Goal: Task Accomplishment & Management: Complete application form

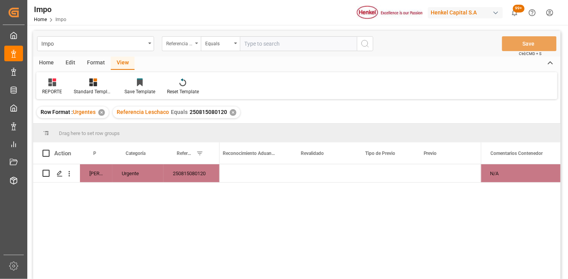
scroll to position [0, 782]
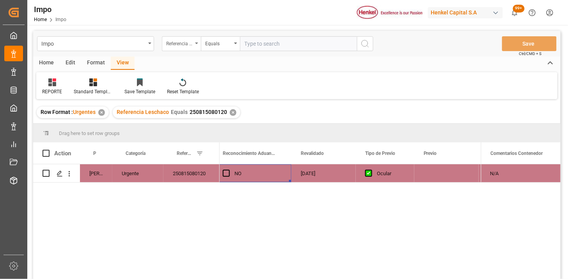
click at [180, 41] on div "Referencia Leschaco" at bounding box center [179, 42] width 27 height 9
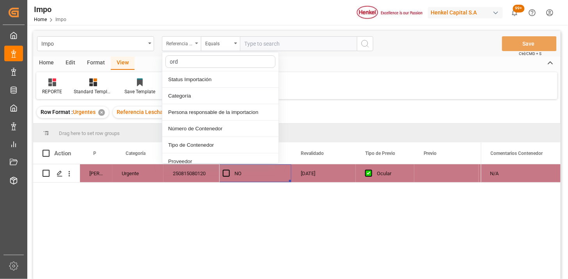
type input "orde"
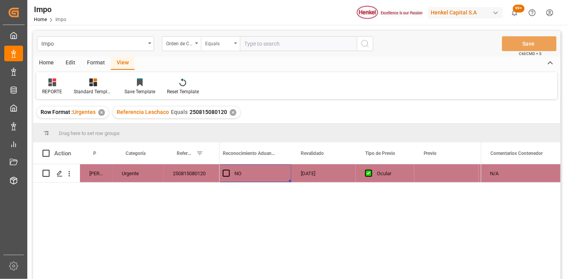
click at [216, 43] on div "Equals" at bounding box center [218, 42] width 27 height 9
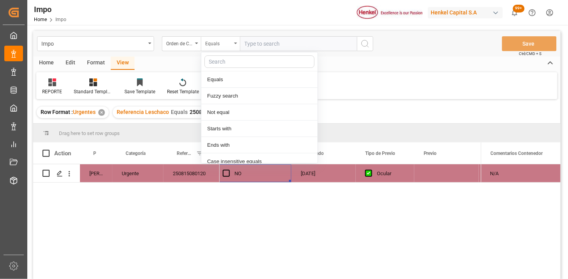
scroll to position [39, 0]
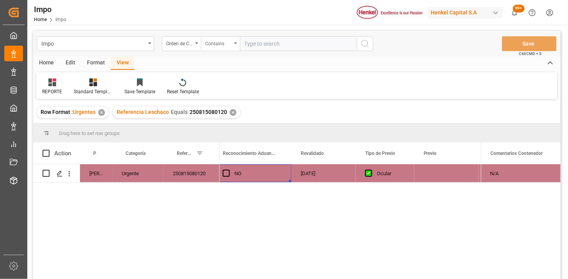
paste input "4578287713"
paste input "4578287712"
paste input "4578261432"
paste input "4578261429"
type input "4578287713,4578287712,4578261432,4578261429"
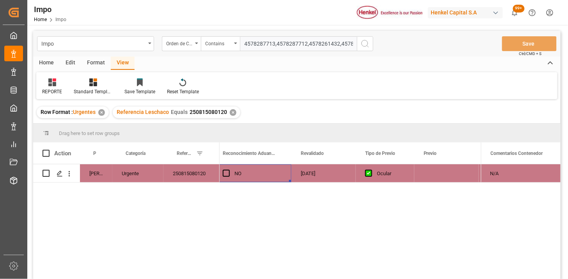
scroll to position [0, 17]
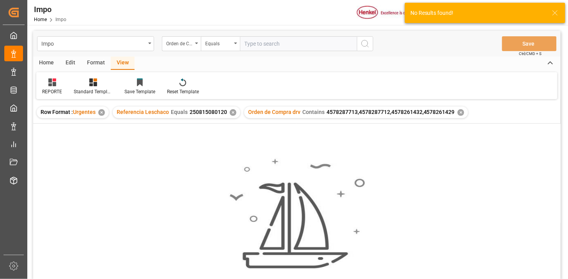
click at [230, 113] on div "✕" at bounding box center [233, 112] width 7 height 7
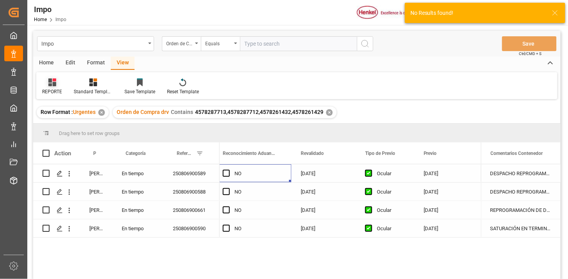
click at [55, 81] on icon at bounding box center [54, 79] width 4 height 3
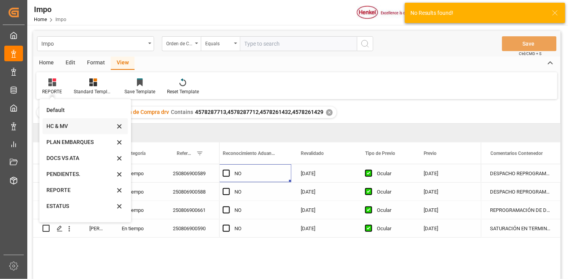
scroll to position [27, 0]
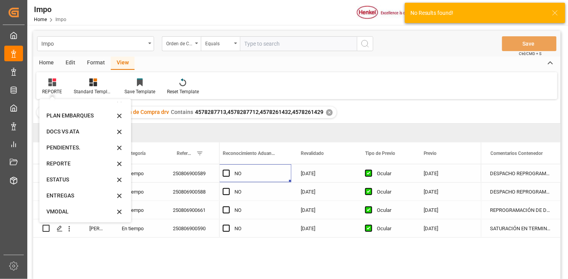
click at [70, 213] on div "VMODAL" at bounding box center [80, 212] width 68 height 8
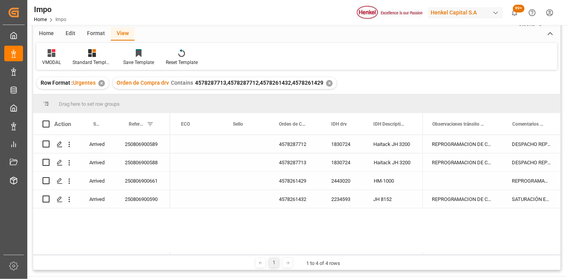
scroll to position [43, 0]
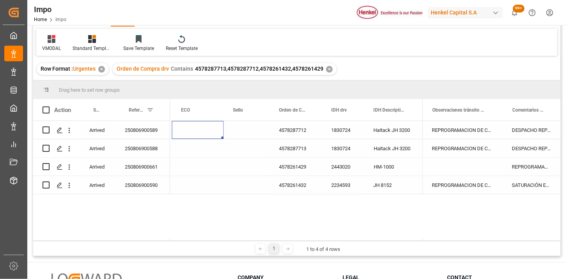
click at [197, 133] on div "Press SPACE to select this row." at bounding box center [198, 130] width 52 height 18
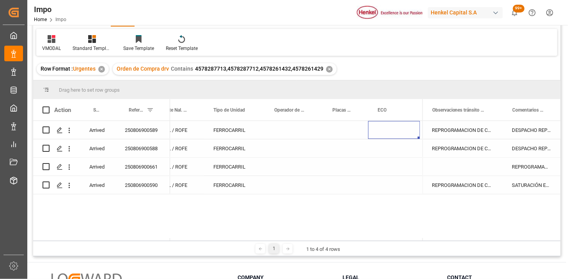
scroll to position [0, 305]
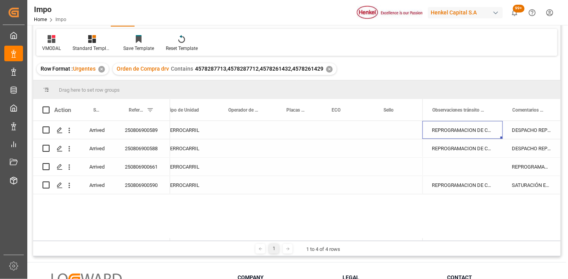
click at [467, 127] on div "REPROGRAMACION DE CARGA POR INCIDENTE FERROVIARIO" at bounding box center [463, 130] width 80 height 18
drag, startPoint x: 473, startPoint y: 131, endPoint x: 474, endPoint y: 134, distance: 4.0
click at [473, 131] on input "REPROGRAMACION DE CARGA POR INCIDENTE FERROVIARIO" at bounding box center [463, 134] width 68 height 15
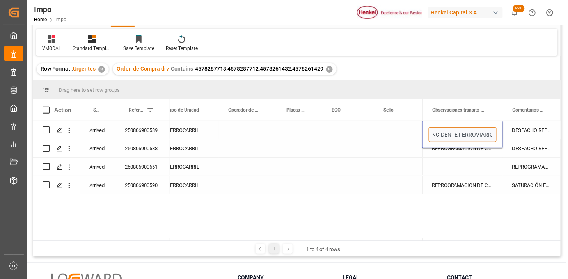
drag, startPoint x: 474, startPoint y: 134, endPoint x: 494, endPoint y: 142, distance: 21.2
click at [494, 142] on div "REPROGRAMACION DE CARGA POR INCIDENTE FERROVIARIO" at bounding box center [463, 134] width 80 height 27
drag, startPoint x: 454, startPoint y: 137, endPoint x: 480, endPoint y: 139, distance: 26.2
click at [455, 137] on input "REPROGRAMACION DE CARGA POR INCIDENTE FERROVIARIO" at bounding box center [463, 134] width 68 height 15
drag, startPoint x: 467, startPoint y: 178, endPoint x: 473, endPoint y: 172, distance: 8.3
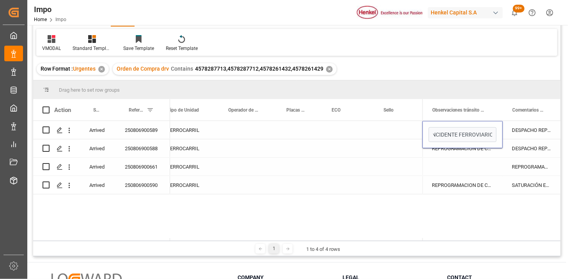
click at [467, 177] on div "REPROGRAMACION DE CARGA POR INCIDENTE FERROVIARIO" at bounding box center [463, 185] width 80 height 18
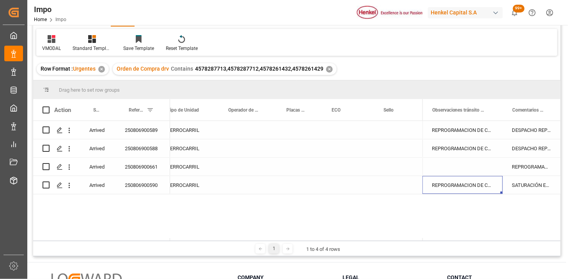
click at [394, 165] on div "Press SPACE to select this row." at bounding box center [397, 167] width 46 height 18
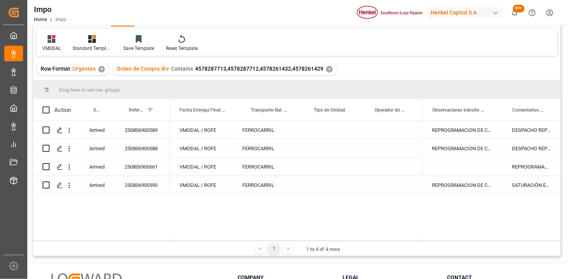
scroll to position [0, 0]
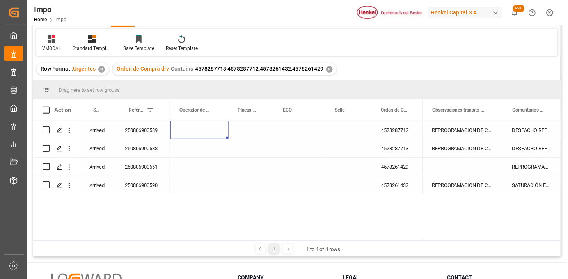
click at [192, 149] on div "Press SPACE to select this row." at bounding box center [200, 148] width 58 height 18
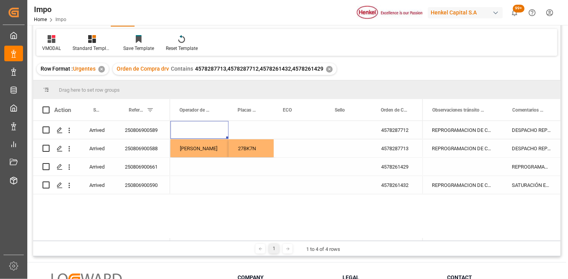
click at [207, 129] on div "Press SPACE to select this row." at bounding box center [200, 130] width 58 height 18
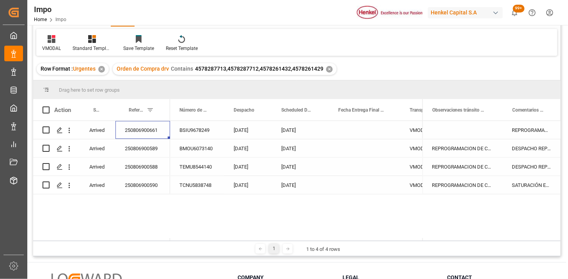
click at [132, 149] on div "250806900589" at bounding box center [142, 148] width 55 height 18
click at [72, 134] on button "open menu" at bounding box center [69, 130] width 8 height 15
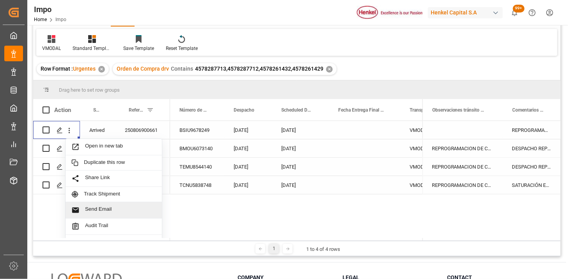
click at [103, 206] on span "Send Email" at bounding box center [120, 210] width 71 height 8
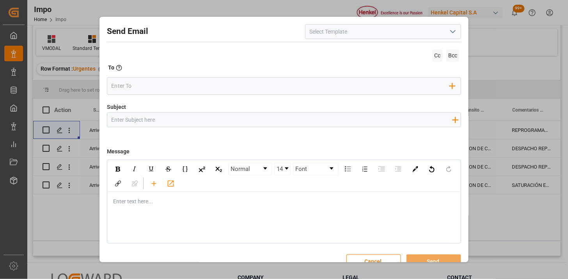
click at [453, 36] on icon "open menu" at bounding box center [452, 31] width 9 height 9
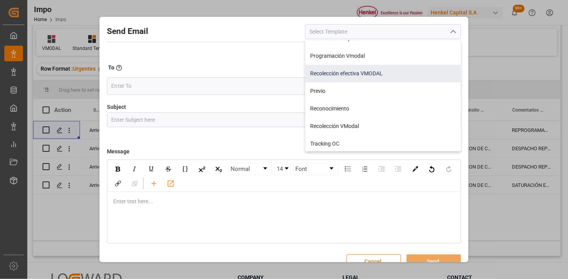
scroll to position [43, 0]
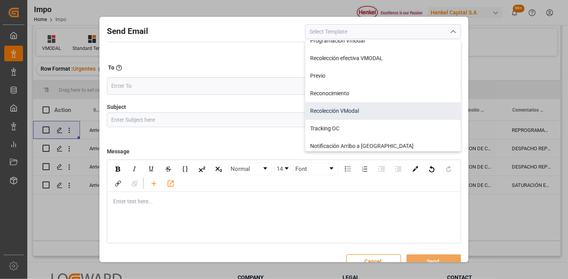
click at [387, 108] on div "Recolección VModal" at bounding box center [383, 111] width 155 height 18
type input "Recolección VModal"
type input "RECOLECCIÓN {{scheduledDeliveryDate}} || OC {{customerpoDerived}} || {{freightF…"
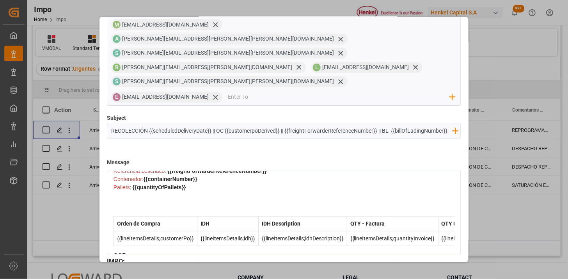
scroll to position [217, 0]
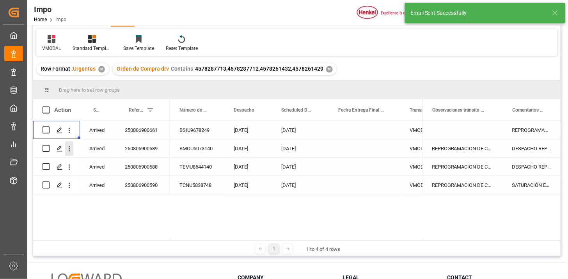
click at [71, 151] on icon "open menu" at bounding box center [69, 149] width 8 height 8
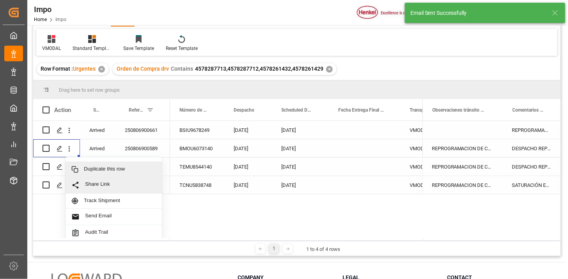
scroll to position [17, 0]
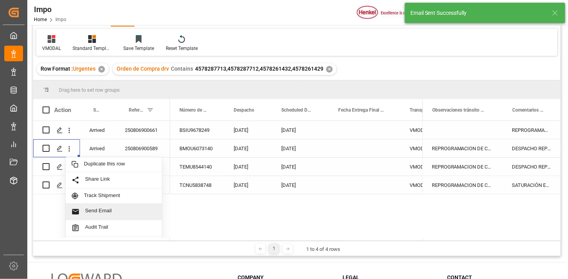
click at [114, 209] on span "Send Email" at bounding box center [120, 212] width 71 height 8
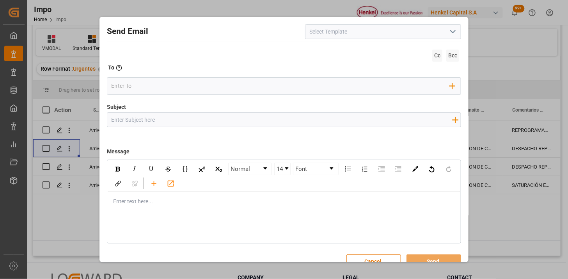
click at [448, 34] on icon "open menu" at bounding box center [452, 31] width 9 height 9
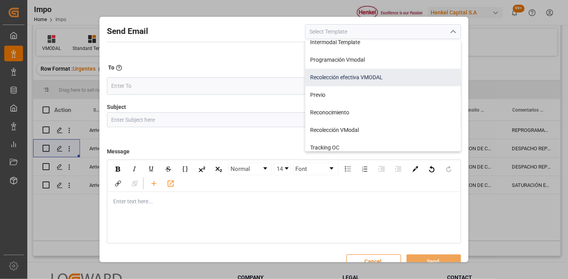
scroll to position [43, 0]
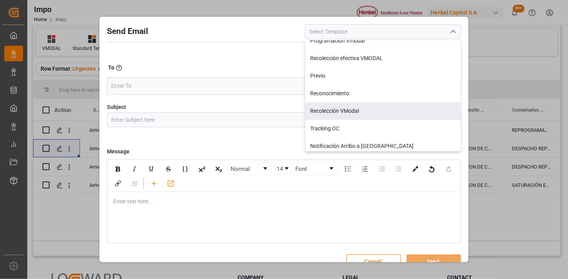
click at [365, 104] on div "Recolección VModal" at bounding box center [383, 111] width 155 height 18
type input "Recolección VModal"
type input "RECOLECCIÓN {{scheduledDeliveryDate}} || OC {{customerpoDerived}} || {{freightF…"
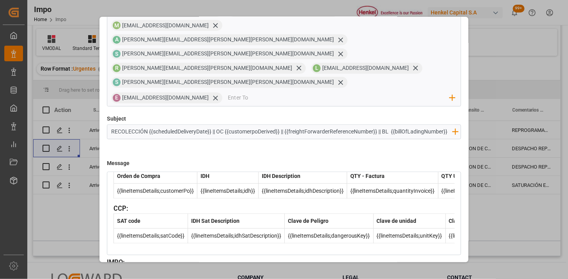
scroll to position [74, 0]
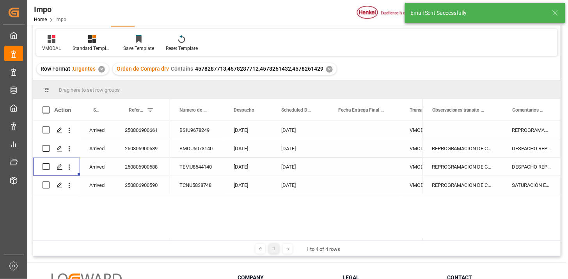
drag, startPoint x: 72, startPoint y: 166, endPoint x: 110, endPoint y: 185, distance: 42.6
click at [74, 166] on div "Press SPACE to select this row." at bounding box center [69, 167] width 20 height 15
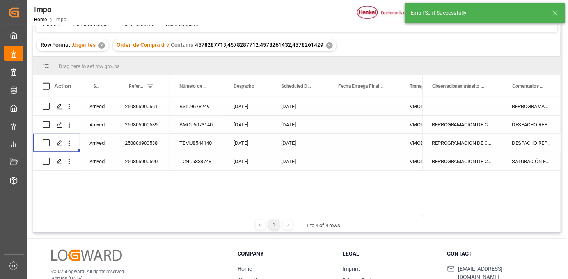
scroll to position [87, 0]
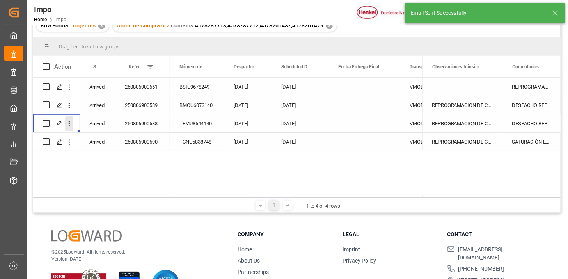
click at [70, 124] on icon "open menu" at bounding box center [69, 124] width 8 height 8
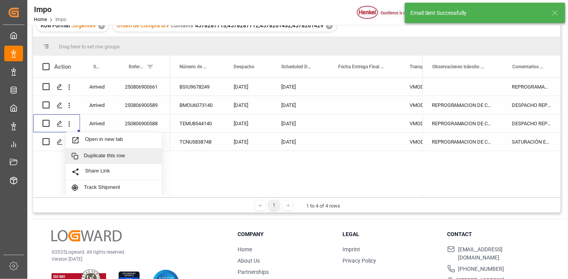
scroll to position [17, 0]
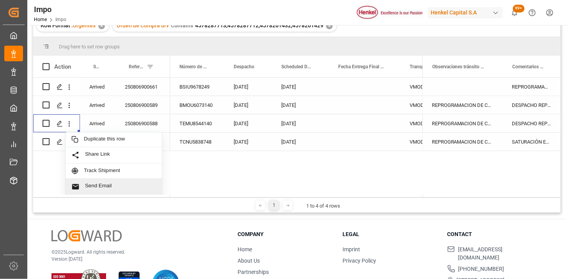
click at [120, 184] on span "Send Email" at bounding box center [120, 187] width 71 height 8
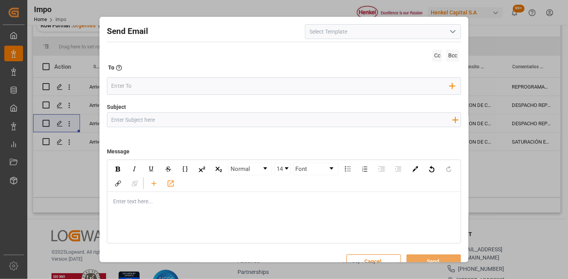
drag, startPoint x: 444, startPoint y: 30, endPoint x: 426, endPoint y: 40, distance: 20.1
click at [443, 30] on div at bounding box center [383, 31] width 156 height 15
click at [451, 32] on polyline "open menu" at bounding box center [453, 31] width 5 height 2
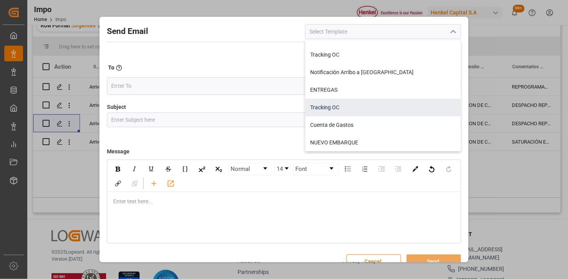
scroll to position [74, 0]
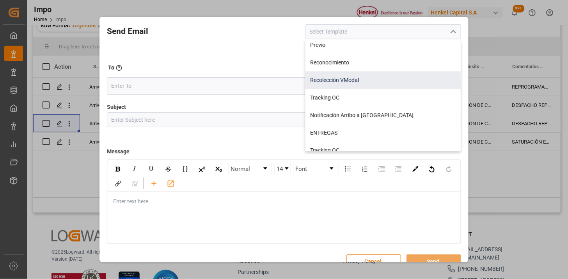
click at [369, 84] on div "Recolección VModal" at bounding box center [383, 80] width 155 height 18
type input "Recolección VModal"
type input "RECOLECCIÓN {{scheduledDeliveryDate}} || OC {{customerpoDerived}} || {{freightF…"
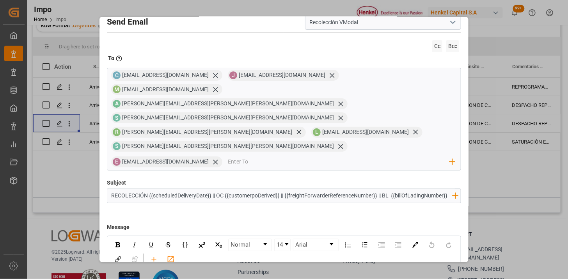
scroll to position [0, 0]
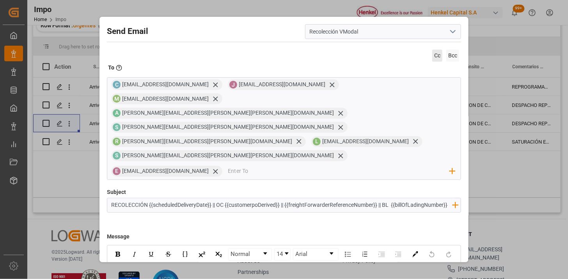
click at [434, 56] on span "Cc" at bounding box center [437, 56] width 10 height 12
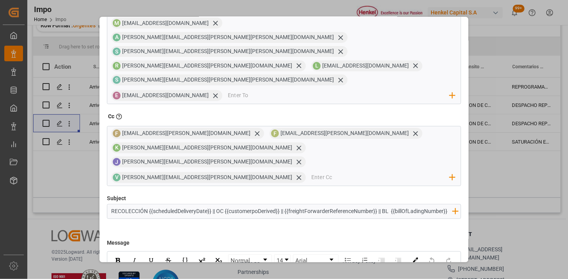
scroll to position [87, 0]
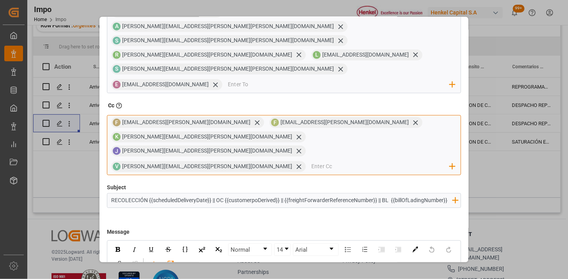
click at [337, 161] on input "email" at bounding box center [380, 167] width 139 height 12
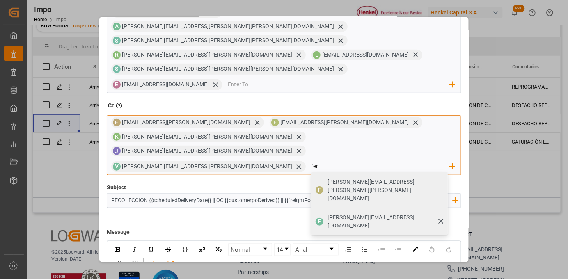
type input "fer"
click at [320, 218] on span "F" at bounding box center [320, 222] width 8 height 8
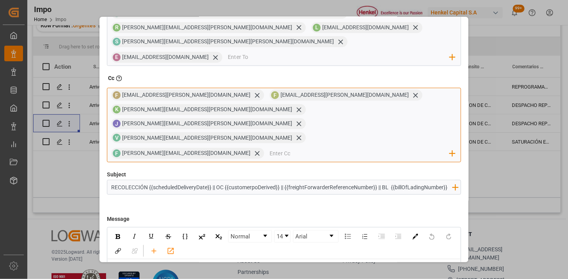
scroll to position [142, 0]
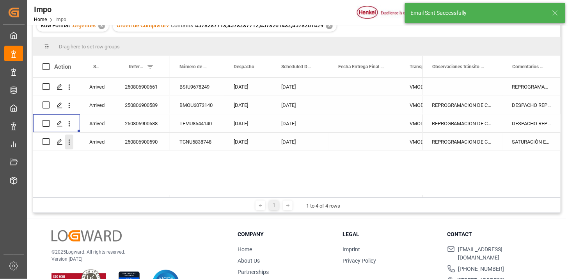
click at [69, 143] on icon "open menu" at bounding box center [70, 141] width 2 height 5
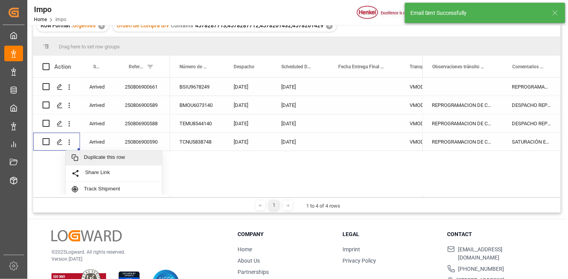
scroll to position [69, 0]
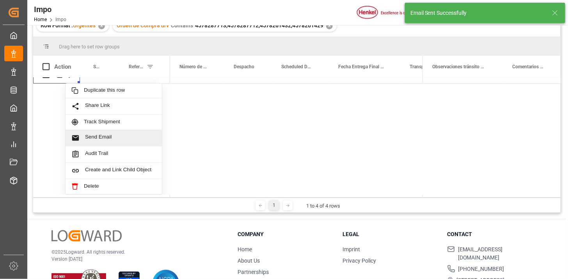
click at [115, 138] on span "Send Email" at bounding box center [120, 138] width 71 height 8
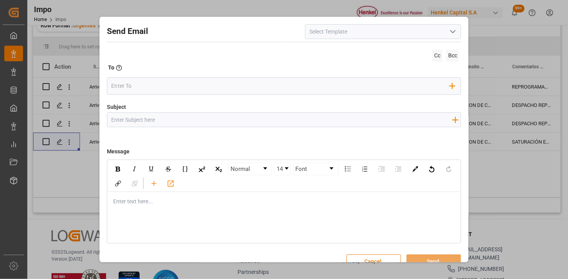
click at [451, 36] on icon "open menu" at bounding box center [452, 31] width 9 height 9
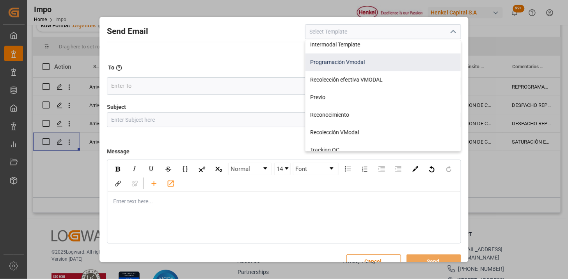
scroll to position [43, 0]
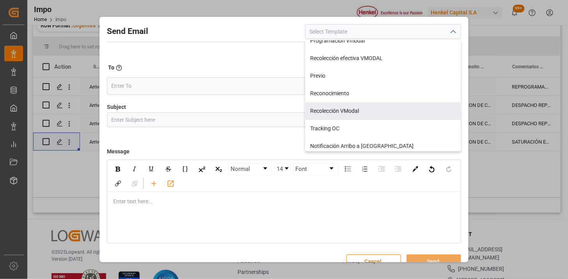
click at [374, 112] on div "Recolección VModal" at bounding box center [383, 111] width 155 height 18
type input "Recolección VModal"
type input "RECOLECCIÓN {{scheduledDeliveryDate}} || OC {{customerpoDerived}} || {{freightF…"
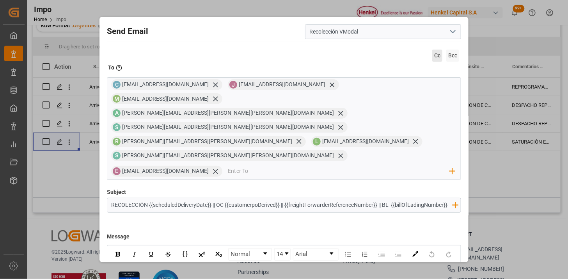
click at [436, 56] on span "Cc" at bounding box center [437, 56] width 10 height 12
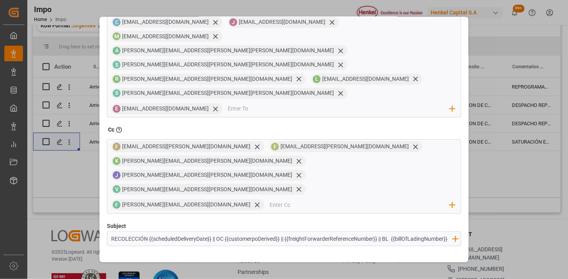
scroll to position [142, 0]
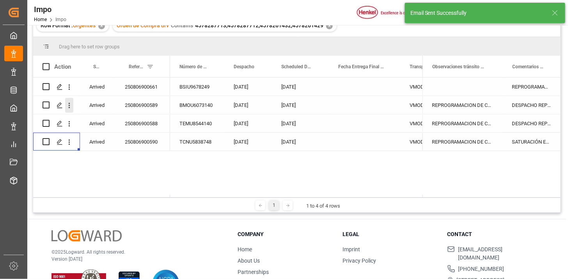
click at [71, 106] on icon "open menu" at bounding box center [69, 105] width 8 height 8
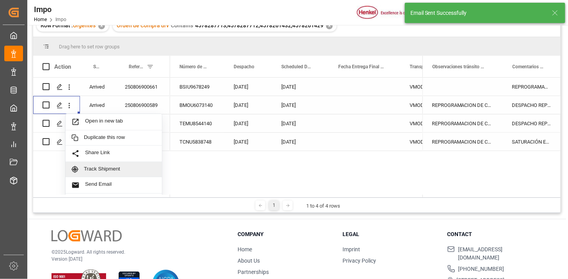
click at [108, 180] on div "Send Email" at bounding box center [114, 185] width 96 height 16
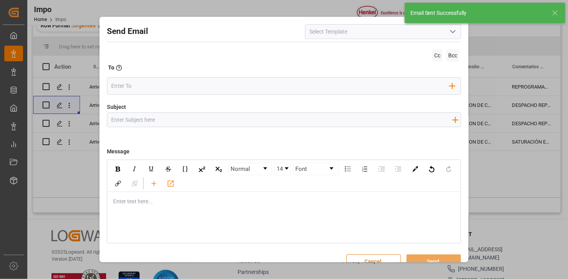
click at [453, 33] on icon "open menu" at bounding box center [452, 31] width 9 height 9
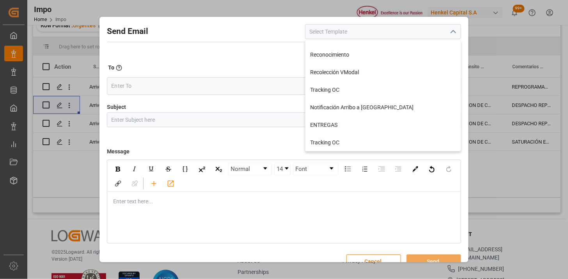
scroll to position [87, 0]
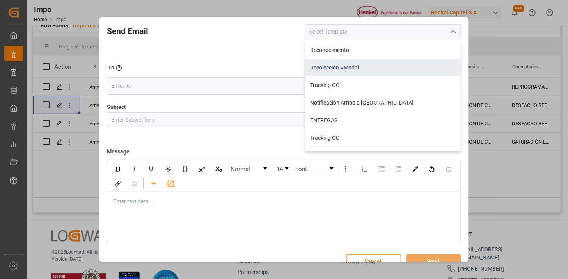
click at [367, 73] on div "Recolección VModal" at bounding box center [383, 68] width 155 height 18
type input "Recolección VModal"
type input "RECOLECCIÓN {{scheduledDeliveryDate}} || OC {{customerpoDerived}} || {{freightF…"
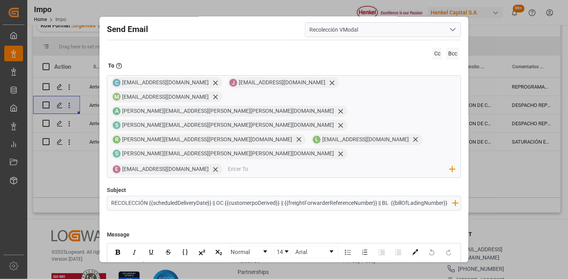
scroll to position [0, 0]
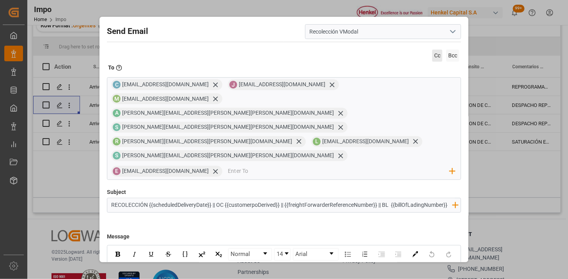
click at [432, 52] on span "Cc" at bounding box center [437, 56] width 10 height 12
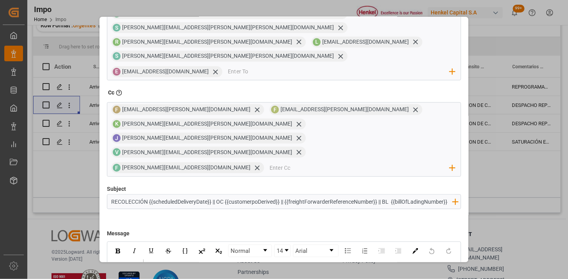
scroll to position [142, 0]
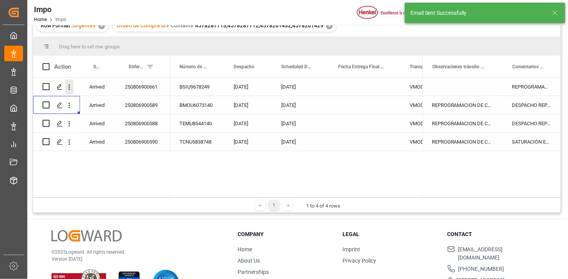
click at [70, 86] on icon "open menu" at bounding box center [69, 87] width 8 height 8
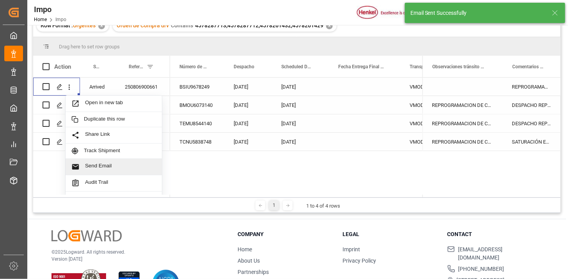
click at [127, 165] on span "Send Email" at bounding box center [120, 167] width 71 height 8
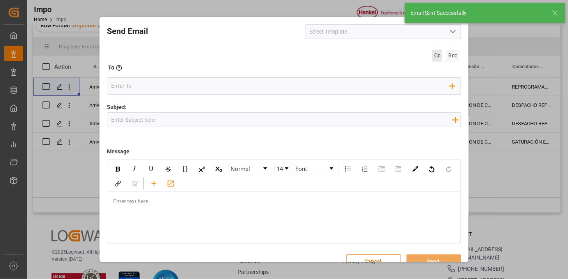
click at [436, 57] on span "Cc" at bounding box center [437, 56] width 10 height 12
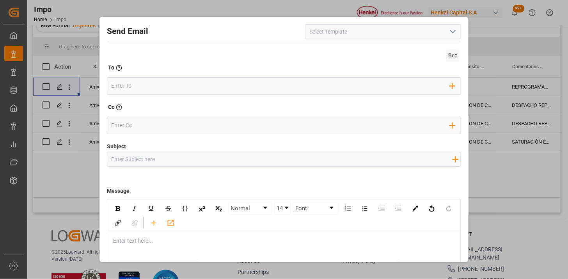
click at [450, 34] on icon "open menu" at bounding box center [452, 31] width 9 height 9
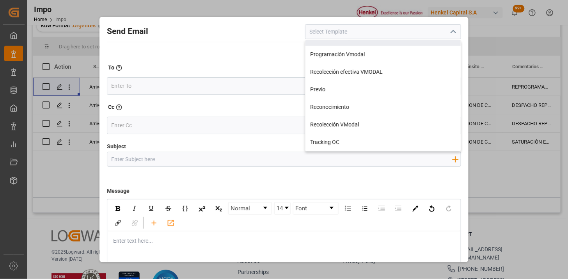
scroll to position [43, 0]
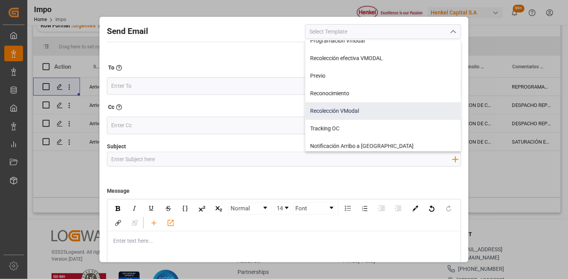
click at [345, 110] on div "Recolección VModal" at bounding box center [383, 111] width 155 height 18
type input "Recolección VModal"
type input "RECOLECCIÓN {{scheduledDeliveryDate}} || OC {{customerpoDerived}} || {{freightF…"
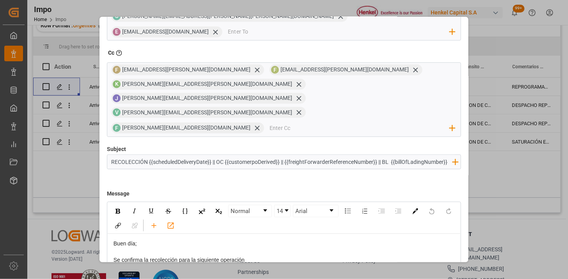
scroll to position [142, 0]
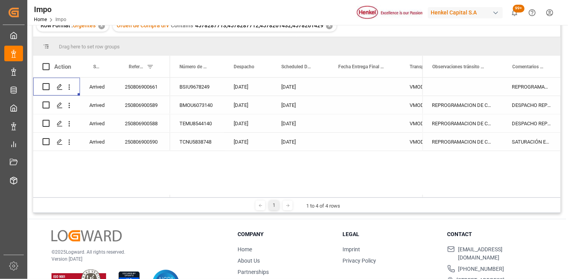
scroll to position [0, 0]
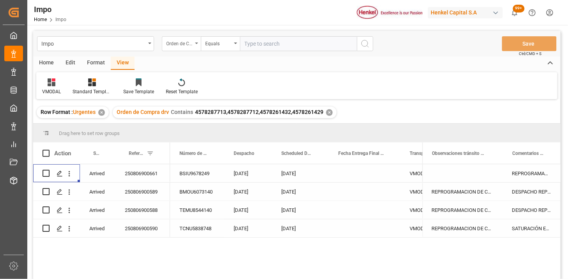
click at [194, 48] on div "Orden de Compra drv" at bounding box center [181, 43] width 39 height 15
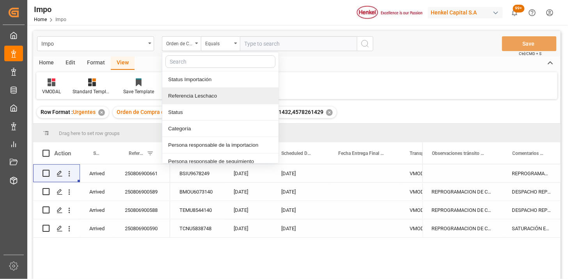
drag, startPoint x: 213, startPoint y: 94, endPoint x: 255, endPoint y: 66, distance: 50.9
click at [216, 91] on div "Referencia Leschaco" at bounding box center [220, 96] width 116 height 16
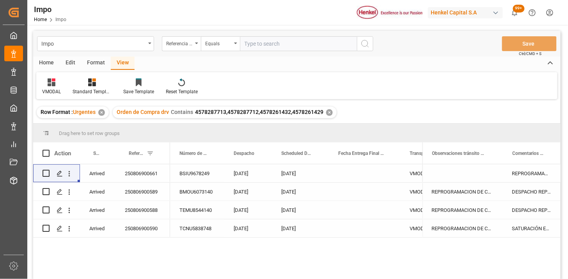
drag, startPoint x: 274, startPoint y: 38, endPoint x: 289, endPoint y: 41, distance: 16.0
click at [275, 37] on input "text" at bounding box center [298, 43] width 117 height 15
paste input "250806900421"
type input "250806900421"
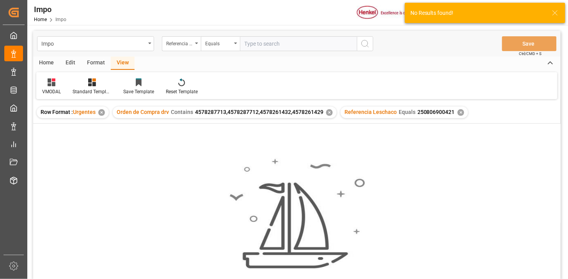
click at [326, 113] on div "✕" at bounding box center [329, 112] width 7 height 7
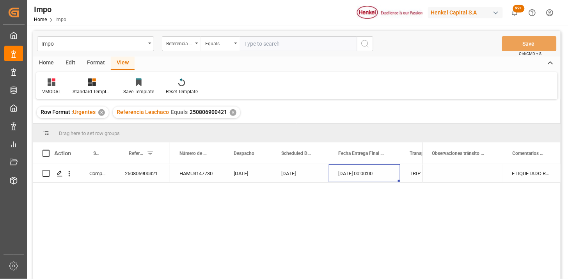
click at [353, 180] on div "13-08-2025 00:00:00" at bounding box center [364, 173] width 71 height 18
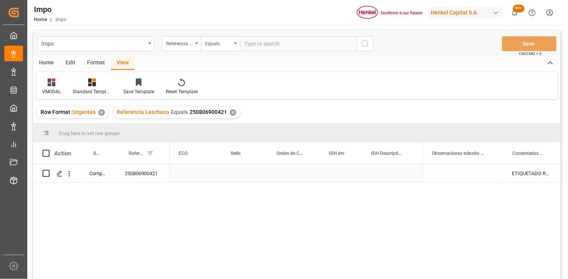
scroll to position [0, 455]
click at [53, 86] on div "VMODAL" at bounding box center [51, 86] width 30 height 17
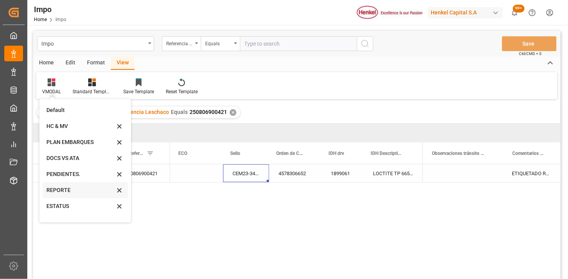
click at [67, 191] on div "REPORTE" at bounding box center [80, 190] width 68 height 8
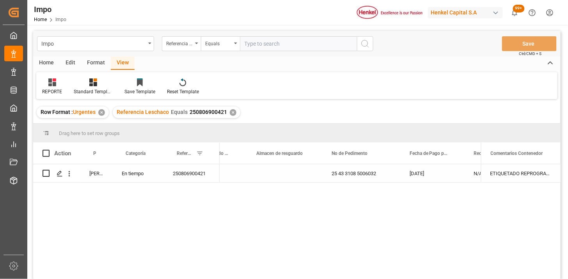
scroll to position [43, 0]
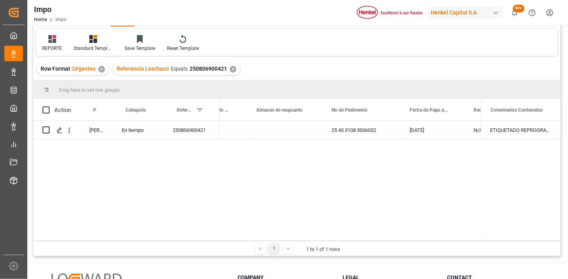
click at [424, 131] on div "08-08-2025" at bounding box center [432, 130] width 64 height 18
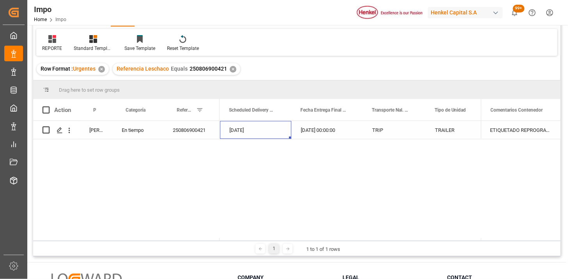
scroll to position [0, 1261]
click at [345, 111] on span at bounding box center [342, 110] width 7 height 7
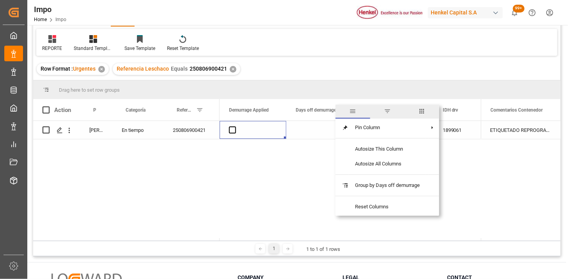
click at [423, 112] on span "columns" at bounding box center [422, 111] width 7 height 7
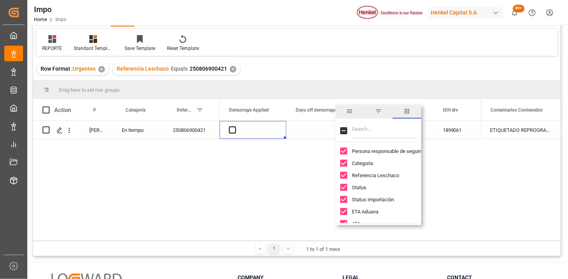
click at [385, 127] on input "Filter Columns Input" at bounding box center [384, 131] width 65 height 16
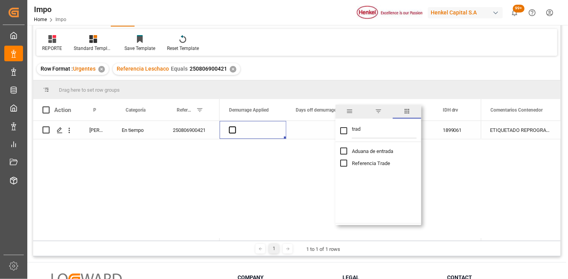
type input "trad"
click at [387, 161] on span "Referencia Trade" at bounding box center [371, 163] width 38 height 6
checkbox input "false"
checkbox input "true"
click at [312, 133] on div "Press SPACE to select this row." at bounding box center [320, 130] width 69 height 18
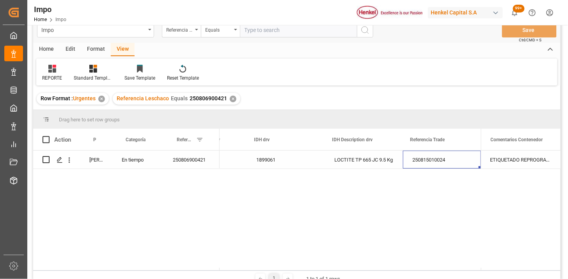
scroll to position [0, 0]
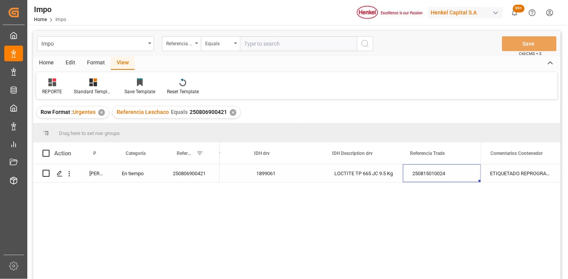
click at [251, 44] on input "text" at bounding box center [298, 43] width 117 height 15
paste input "027F655752"
type input "027F655752"
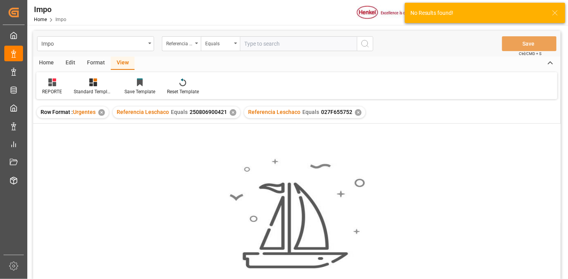
click at [231, 112] on div "✕" at bounding box center [233, 112] width 7 height 7
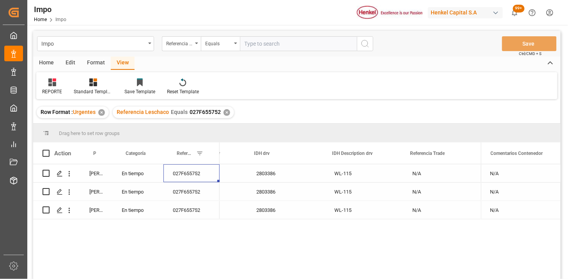
click at [182, 173] on div "027F655752" at bounding box center [191, 173] width 56 height 18
click at [182, 173] on input "027F655752" at bounding box center [192, 178] width 44 height 15
paste input "250906900200"
type input "250906900200"
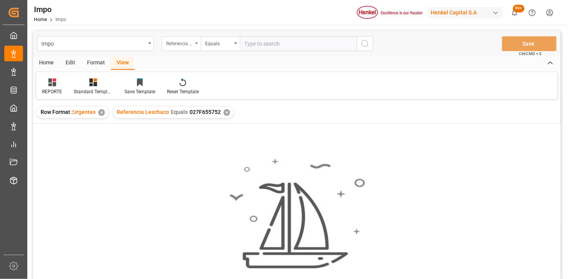
click at [172, 43] on div "Referencia Leschaco" at bounding box center [179, 42] width 27 height 9
type input "BIL"
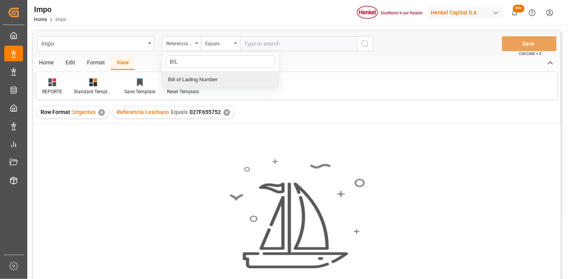
drag, startPoint x: 220, startPoint y: 80, endPoint x: 266, endPoint y: 64, distance: 48.5
click at [224, 80] on div "Bill of Lading Number" at bounding box center [220, 79] width 116 height 16
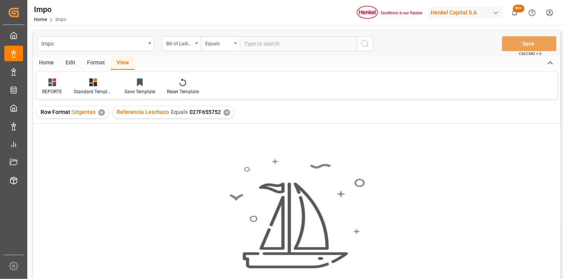
click at [272, 47] on input "text" at bounding box center [298, 43] width 117 height 15
paste input "HAMB92186"
type input "HAMB92186"
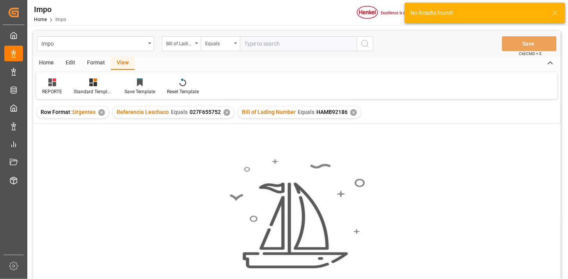
click at [225, 111] on div "✕" at bounding box center [227, 112] width 7 height 7
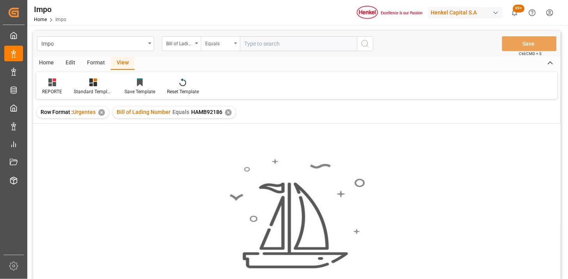
click at [215, 41] on div "Equals" at bounding box center [218, 42] width 27 height 9
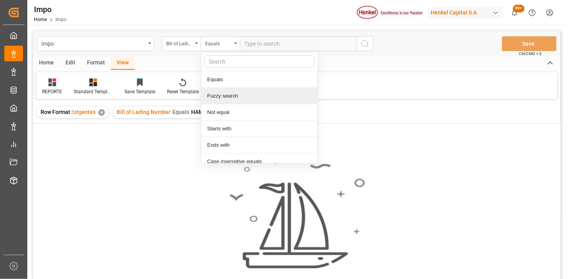
click at [233, 94] on div "Fuzzy search" at bounding box center [259, 96] width 116 height 16
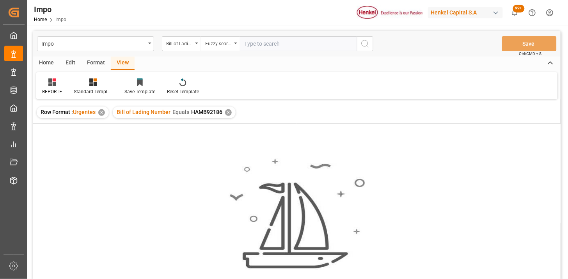
click at [272, 45] on input "text" at bounding box center [298, 43] width 117 height 15
paste input "HAMB92186"
type input "HAMB92186"
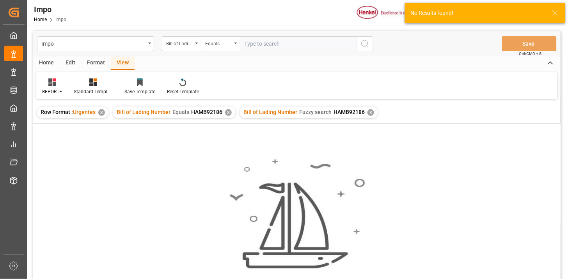
click at [226, 112] on div "✕" at bounding box center [228, 112] width 7 height 7
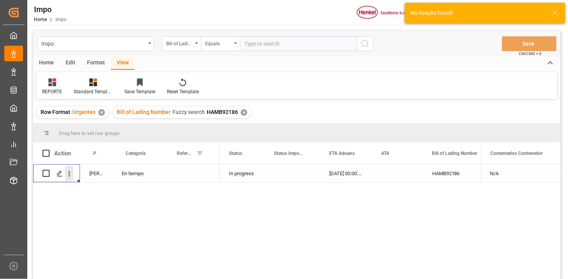
click at [73, 179] on button "open menu" at bounding box center [69, 173] width 8 height 15
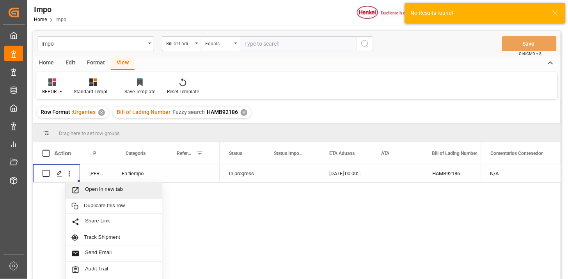
click at [88, 192] on span "Open in new tab" at bounding box center [120, 190] width 71 height 8
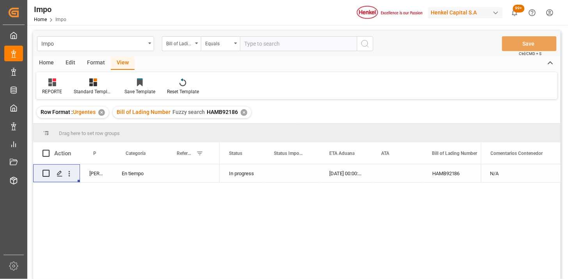
drag, startPoint x: 252, startPoint y: 41, endPoint x: 287, endPoint y: 48, distance: 35.9
click at [252, 41] on input "text" at bounding box center [298, 43] width 117 height 15
paste input "LHV3749024"
type input "LHV3749024"
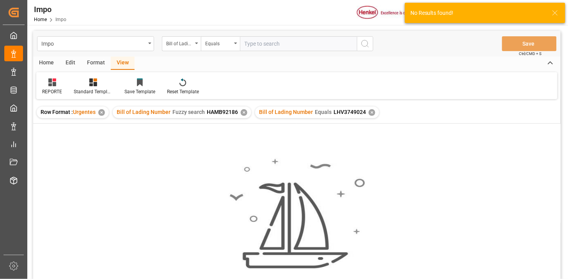
click at [243, 113] on div "✕" at bounding box center [244, 112] width 7 height 7
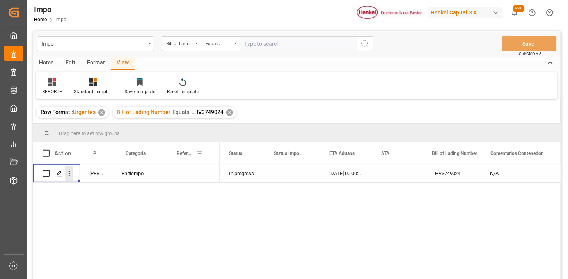
click at [70, 174] on icon "open menu" at bounding box center [69, 174] width 8 height 8
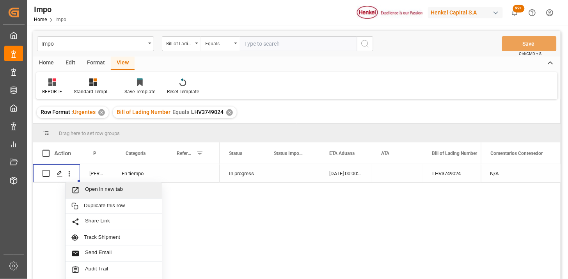
click at [88, 188] on span "Open in new tab" at bounding box center [120, 190] width 71 height 8
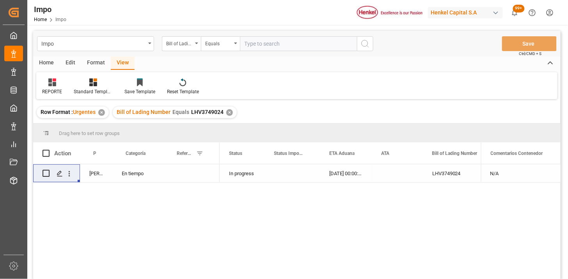
click at [51, 64] on div "Home" at bounding box center [46, 63] width 27 height 13
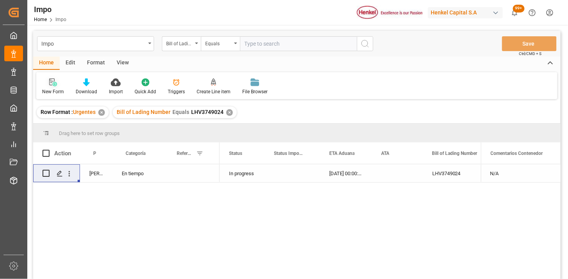
click at [53, 81] on icon at bounding box center [53, 82] width 8 height 8
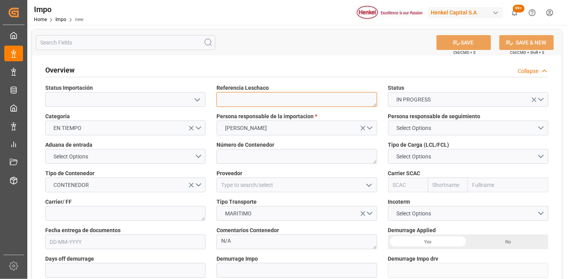
click at [261, 97] on textarea at bounding box center [297, 99] width 160 height 15
paste textarea "YOKZLO25075471"
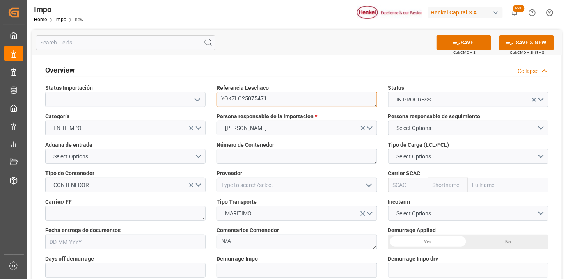
type textarea "YOKZLO25075471"
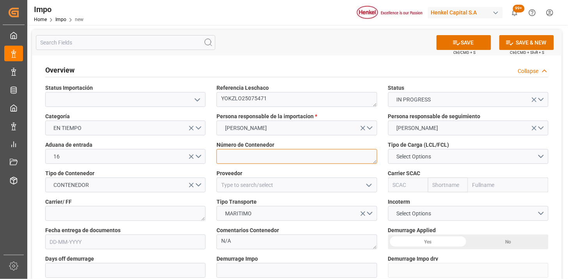
paste textarea "TCLU8517889"
type textarea "TCLU8517889"
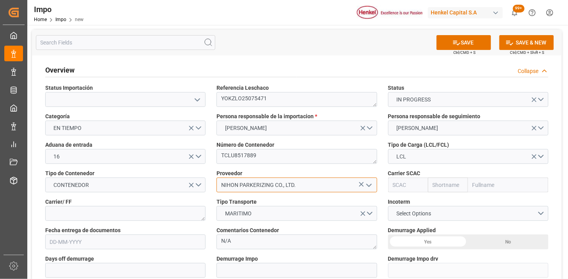
type input "NIHON PARKERIZING CO., LTD."
type input "ONEY"
type input "ONE"
type input "Ocean Network Express"
type input "ONEY"
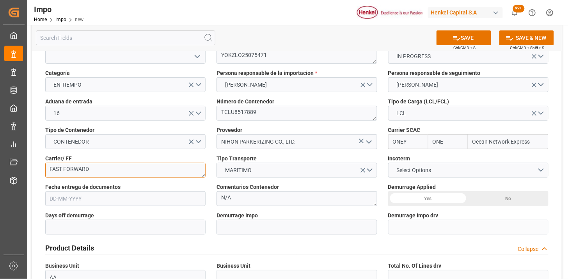
scroll to position [87, 0]
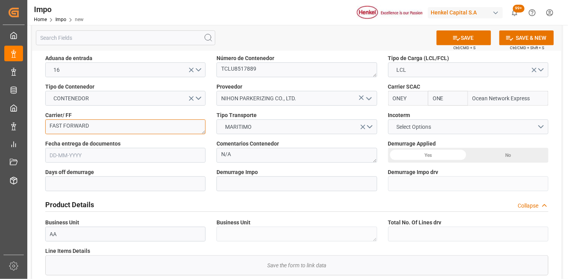
type textarea "FAST FORWARD"
click at [418, 128] on span "Select Options" at bounding box center [414, 127] width 43 height 8
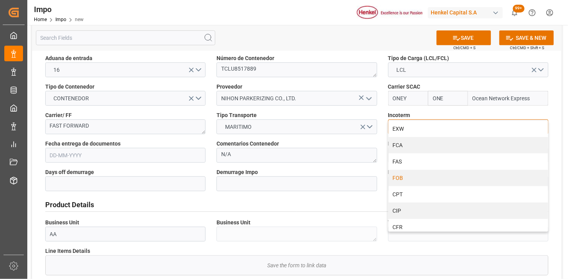
scroll to position [43, 0]
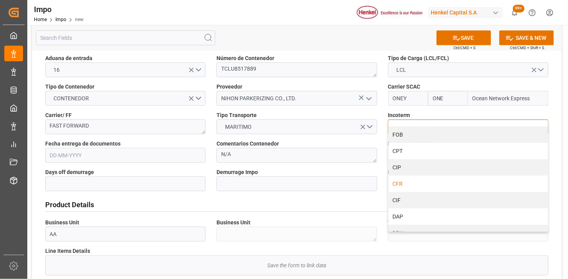
click at [426, 181] on div "CFR" at bounding box center [469, 184] width 160 height 16
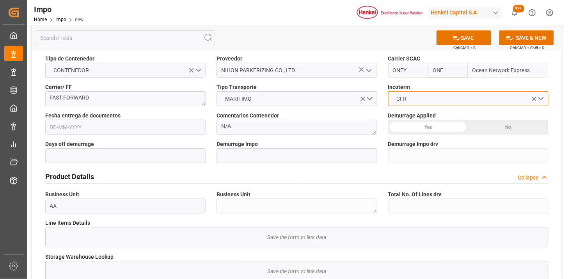
scroll to position [130, 0]
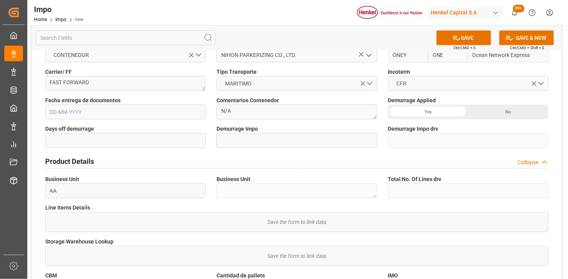
click at [184, 112] on input "text" at bounding box center [125, 112] width 160 height 15
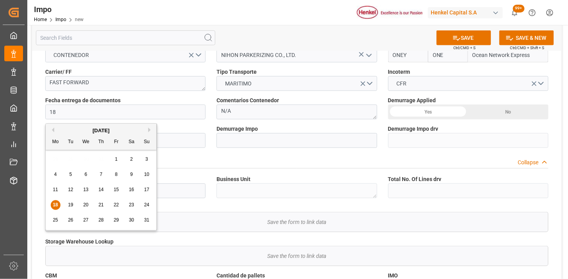
type input "[DATE]"
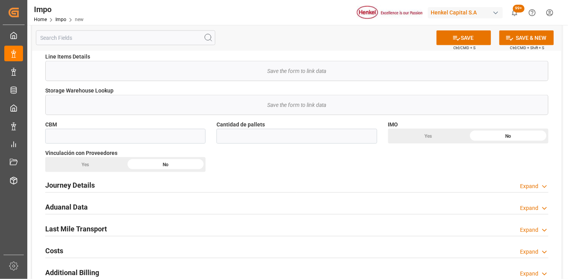
scroll to position [303, 0]
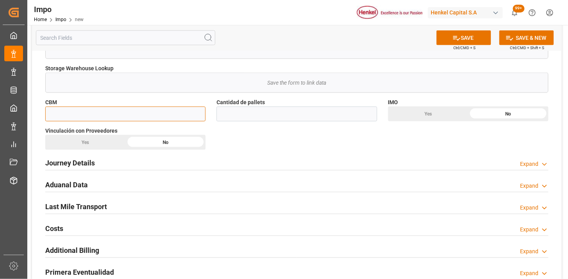
click at [176, 114] on input "text" at bounding box center [125, 114] width 160 height 15
paste input "4.730"
type input "4.73"
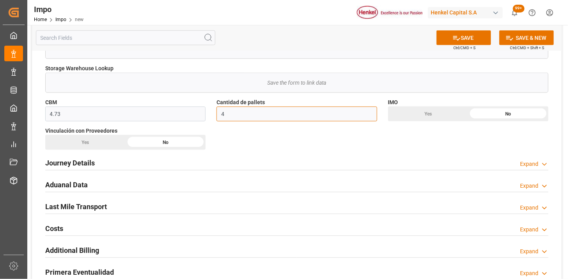
type input "4"
drag, startPoint x: 420, startPoint y: 112, endPoint x: 401, endPoint y: 119, distance: 20.5
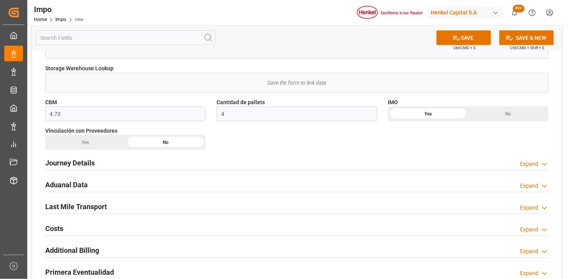
scroll to position [346, 0]
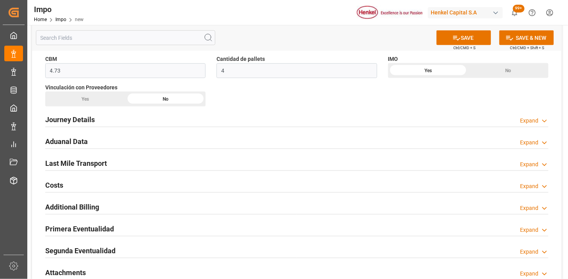
click at [126, 119] on div "Journey Details Expand" at bounding box center [296, 119] width 503 height 15
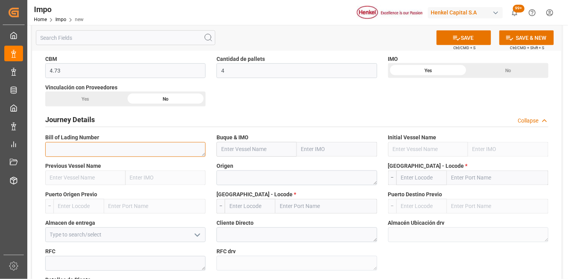
click at [167, 146] on textarea at bounding box center [125, 149] width 160 height 15
paste textarea "YOKZLO25075471"
type textarea "YOKZLO25075471"
paste input "RDO ACE"
type input "RDO ACE"
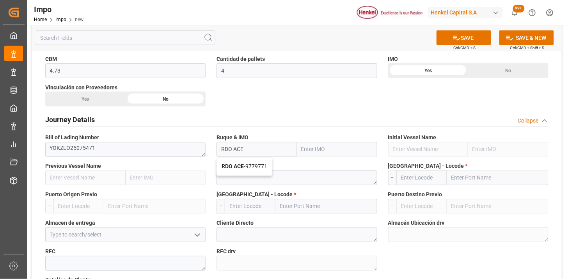
type input "9779771"
type input "RDO ACE"
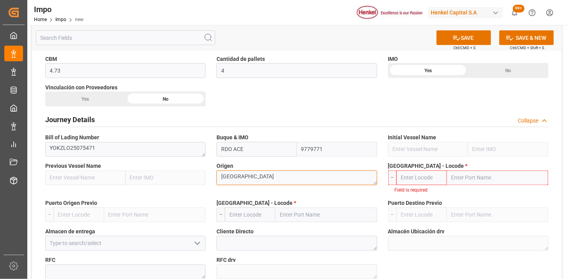
type textarea "[GEOGRAPHIC_DATA]"
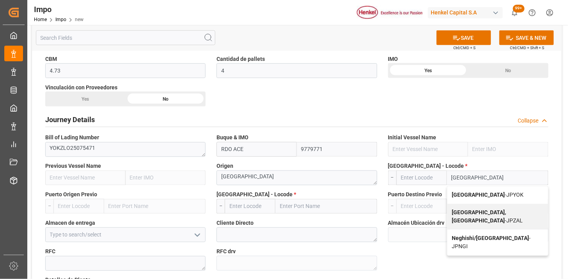
type input "[GEOGRAPHIC_DATA]"
type input "JPYOK"
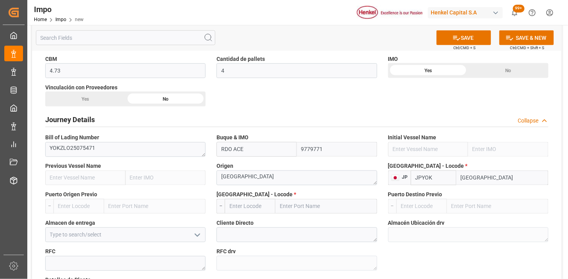
type input "[GEOGRAPHIC_DATA]"
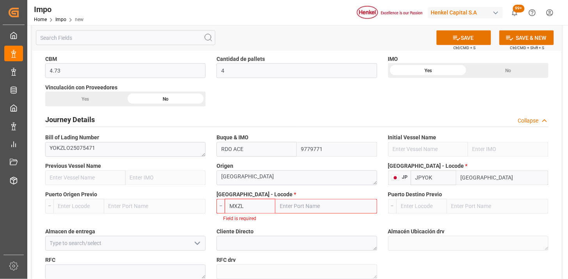
type input "MXZLO"
type input "Manzanillo"
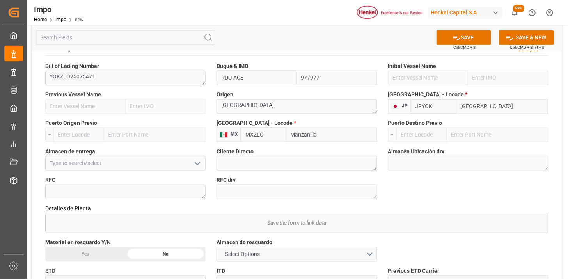
scroll to position [434, 0]
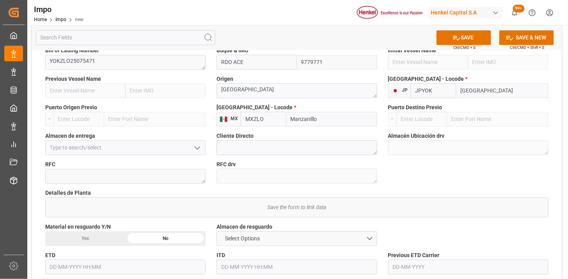
type input "MXZLO"
click at [158, 147] on input at bounding box center [125, 147] width 160 height 15
type input "Almer Tlalnepantla"
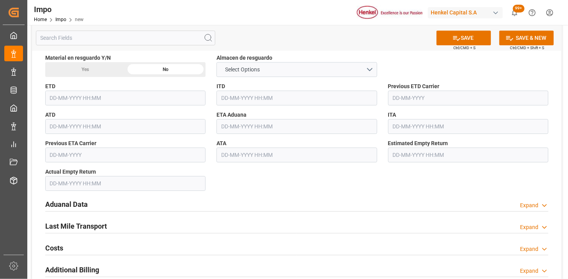
scroll to position [607, 0]
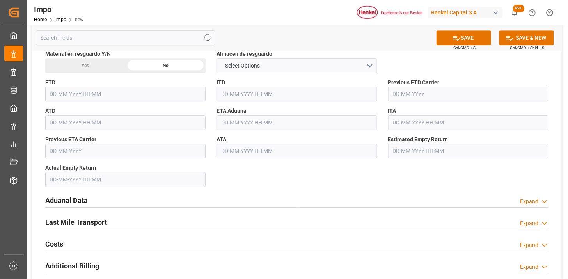
click at [261, 122] on input "text" at bounding box center [297, 122] width 160 height 15
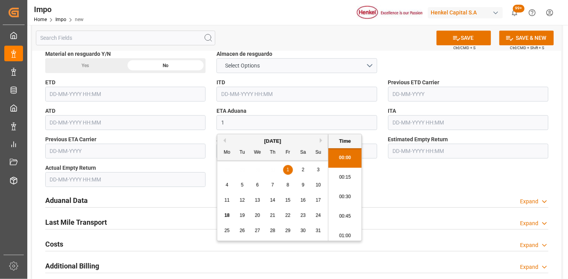
scroll to position [1309, 0]
type input "[DATE] 00:00"
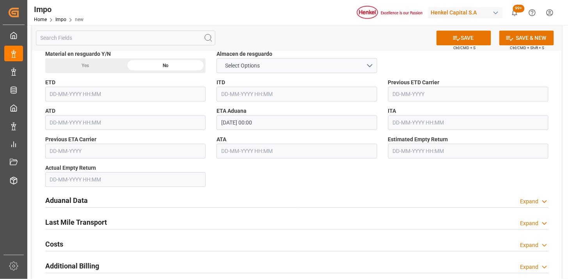
click at [263, 144] on input "text" at bounding box center [297, 151] width 160 height 15
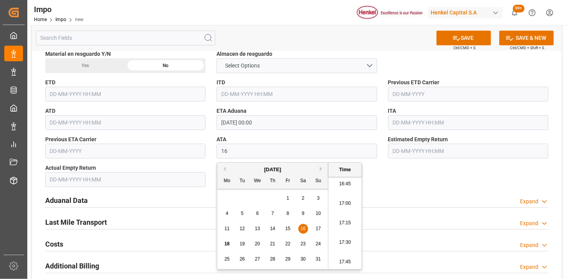
type input "[DATE] 00:00"
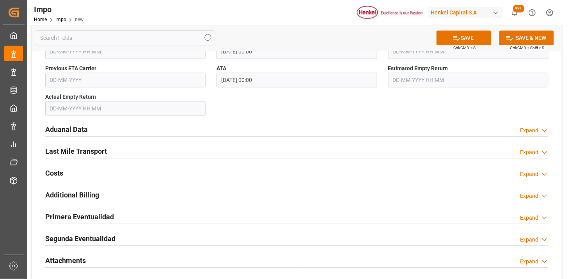
scroll to position [693, 0]
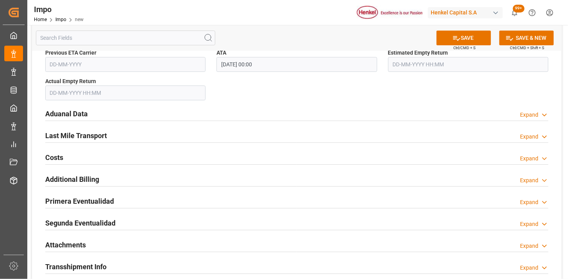
drag, startPoint x: 204, startPoint y: 116, endPoint x: 212, endPoint y: 121, distance: 9.6
click at [204, 116] on div "Aduanal Data Expand" at bounding box center [296, 113] width 503 height 15
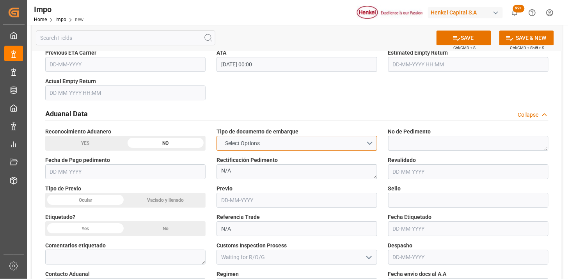
click at [259, 140] on span "Select Options" at bounding box center [242, 143] width 43 height 8
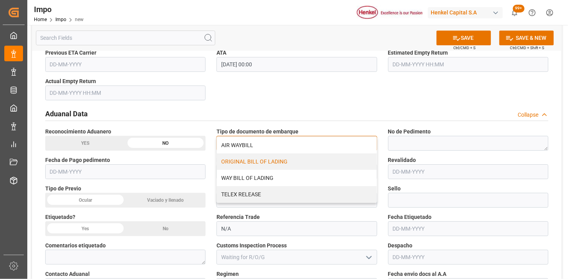
scroll to position [737, 0]
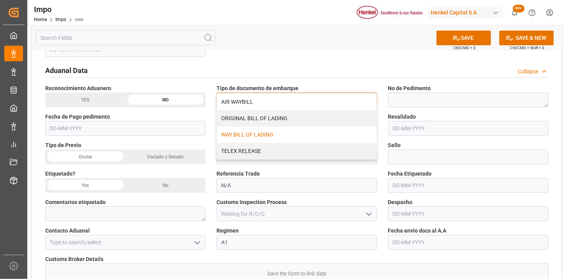
click at [269, 135] on div "WAY BILL OF LADING" at bounding box center [297, 134] width 160 height 16
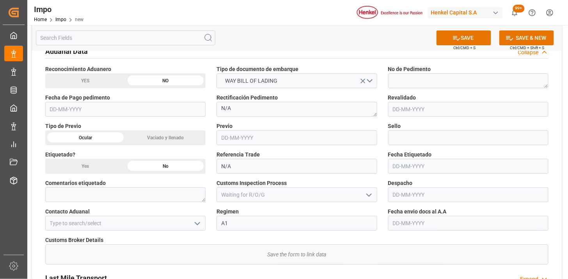
scroll to position [780, 0]
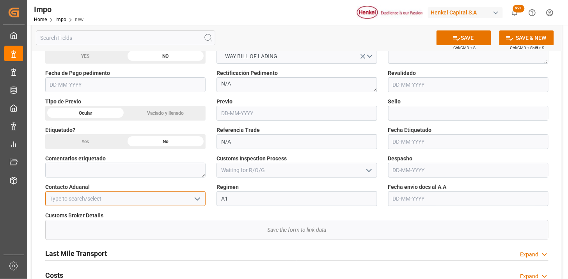
click at [154, 195] on input at bounding box center [125, 198] width 160 height 15
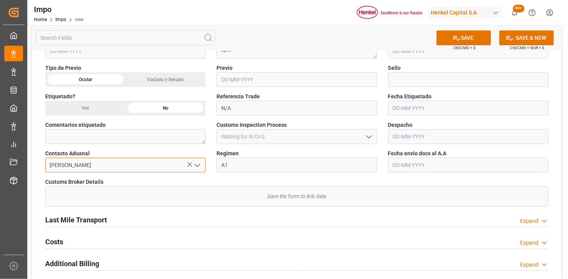
scroll to position [824, 0]
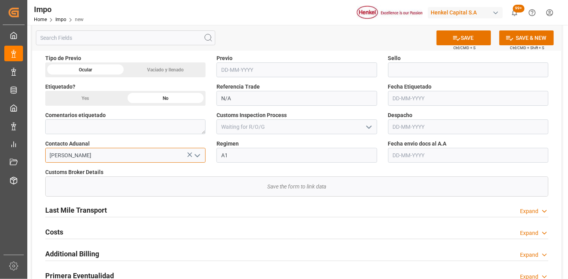
type input "ALFREDO SALINAS JACOBO"
click at [440, 160] on input "text" at bounding box center [468, 155] width 160 height 15
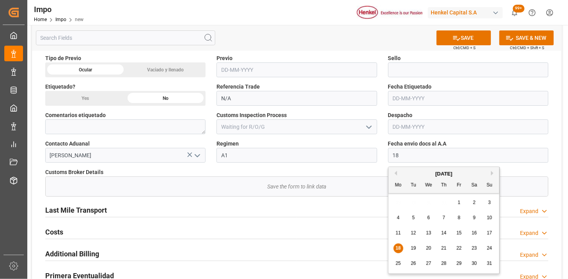
type input "[DATE]"
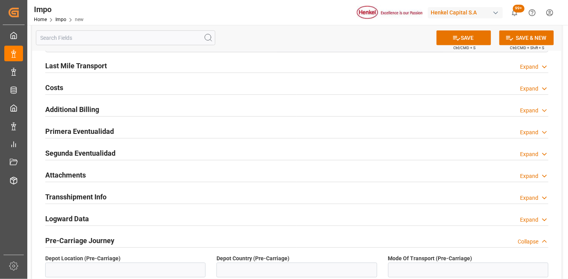
scroll to position [1040, 0]
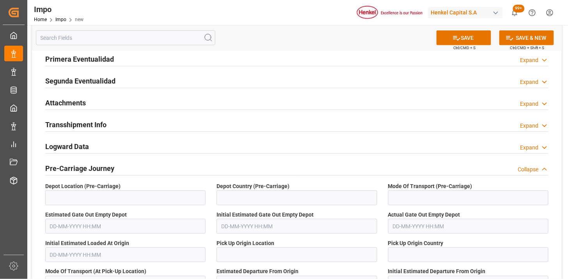
click at [138, 103] on div "Attachments Expand" at bounding box center [296, 102] width 503 height 15
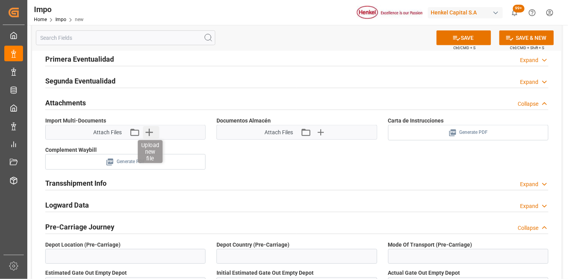
click at [153, 131] on icon "button" at bounding box center [149, 132] width 12 height 12
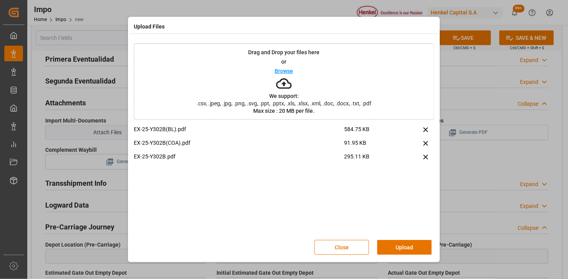
drag, startPoint x: 398, startPoint y: 250, endPoint x: 375, endPoint y: 266, distance: 28.0
click at [392, 256] on div "Close Upload" at bounding box center [284, 248] width 300 height 26
click at [404, 245] on button "Upload" at bounding box center [404, 247] width 55 height 15
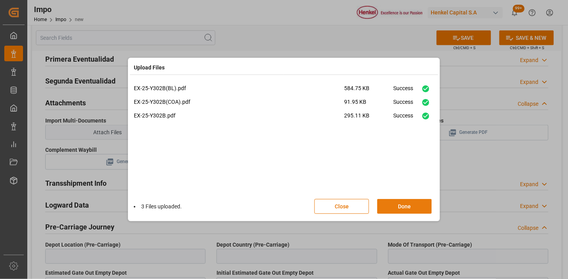
click at [408, 205] on button "Done" at bounding box center [404, 206] width 55 height 15
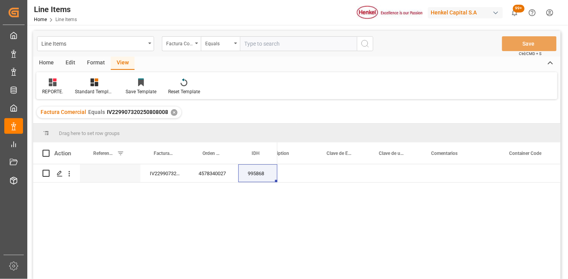
scroll to position [0, 788]
click at [291, 45] on input "text" at bounding box center [298, 43] width 117 height 15
paste input "196909670"
type input "196909670"
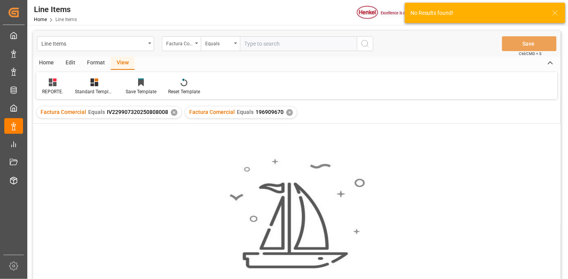
click at [173, 114] on div "✕" at bounding box center [174, 112] width 7 height 7
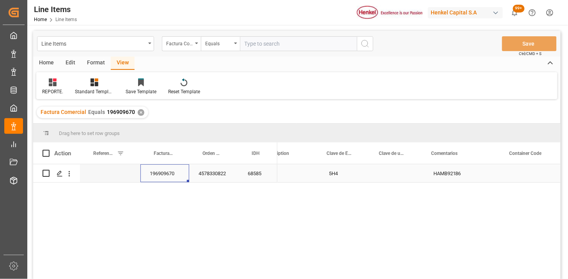
click at [178, 168] on div "196909670" at bounding box center [164, 173] width 49 height 18
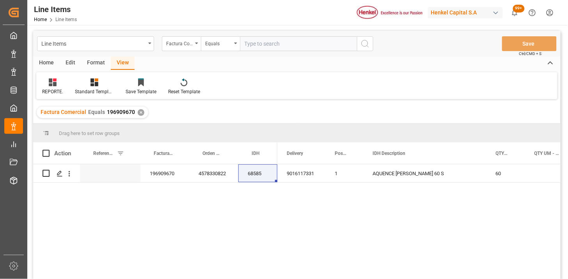
click at [169, 186] on div "196909670 4578330822 68585 9016117331 1 AQUENCE LAM 60 S 60 1200 1338.74" at bounding box center [297, 222] width 528 height 117
click at [172, 178] on div "196909670" at bounding box center [164, 173] width 49 height 18
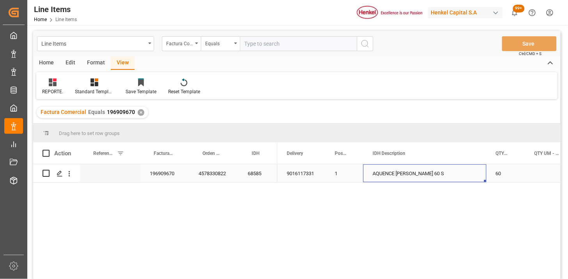
click at [389, 176] on div "AQUENCE LAM 60 S" at bounding box center [424, 173] width 123 height 18
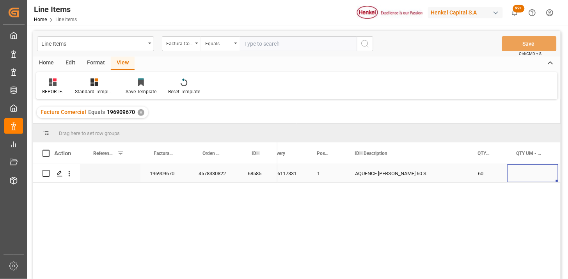
scroll to position [0, 69]
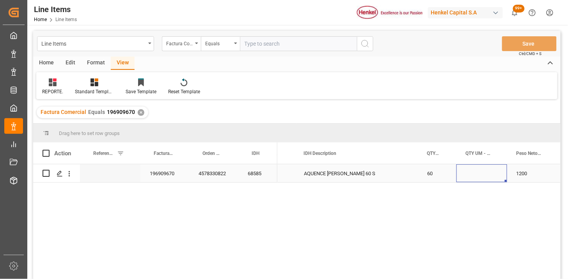
click at [478, 171] on div "Press SPACE to select this row." at bounding box center [482, 173] width 51 height 18
click at [478, 171] on input "Press SPACE to select this row." at bounding box center [482, 178] width 38 height 15
type input "BGS"
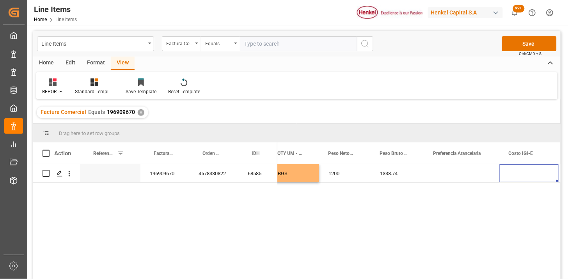
scroll to position [0, 335]
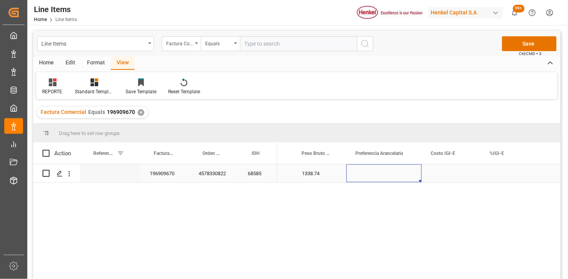
click at [393, 177] on div "Press SPACE to select this row." at bounding box center [383, 173] width 75 height 18
drag, startPoint x: 393, startPoint y: 177, endPoint x: 409, endPoint y: 181, distance: 16.2
click at [412, 178] on button "Select" at bounding box center [384, 178] width 63 height 15
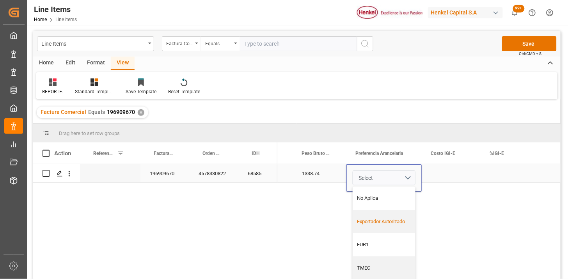
drag, startPoint x: 383, startPoint y: 217, endPoint x: 396, endPoint y: 212, distance: 14.2
click at [387, 215] on div "Exportador Autorizado" at bounding box center [384, 221] width 62 height 23
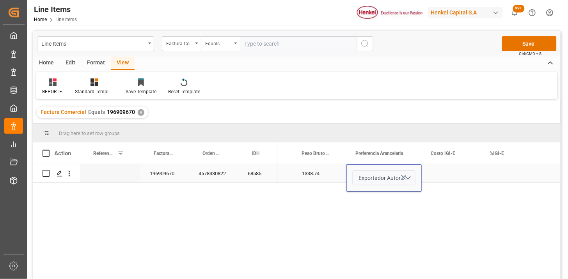
click at [432, 175] on div "Press SPACE to select this row." at bounding box center [451, 173] width 59 height 18
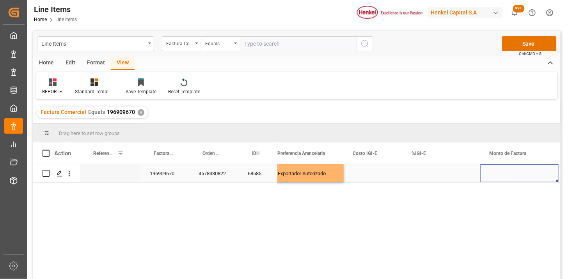
scroll to position [0, 471]
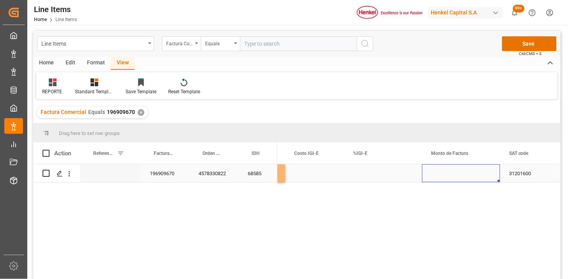
click at [444, 174] on div "Press SPACE to select this row." at bounding box center [461, 173] width 78 height 18
click at [446, 173] on input "Press SPACE to select this row." at bounding box center [461, 178] width 66 height 15
type input "9127.81"
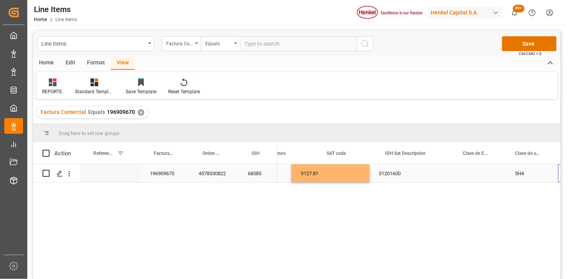
scroll to position [0, 0]
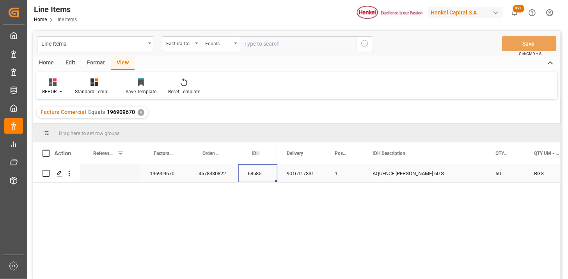
click at [260, 177] on div "68585" at bounding box center [257, 173] width 39 height 18
click at [254, 48] on input "text" at bounding box center [298, 43] width 117 height 15
paste input "90540762"
type input "90540762"
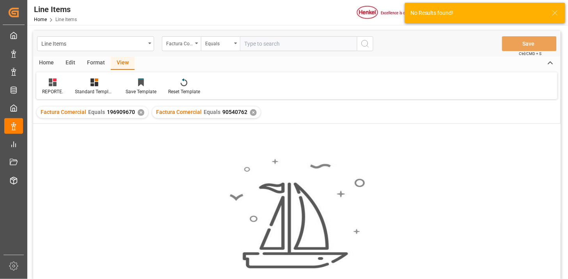
click at [138, 111] on div "✕" at bounding box center [141, 112] width 7 height 7
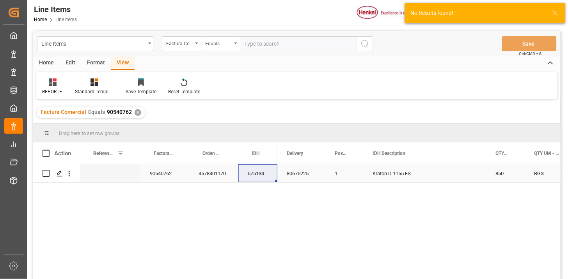
click at [170, 176] on div "90540762" at bounding box center [164, 173] width 49 height 18
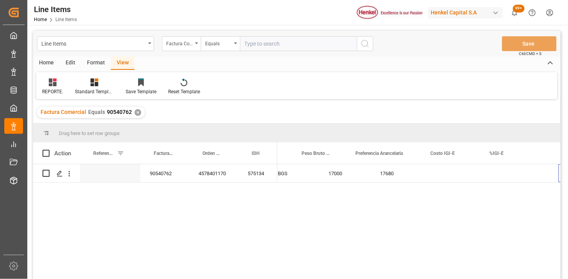
scroll to position [0, 335]
click at [387, 176] on div "Press SPACE to select this row." at bounding box center [383, 173] width 75 height 18
click at [388, 176] on div "Press SPACE to select this row." at bounding box center [383, 173] width 75 height 18
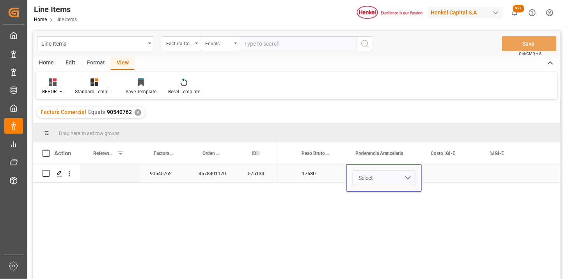
click at [406, 178] on button "Select" at bounding box center [384, 178] width 63 height 15
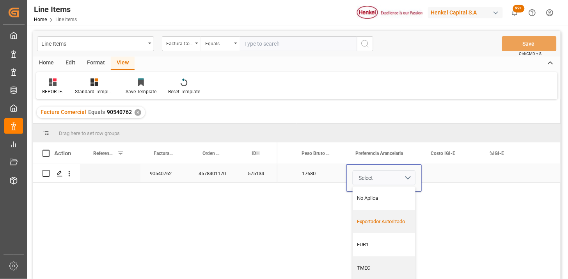
drag, startPoint x: 389, startPoint y: 219, endPoint x: 433, endPoint y: 192, distance: 51.6
click at [393, 215] on div "Exportador Autorizado" at bounding box center [384, 221] width 62 height 23
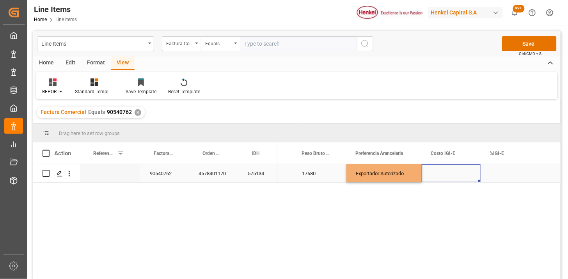
click at [442, 179] on div "Press SPACE to select this row." at bounding box center [451, 173] width 59 height 18
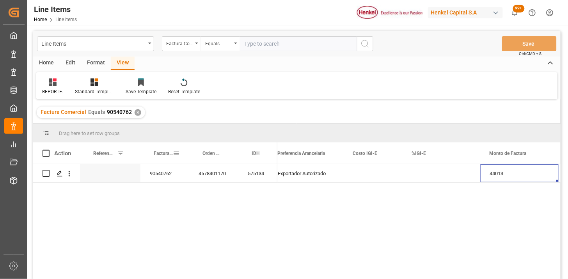
scroll to position [0, 471]
click at [259, 176] on div "575134" at bounding box center [257, 173] width 39 height 18
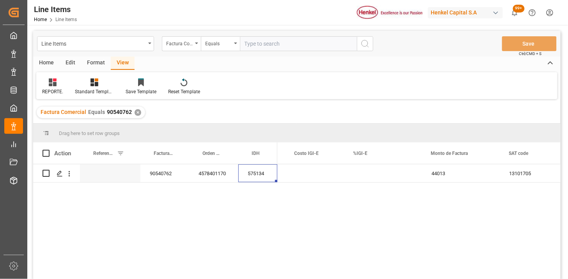
click at [44, 66] on div "Home" at bounding box center [46, 63] width 27 height 13
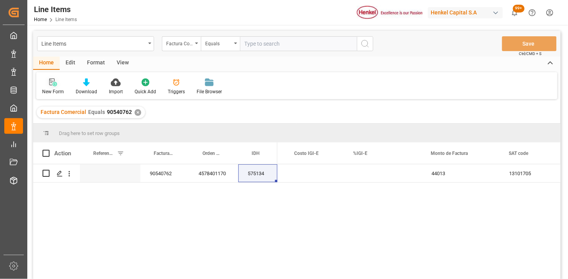
click at [55, 80] on icon at bounding box center [53, 82] width 8 height 8
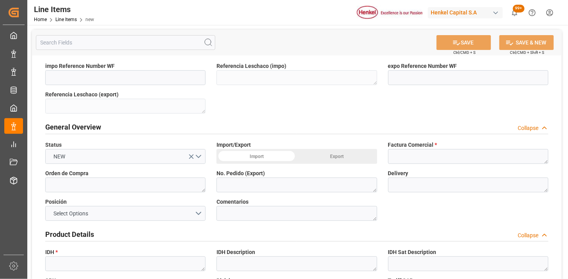
click at [247, 157] on div "Import" at bounding box center [257, 156] width 80 height 15
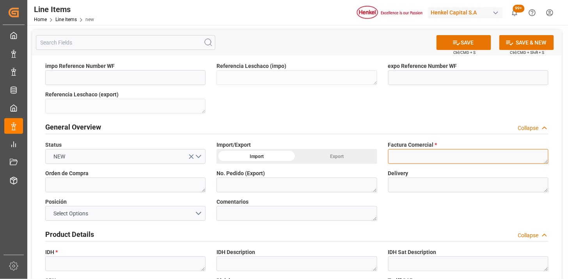
paste textarea "EX-25-Y302B"
type textarea "EX-25-Y302B"
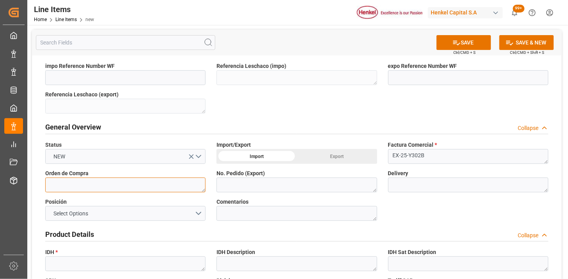
paste textarea "4578341084"
type textarea "4578341084"
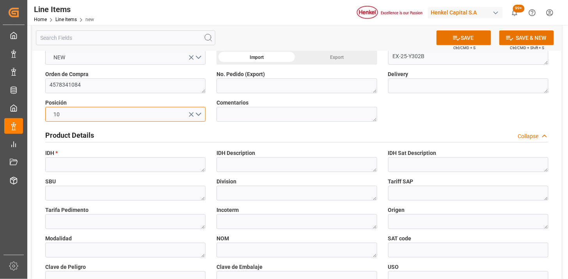
scroll to position [87, 0]
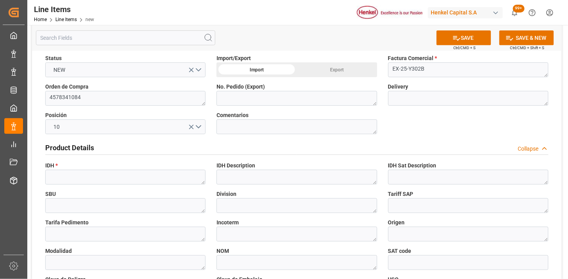
click at [172, 187] on div "SBU" at bounding box center [125, 201] width 171 height 28
click at [173, 184] on textarea at bounding box center [125, 177] width 160 height 15
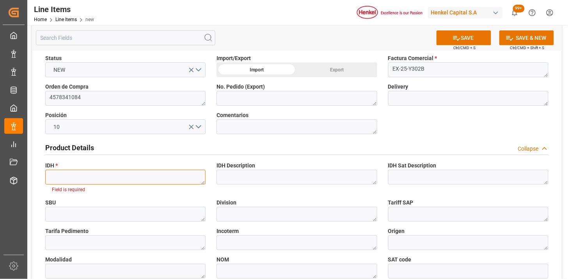
paste textarea "2266044"
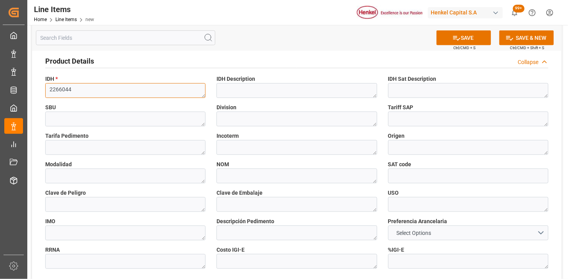
scroll to position [217, 0]
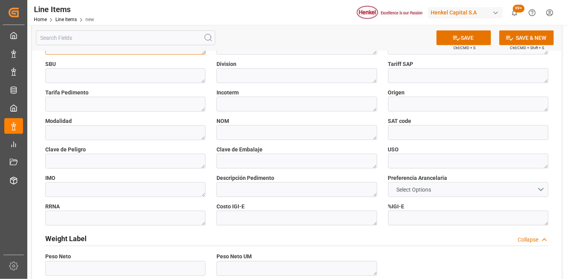
type textarea "2266044"
click at [407, 186] on span "Select Options" at bounding box center [414, 190] width 43 height 8
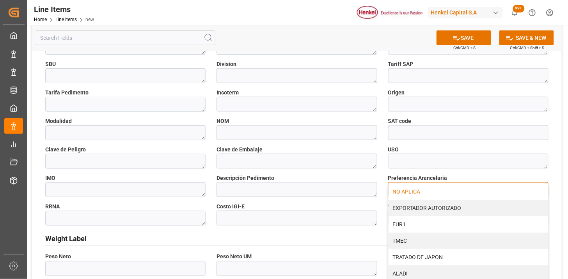
click at [410, 186] on div "NO APLICA" at bounding box center [469, 191] width 160 height 16
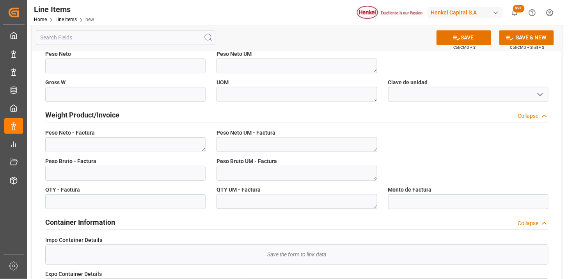
scroll to position [434, 0]
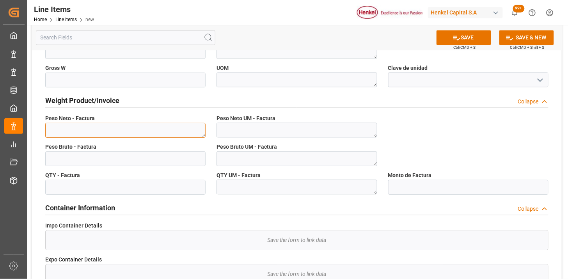
click at [167, 134] on textarea at bounding box center [125, 130] width 160 height 15
type textarea "880"
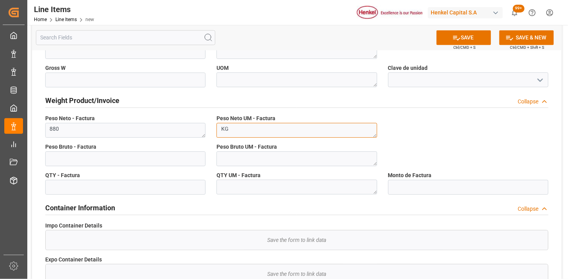
type textarea "KG"
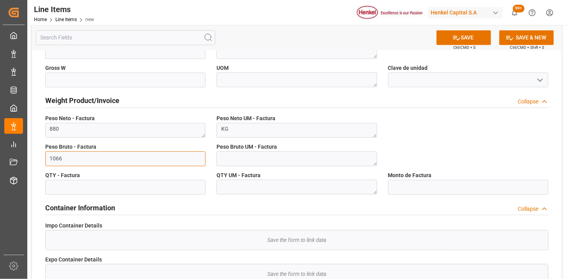
type input "1066"
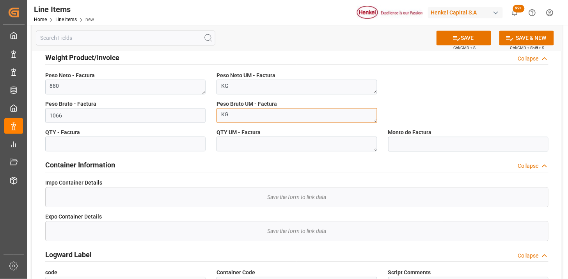
type textarea "KG"
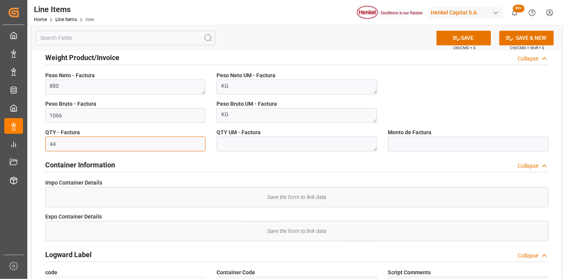
type input "44"
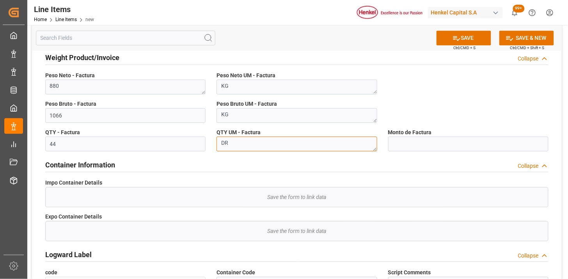
type textarea "DR"
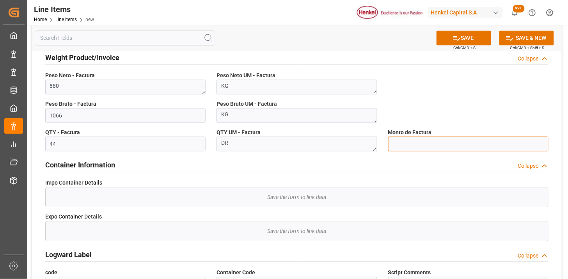
paste input "text"
type input "963600"
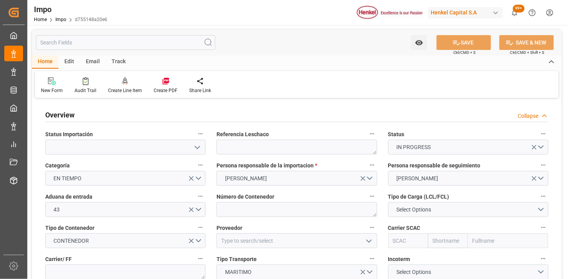
type input "15-08-2025"
click at [287, 149] on textarea at bounding box center [297, 147] width 160 height 15
paste textarea "HAMB92186"
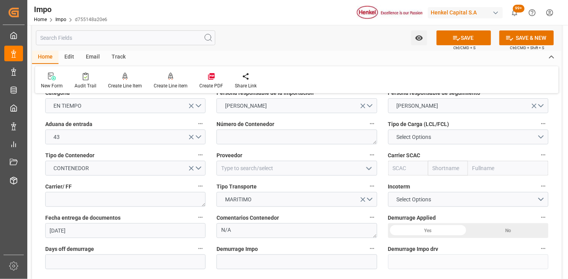
scroll to position [87, 0]
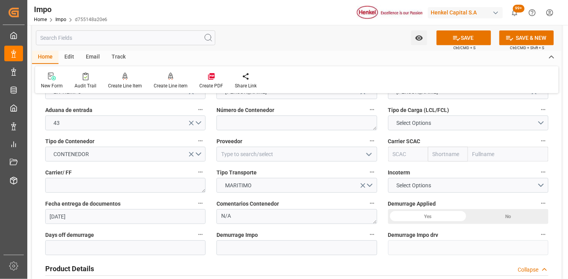
type textarea "HAMB92186"
click at [265, 130] on div "Número de Contenedor" at bounding box center [296, 117] width 171 height 31
click at [267, 128] on textarea at bounding box center [297, 122] width 160 height 15
paste textarea "MSBU3367693"
type textarea "MSBU3367693"
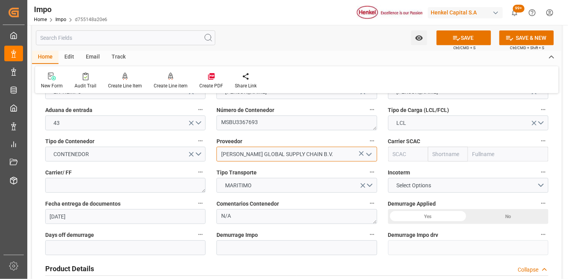
type input "[PERSON_NAME] GLOBAL SUPPLY CHAIN B.V."
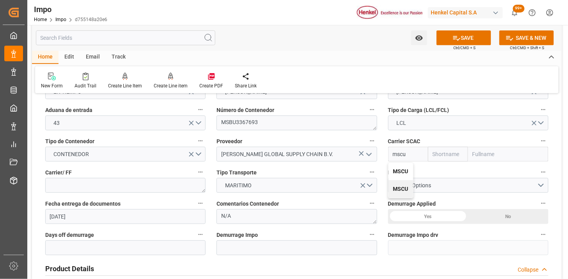
type input "MSCU"
type input "MSC"
type input "Mediterranean Shipping Company"
type input "MSCU"
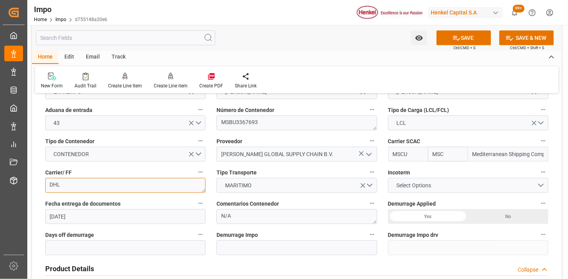
type textarea "DHL"
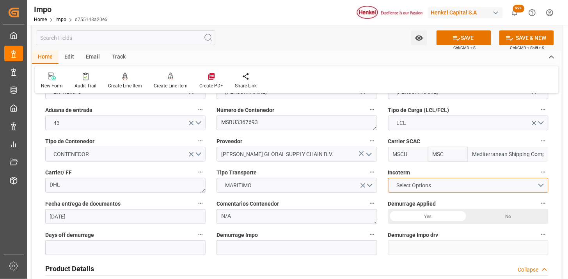
click at [409, 183] on span "Select Options" at bounding box center [414, 185] width 43 height 8
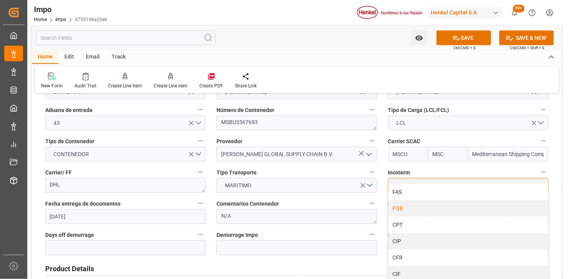
scroll to position [43, 0]
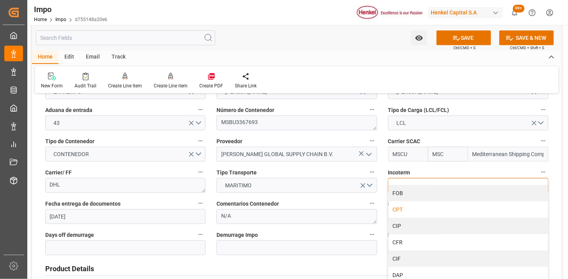
click at [414, 207] on div "CPT" at bounding box center [469, 209] width 160 height 16
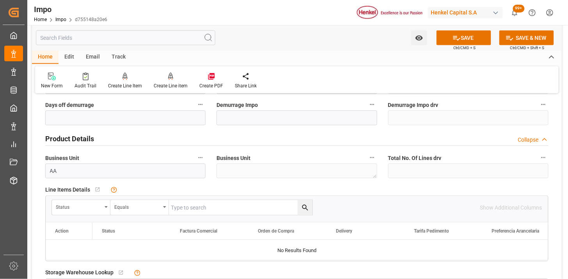
scroll to position [260, 0]
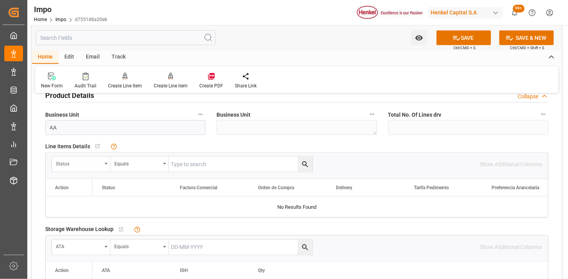
click at [76, 163] on div "Status" at bounding box center [79, 162] width 46 height 9
type input "AC"
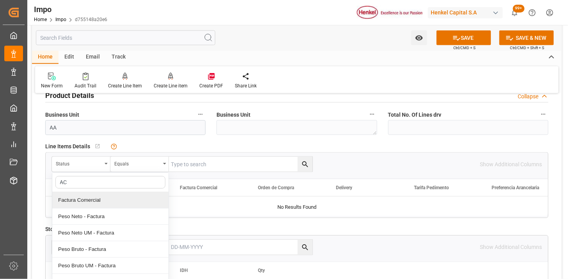
drag, startPoint x: 94, startPoint y: 198, endPoint x: 131, endPoint y: 190, distance: 38.0
click at [100, 196] on div "Factura Comercial" at bounding box center [110, 200] width 116 height 16
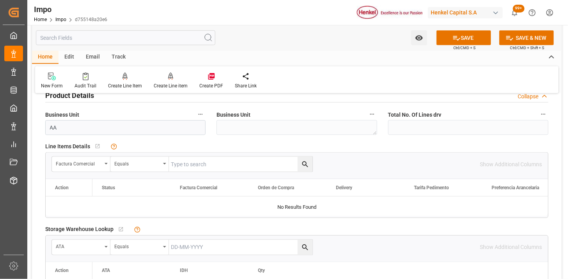
drag, startPoint x: 199, startPoint y: 166, endPoint x: 238, endPoint y: 173, distance: 40.0
click at [202, 166] on input "text" at bounding box center [241, 164] width 144 height 15
paste input "196909670"
type input "196909670"
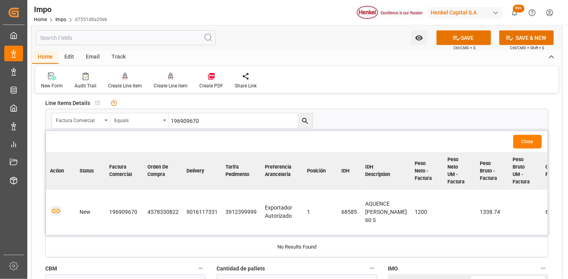
click at [57, 212] on icon "button" at bounding box center [56, 211] width 10 height 10
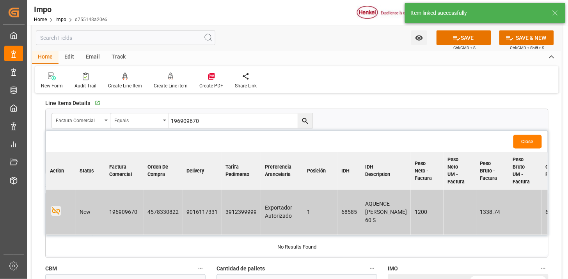
drag, startPoint x: 533, startPoint y: 144, endPoint x: 478, endPoint y: 138, distance: 54.9
click at [532, 144] on button "Close" at bounding box center [527, 142] width 28 height 14
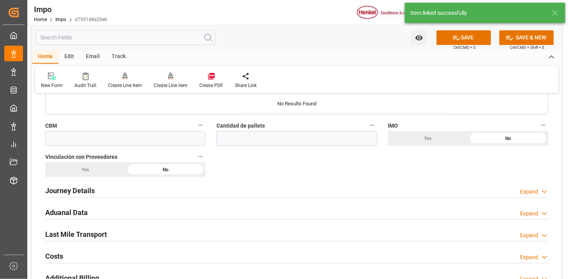
scroll to position [434, 0]
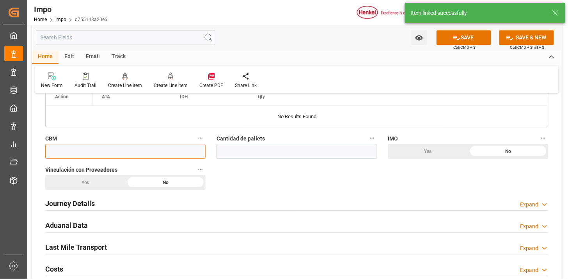
click at [178, 155] on input "text" at bounding box center [125, 151] width 160 height 15
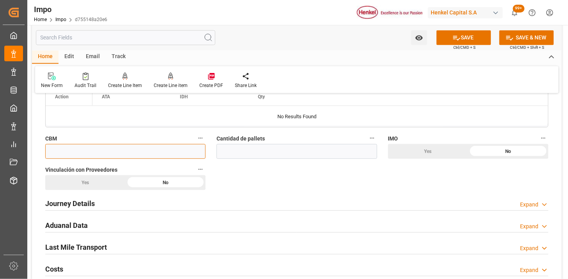
paste input "4.032"
type input "4.032"
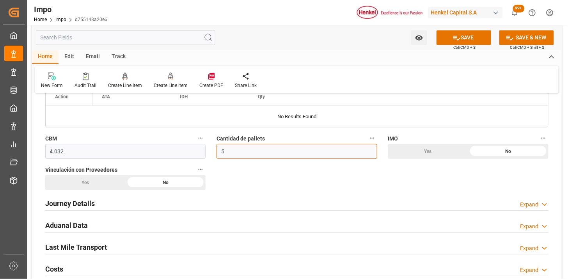
type input "5"
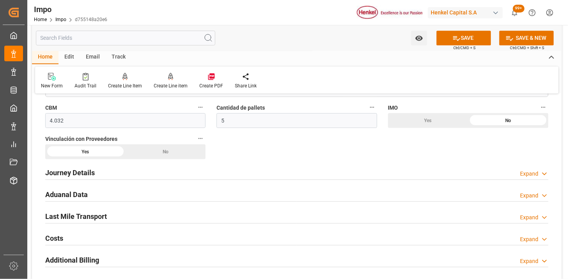
scroll to position [477, 0]
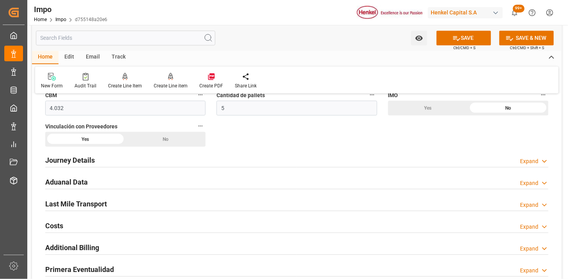
click at [123, 159] on div "Journey Details Expand" at bounding box center [296, 159] width 503 height 15
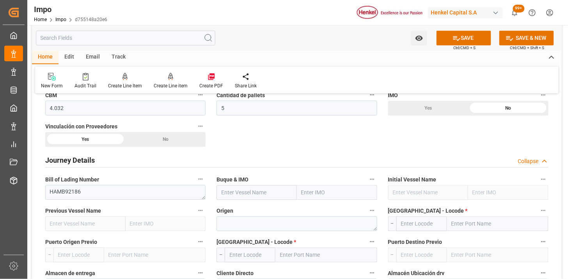
scroll to position [520, 0]
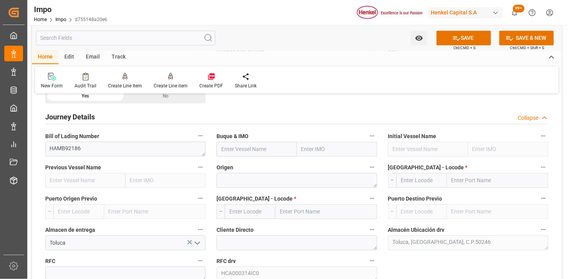
click at [252, 144] on input "text" at bounding box center [257, 149] width 80 height 15
paste input "MSC ORNELLA"
type input "MSC ORNELLA"
type input "9281267"
type input "MSC ORNELLA"
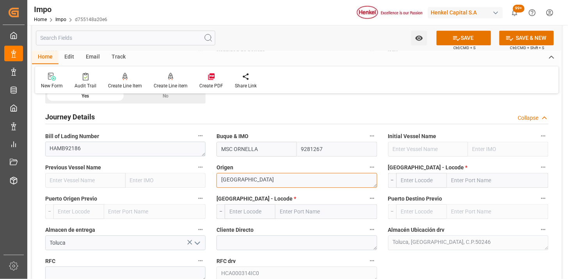
type textarea "[GEOGRAPHIC_DATA]"
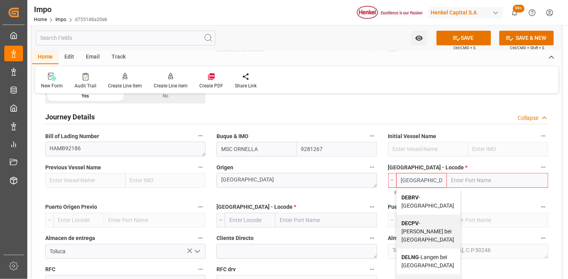
type input "DEBRV"
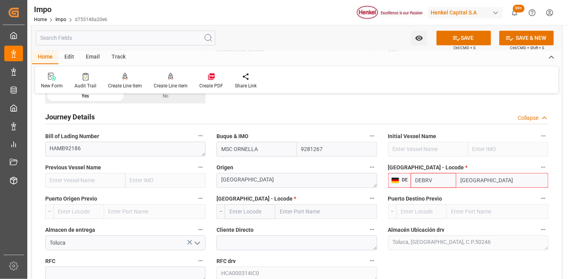
type input "Bremerhaven"
type input "DEBRV"
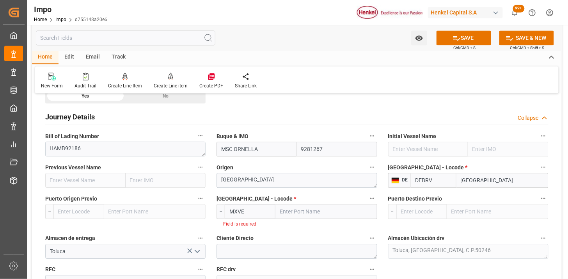
type input "MXVER"
type input "[GEOGRAPHIC_DATA]"
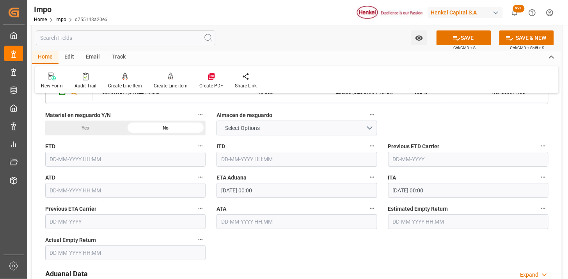
scroll to position [824, 0]
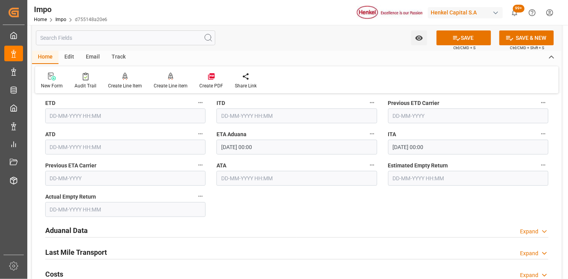
type input "MXVER"
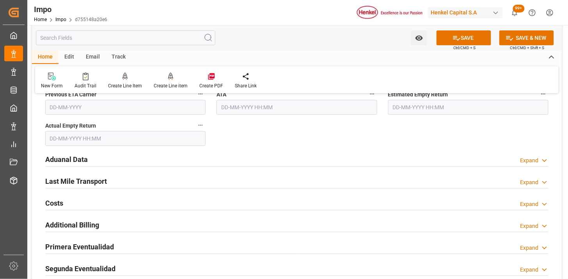
scroll to position [910, 0]
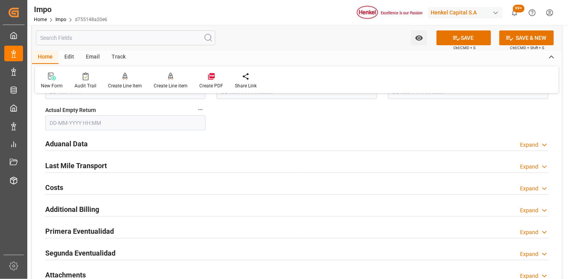
drag, startPoint x: 135, startPoint y: 139, endPoint x: 197, endPoint y: 154, distance: 63.3
click at [135, 139] on div "Aduanal Data Expand" at bounding box center [296, 143] width 503 height 15
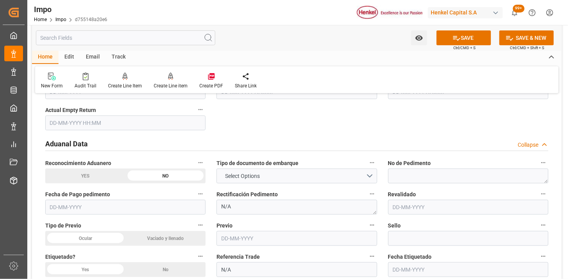
scroll to position [954, 0]
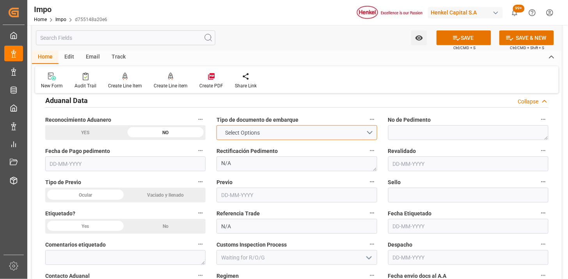
click at [228, 133] on span "Select Options" at bounding box center [242, 133] width 43 height 8
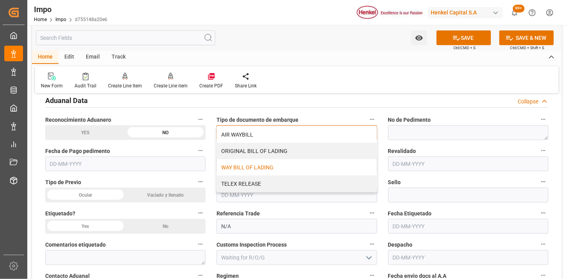
click at [239, 163] on div "WAY BILL OF LADING" at bounding box center [297, 167] width 160 height 16
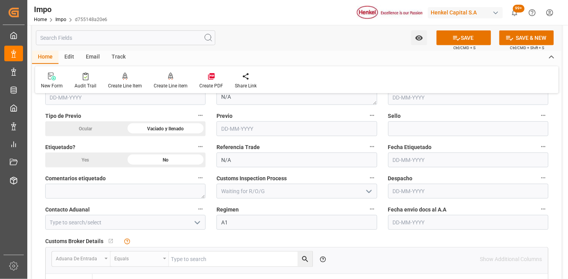
scroll to position [1040, 0]
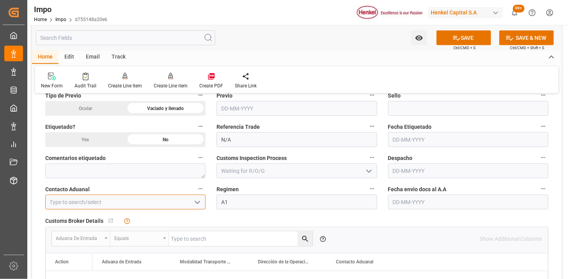
click at [159, 195] on input at bounding box center [125, 202] width 160 height 15
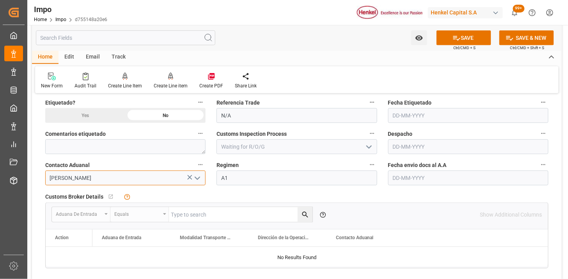
scroll to position [1084, 0]
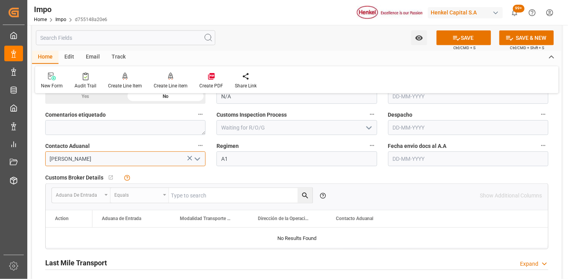
type input "[PERSON_NAME]"
click at [423, 158] on input "text" at bounding box center [468, 158] width 160 height 15
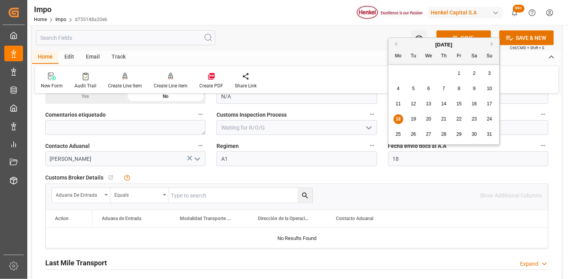
type input "[DATE]"
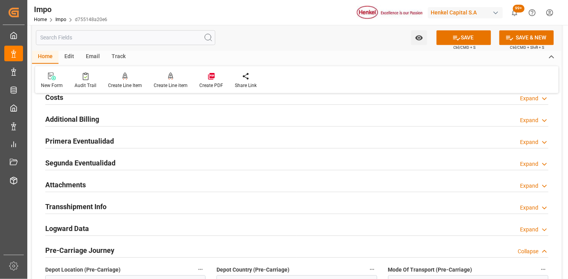
scroll to position [1301, 0]
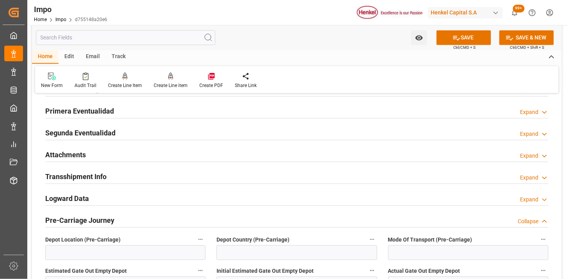
click at [151, 158] on div "Attachments Expand" at bounding box center [296, 154] width 503 height 15
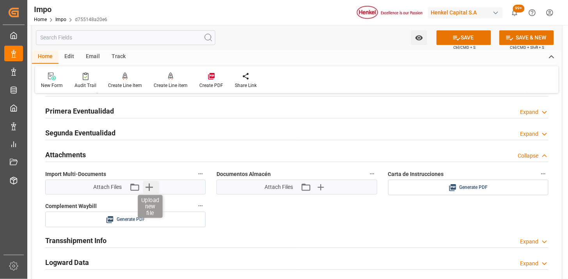
click at [153, 188] on icon "button" at bounding box center [149, 187] width 12 height 12
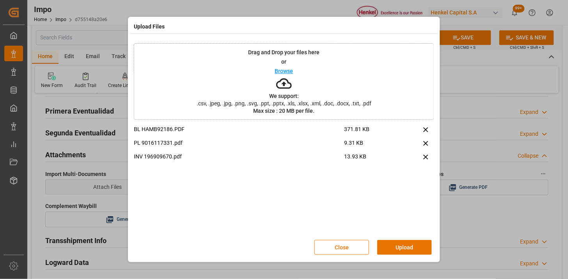
drag, startPoint x: 404, startPoint y: 248, endPoint x: 382, endPoint y: 265, distance: 28.0
click at [397, 251] on button "Upload" at bounding box center [404, 247] width 55 height 15
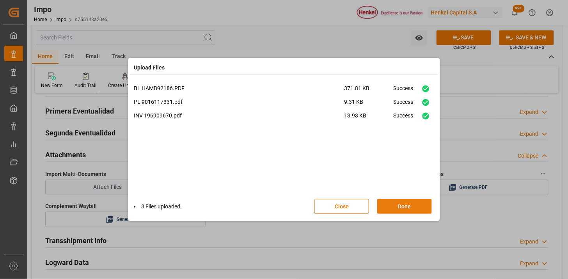
click at [413, 210] on button "Done" at bounding box center [404, 206] width 55 height 15
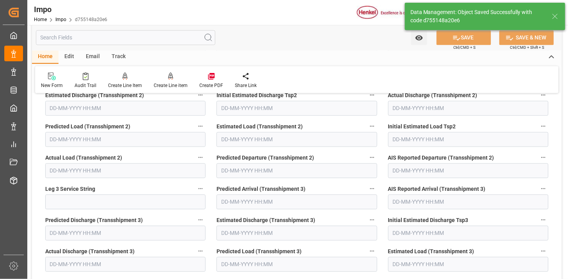
type textarea "AA"
type input "1"
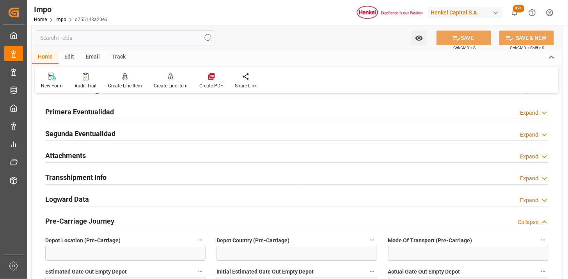
click at [79, 159] on h2 "Attachments" at bounding box center [65, 155] width 41 height 11
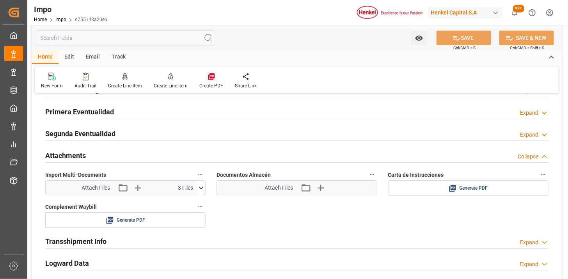
click at [212, 76] on icon at bounding box center [212, 77] width 8 height 8
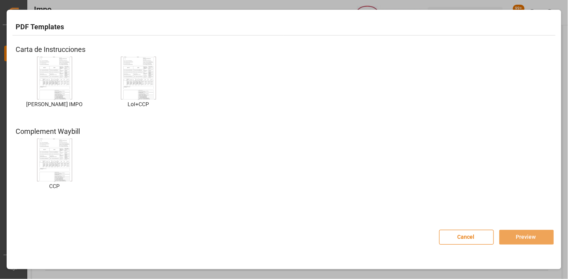
click at [45, 72] on img at bounding box center [54, 78] width 31 height 44
click at [45, 71] on img at bounding box center [54, 78] width 31 height 44
click at [522, 238] on button "Preview" at bounding box center [526, 237] width 55 height 15
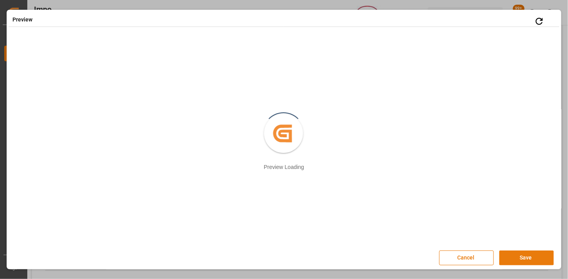
click at [501, 252] on button "Save" at bounding box center [526, 258] width 55 height 15
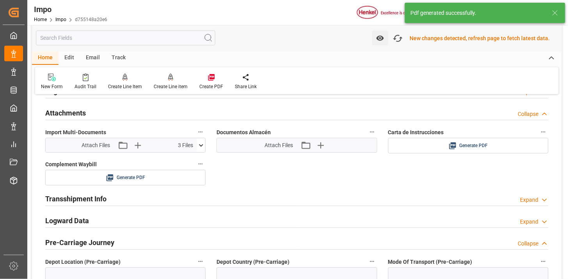
scroll to position [679, 0]
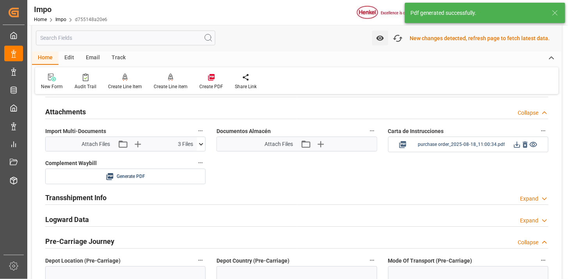
click at [514, 146] on icon at bounding box center [517, 144] width 8 height 8
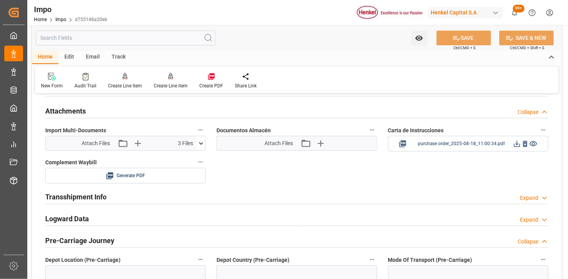
scroll to position [678, 0]
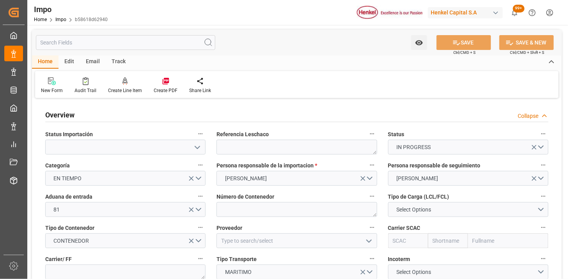
type input "[DATE]"
click at [301, 143] on textarea at bounding box center [297, 147] width 160 height 15
paste textarea "LHV3749024"
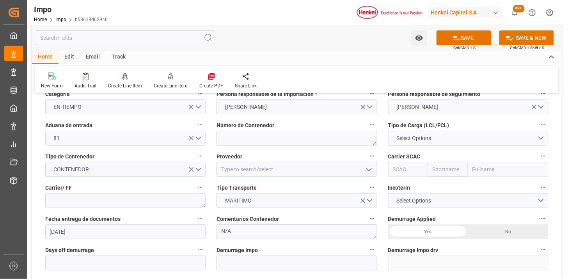
scroll to position [87, 0]
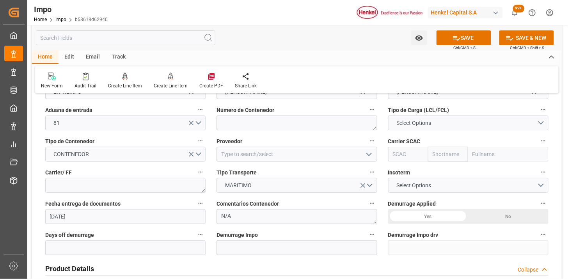
type textarea "LHV3749024"
click at [242, 120] on textarea at bounding box center [297, 122] width 160 height 15
paste textarea "ECMU4960389"
type textarea "ECMU4960389"
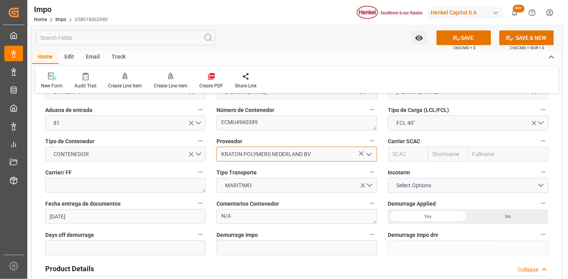
type input "KRATON POLYMERS NEDERLAND BV"
type input "CMDU"
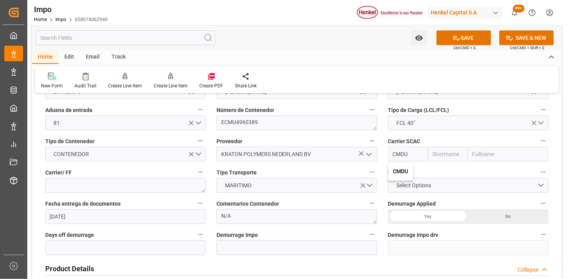
type input "CMACGM"
type input "CMA CGM Group"
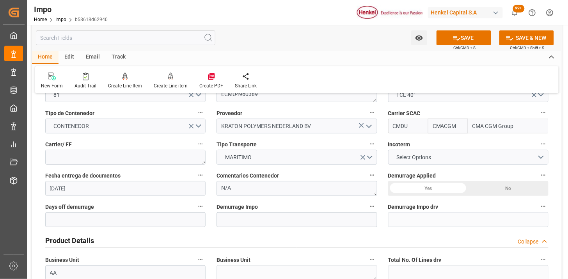
scroll to position [130, 0]
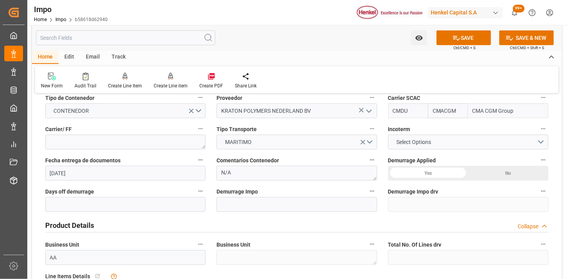
type input "CMDU"
click at [192, 145] on textarea at bounding box center [125, 142] width 160 height 15
type textarea "CMA CGM"
click at [414, 145] on span "Select Options" at bounding box center [414, 142] width 43 height 8
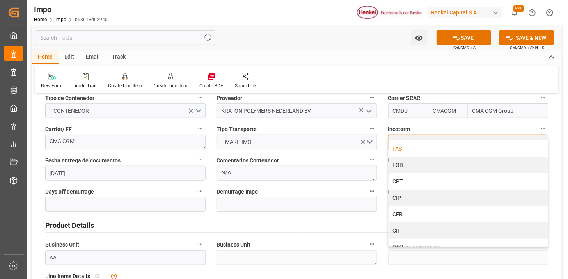
scroll to position [43, 0]
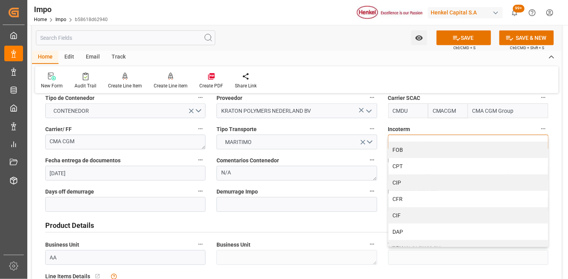
drag, startPoint x: 432, startPoint y: 177, endPoint x: 409, endPoint y: 184, distance: 24.8
click at [432, 178] on div "CIP" at bounding box center [469, 182] width 160 height 16
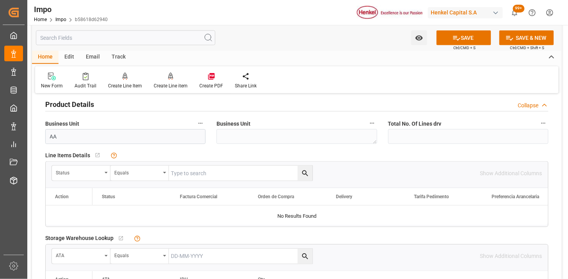
scroll to position [260, 0]
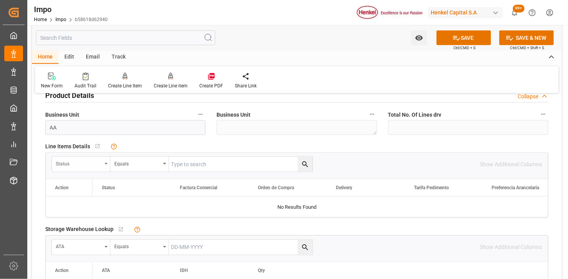
click at [71, 162] on div "Status" at bounding box center [79, 162] width 46 height 9
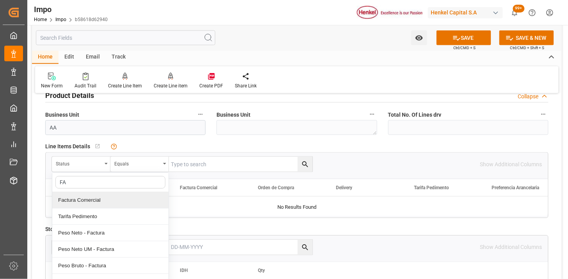
type input "FAC"
drag, startPoint x: 108, startPoint y: 199, endPoint x: 188, endPoint y: 175, distance: 83.3
click at [114, 197] on div "Factura Comercial" at bounding box center [110, 200] width 116 height 16
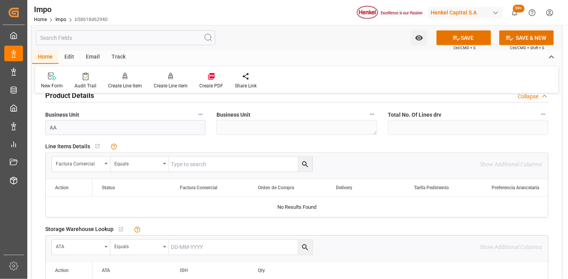
drag, startPoint x: 204, startPoint y: 160, endPoint x: 210, endPoint y: 160, distance: 5.1
click at [207, 160] on input "text" at bounding box center [241, 164] width 144 height 15
paste input "90540762"
type input "90540762"
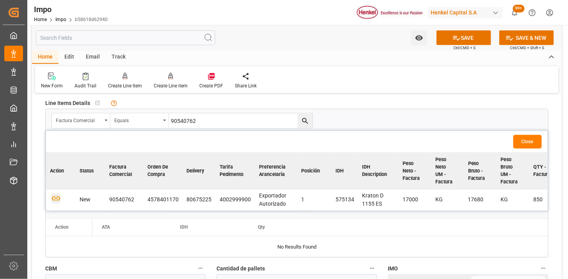
click at [58, 197] on icon "button" at bounding box center [56, 199] width 10 height 10
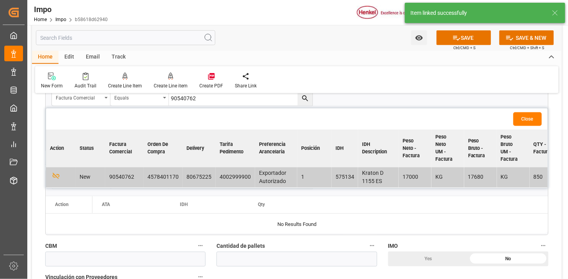
scroll to position [346, 0]
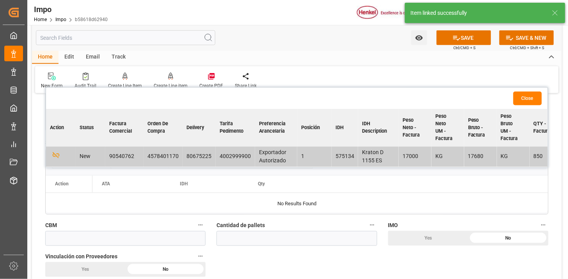
click at [518, 102] on button "Close" at bounding box center [527, 99] width 28 height 14
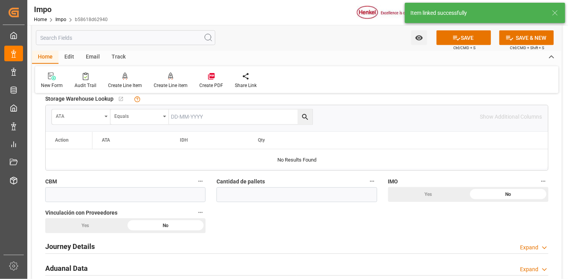
scroll to position [434, 0]
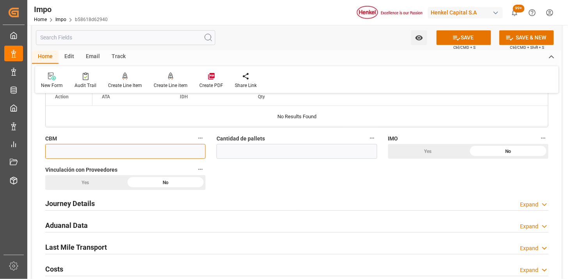
click at [152, 155] on input "text" at bounding box center [125, 151] width 160 height 15
paste input "50.000"
type input "50"
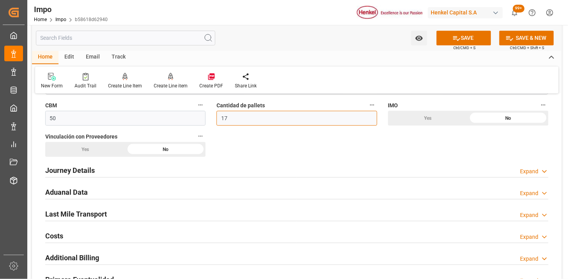
scroll to position [477, 0]
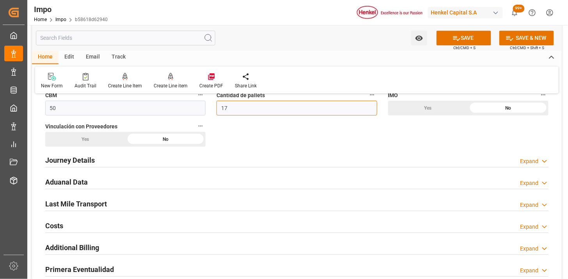
type input "17"
click at [105, 157] on div "Journey Details Expand" at bounding box center [296, 159] width 503 height 15
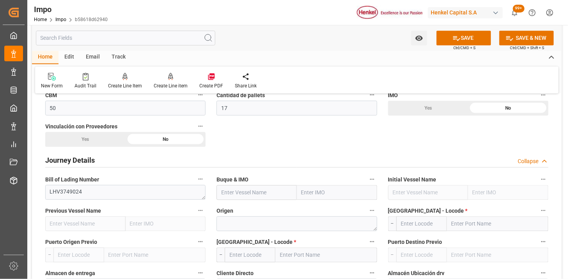
scroll to position [520, 0]
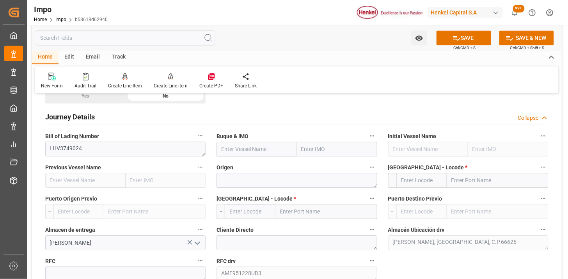
click at [263, 150] on input "text" at bounding box center [257, 149] width 80 height 15
paste input "CMA CGM BOLDNESS"
type input "CMA CGM BOLDNESS"
type input "9948243"
type input "CMA CGM BOLDNESS"
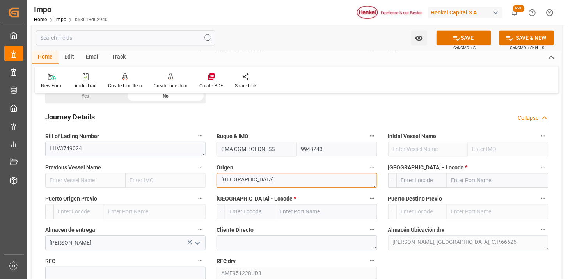
type textarea "FRANCIA"
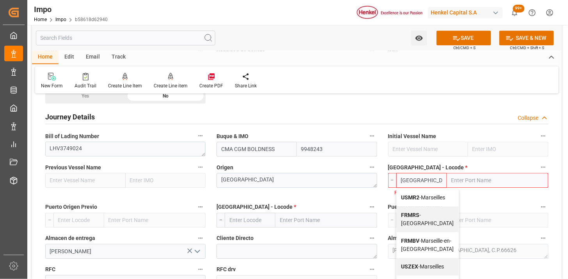
type input "FRMRS"
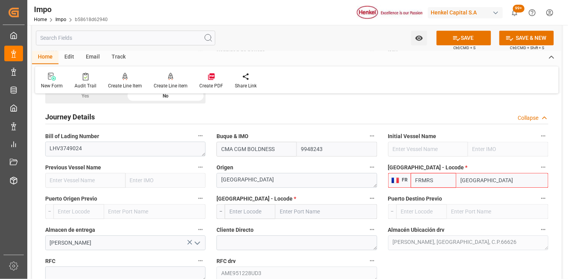
type input "Marseille"
type input "FRMRS"
type input "MXVER"
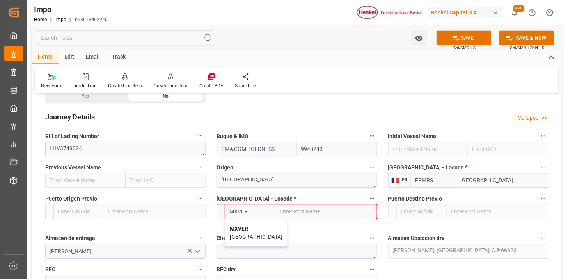
type input "[GEOGRAPHIC_DATA]"
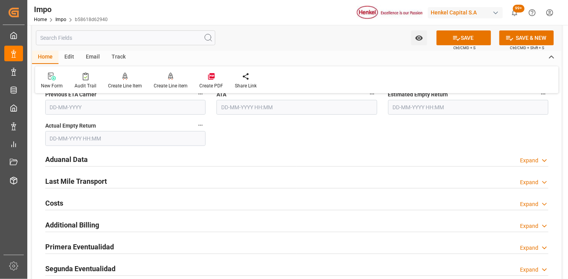
scroll to position [910, 0]
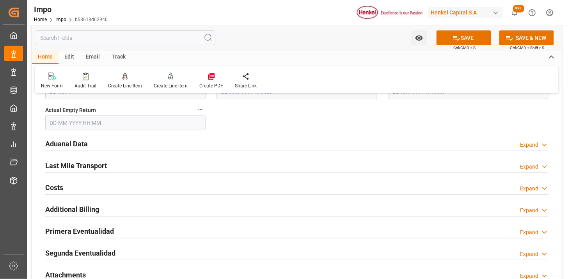
type input "MXVER"
click at [204, 143] on div "Aduanal Data Expand" at bounding box center [296, 143] width 503 height 15
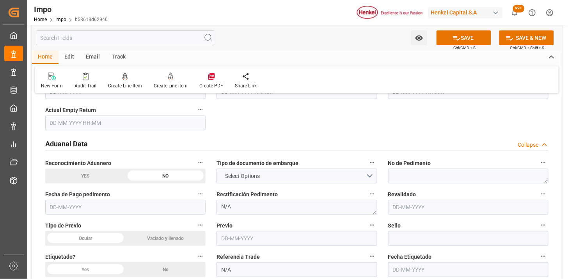
scroll to position [954, 0]
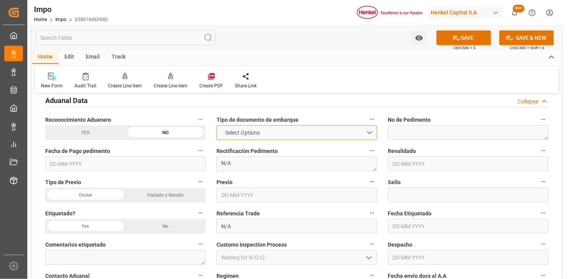
click at [234, 135] on span "Select Options" at bounding box center [242, 133] width 43 height 8
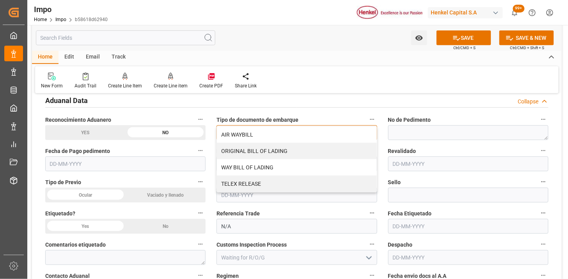
drag, startPoint x: 247, startPoint y: 180, endPoint x: 183, endPoint y: 193, distance: 64.8
click at [245, 181] on div "TELEX RELEASE" at bounding box center [297, 184] width 160 height 16
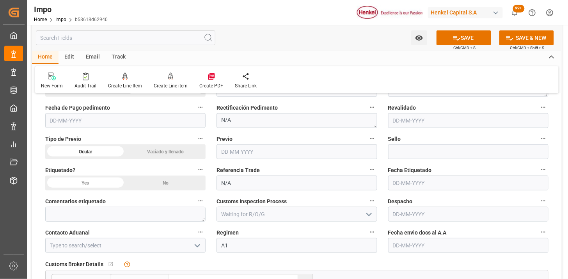
drag, startPoint x: 173, startPoint y: 178, endPoint x: 179, endPoint y: 176, distance: 6.3
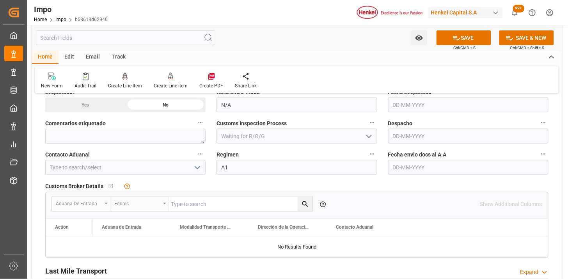
scroll to position [1084, 0]
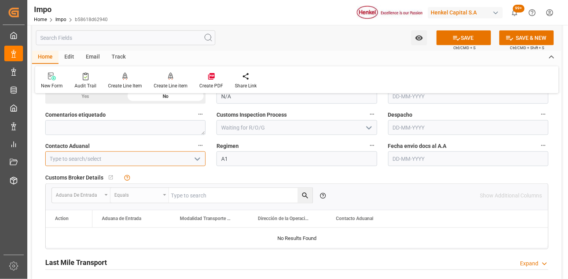
click at [162, 162] on input at bounding box center [125, 158] width 160 height 15
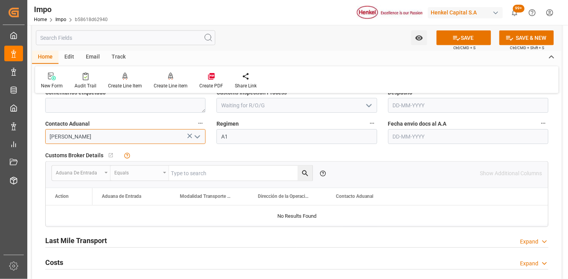
scroll to position [1127, 0]
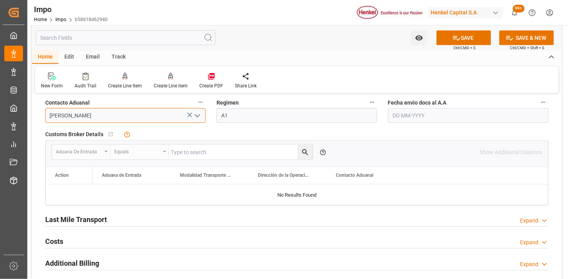
type input "[PERSON_NAME]"
click at [415, 117] on input "text" at bounding box center [468, 115] width 160 height 15
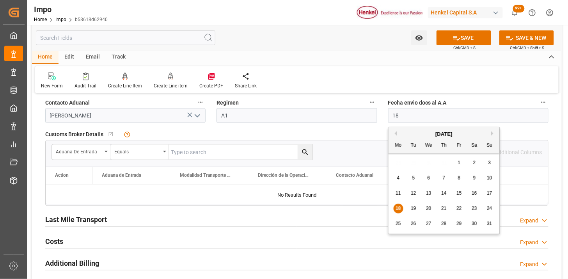
type input "[DATE]"
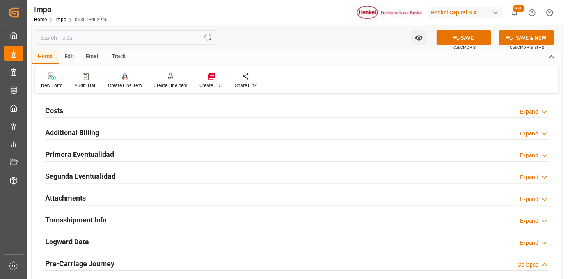
click at [157, 192] on div "Attachments Expand" at bounding box center [296, 197] width 503 height 15
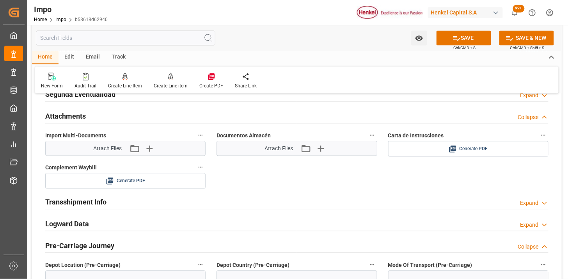
scroll to position [1344, 0]
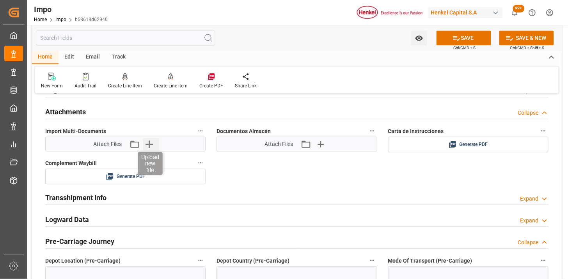
click at [154, 142] on icon "button" at bounding box center [149, 144] width 12 height 12
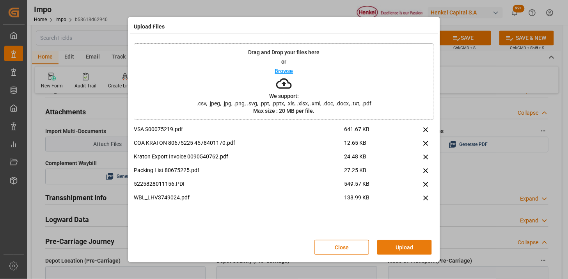
drag, startPoint x: 405, startPoint y: 248, endPoint x: 353, endPoint y: 249, distance: 51.5
click at [403, 250] on button "Upload" at bounding box center [404, 247] width 55 height 15
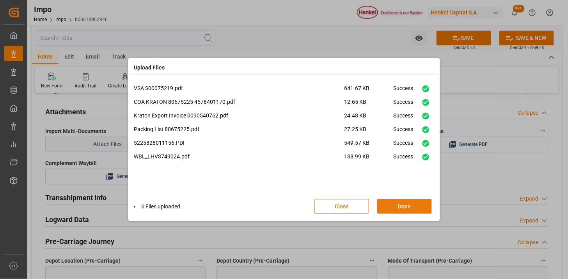
click at [397, 201] on button "Done" at bounding box center [404, 206] width 55 height 15
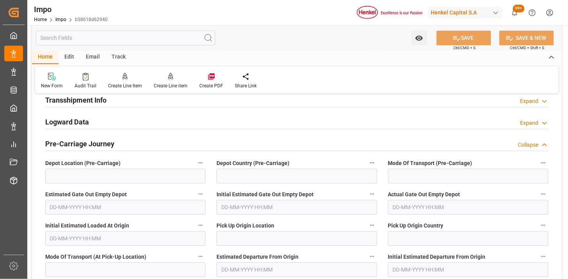
scroll to position [1430, 0]
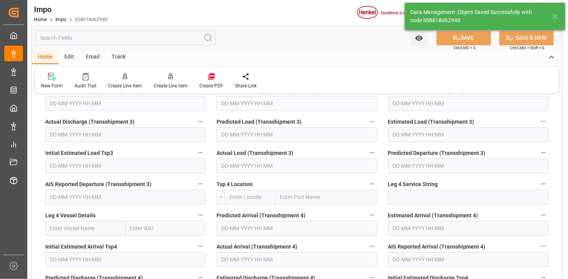
type textarea "AA"
type input "1"
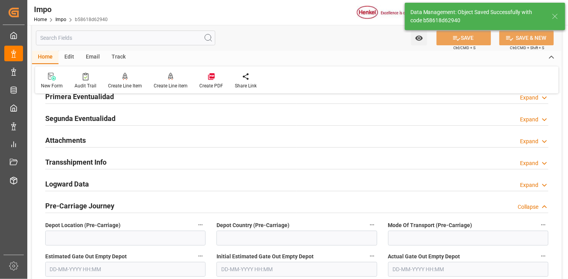
scroll to position [634, 0]
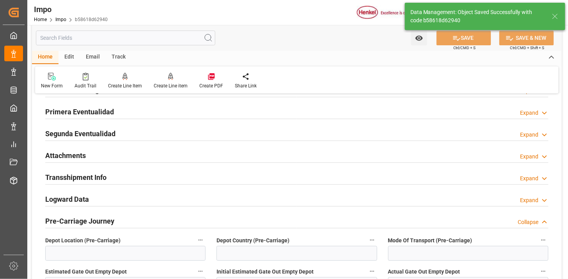
click at [170, 158] on div "Attachments Expand" at bounding box center [296, 154] width 503 height 15
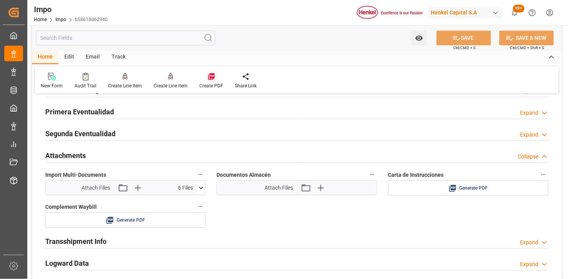
click at [216, 80] on div at bounding box center [211, 76] width 24 height 8
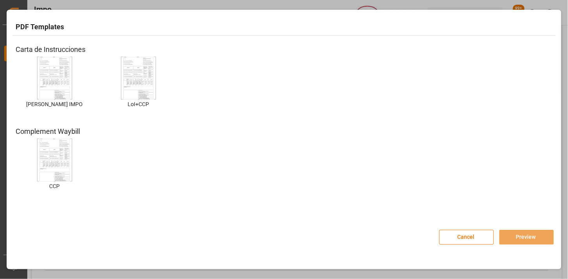
click at [59, 69] on img at bounding box center [54, 78] width 31 height 44
click at [516, 240] on button "Preview" at bounding box center [526, 237] width 55 height 15
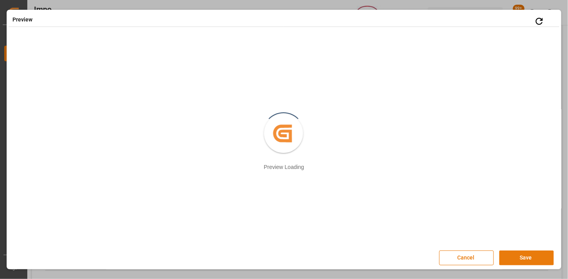
click at [528, 260] on button "Save" at bounding box center [526, 258] width 55 height 15
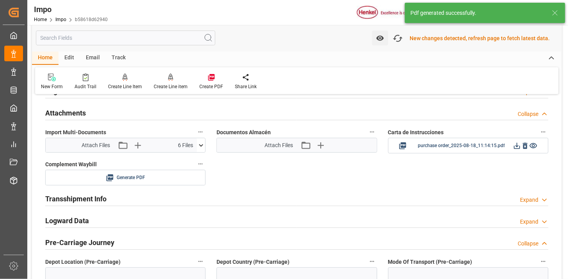
scroll to position [679, 0]
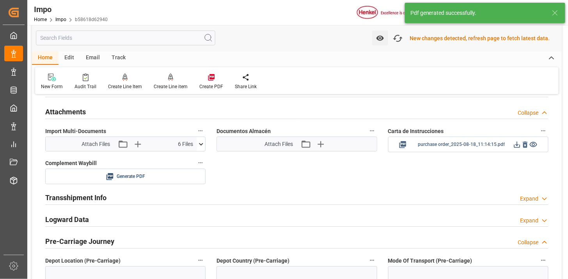
click at [518, 146] on icon at bounding box center [517, 144] width 8 height 8
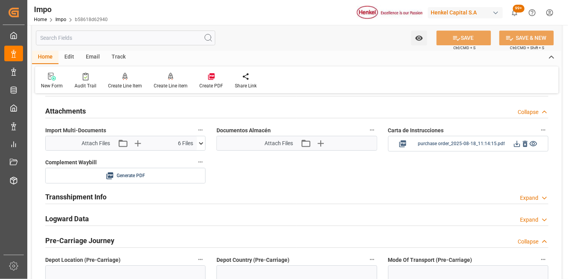
scroll to position [678, 0]
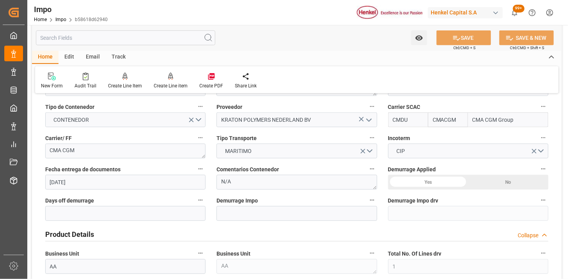
scroll to position [130, 0]
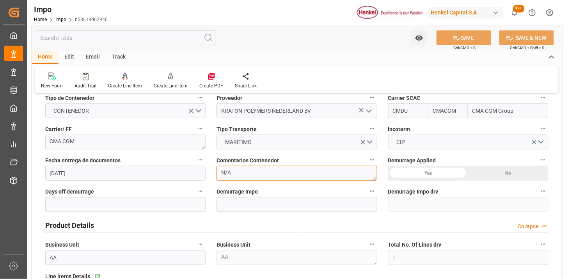
click at [249, 171] on textarea "N/A" at bounding box center [297, 173] width 160 height 15
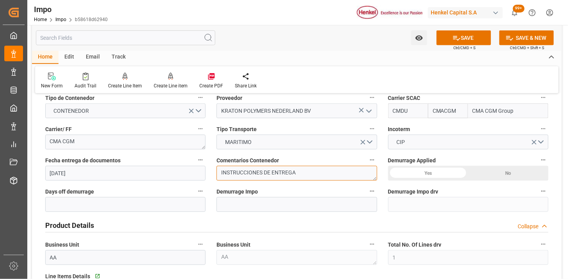
type textarea "INSTRUCCIONES DE ENTREGA"
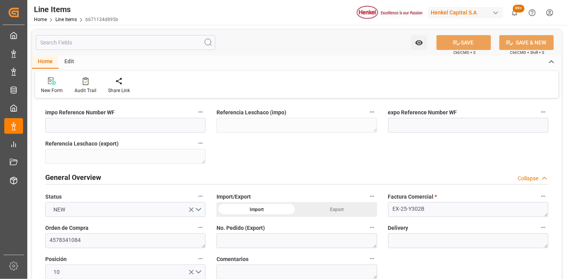
type input "[DATE] 23:26"
click at [70, 61] on div "Edit" at bounding box center [69, 61] width 21 height 13
click at [49, 89] on div "Duplicate" at bounding box center [51, 90] width 20 height 7
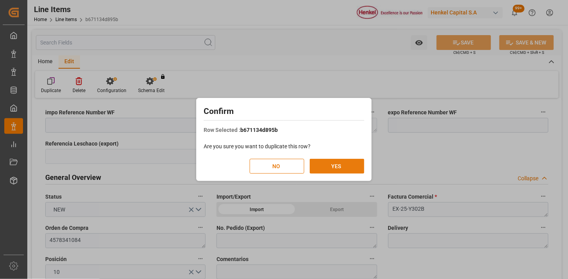
click at [325, 172] on button "YES" at bounding box center [337, 166] width 55 height 15
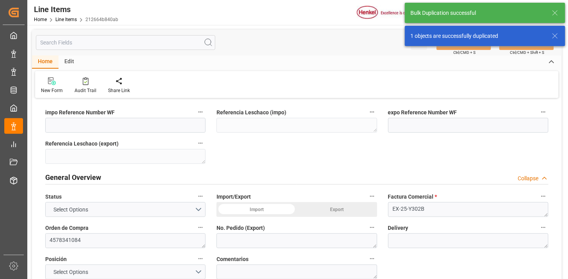
type input "1.042"
type input "1066"
type input "44"
type input "963600"
type input "[DATE] 23:26"
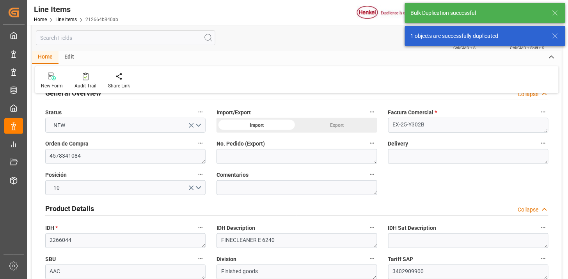
scroll to position [87, 0]
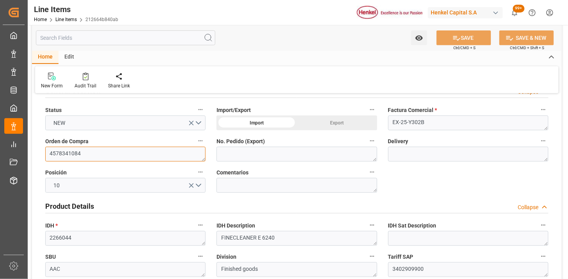
click at [144, 154] on textarea "4578341084" at bounding box center [125, 154] width 160 height 15
paste textarea "63"
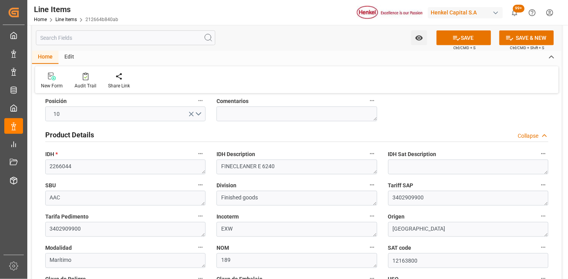
scroll to position [173, 0]
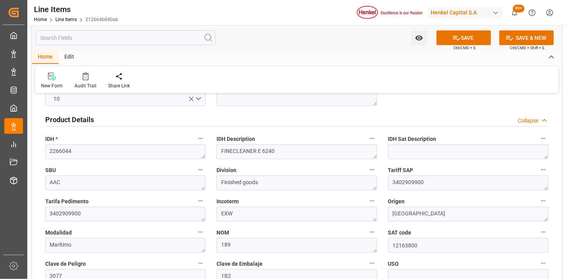
type textarea "4578341063"
click at [133, 151] on textarea "2266044" at bounding box center [125, 151] width 160 height 15
paste textarea "32"
type textarea "2232044"
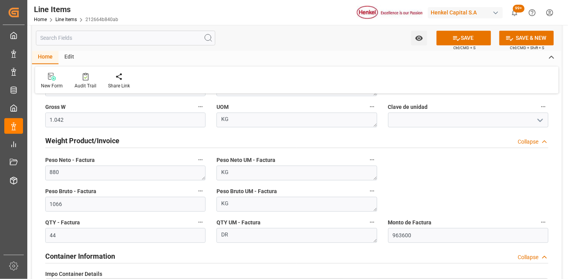
scroll to position [520, 0]
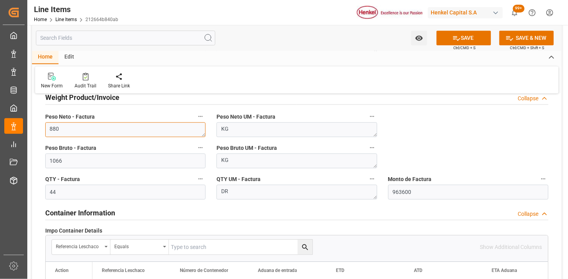
click at [139, 134] on textarea "880" at bounding box center [125, 129] width 160 height 15
type textarea "200"
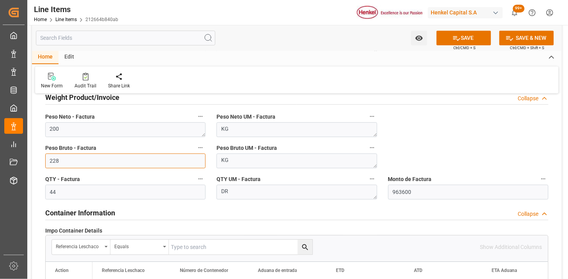
type input "228"
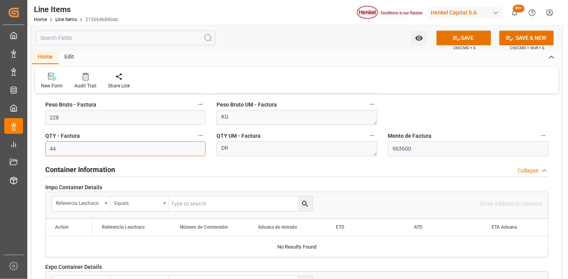
click at [119, 144] on input "44" at bounding box center [125, 148] width 160 height 15
type input "10"
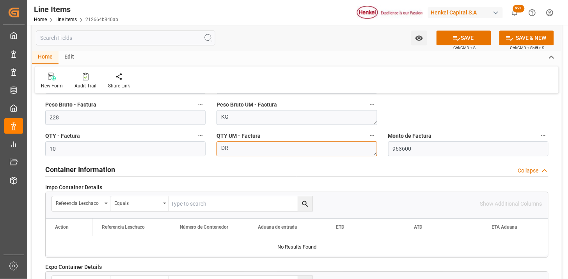
type textarea "D"
type textarea "CAN"
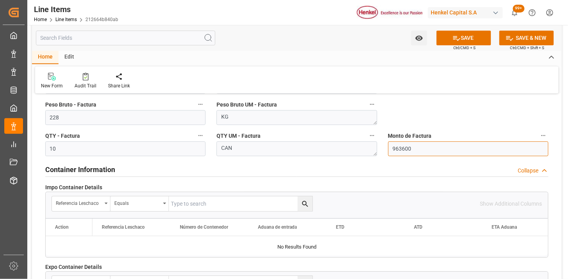
click at [453, 147] on input "963600" at bounding box center [468, 148] width 160 height 15
type input "150000"
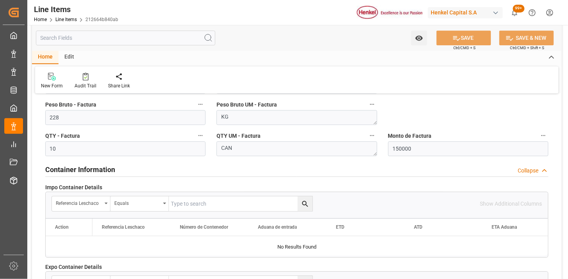
type textarea "ACELERADOR 131"
type textarea "2834299900"
type textarea "050"
type input "12161600"
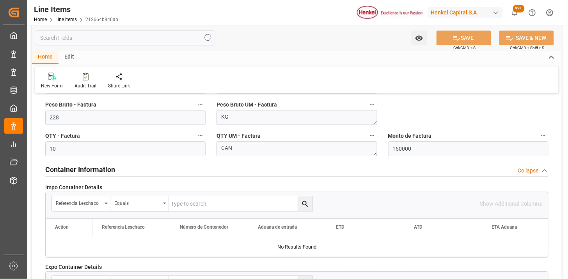
type textarea "3287"
type textarea "1H2"
type textarea "60,UN 3287 TOXIC LIQUID, INORGANIC, N.O.S.(contains [MEDICAL_DATA]) ,6.1 ,III ,…"
type textarea "ACCELERATOR 131 (NITRITO DE SODIO Y AGUA)"
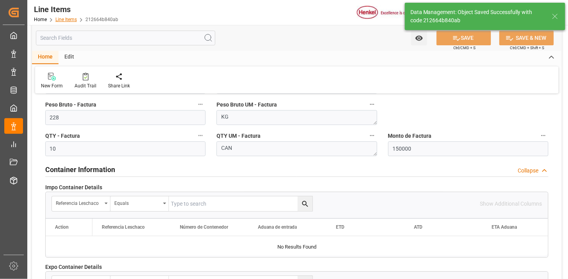
click at [76, 20] on link "Line Items" at bounding box center [65, 19] width 21 height 5
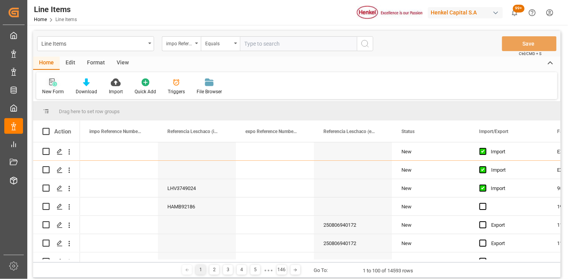
click at [51, 80] on icon at bounding box center [53, 82] width 8 height 8
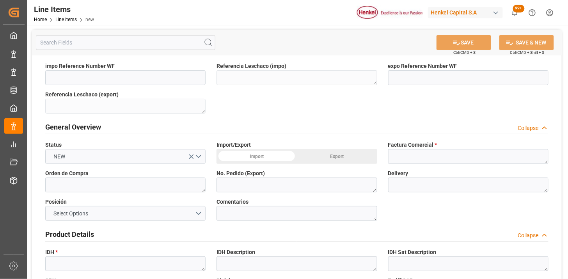
click at [266, 155] on div "Import" at bounding box center [257, 156] width 80 height 15
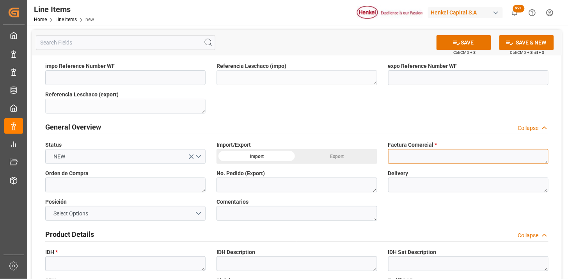
paste textarea "329652"
type textarea "329652"
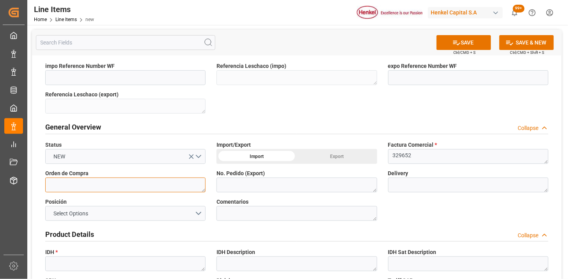
paste textarea "2292132"
type textarea "2292132"
paste textarea "4578341049"
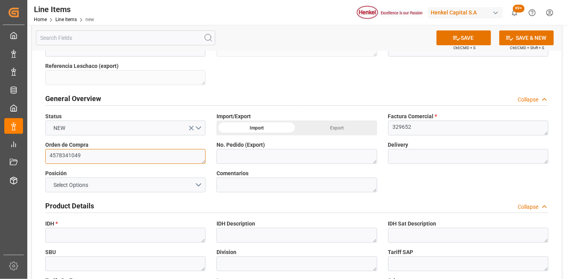
scroll to position [43, 0]
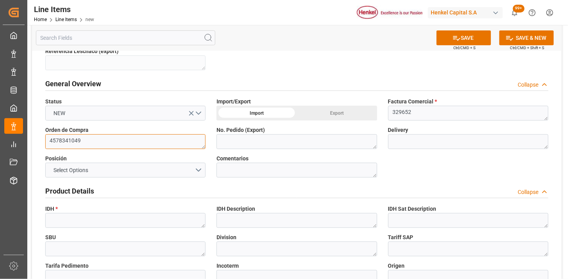
type textarea "4578341049"
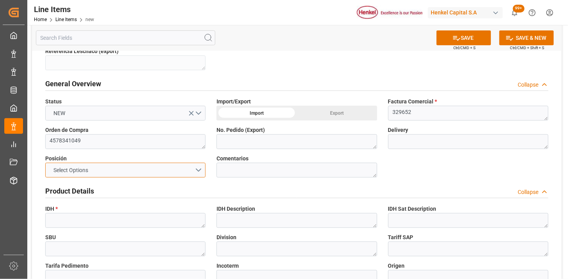
click at [102, 169] on button "Select Options" at bounding box center [125, 170] width 160 height 15
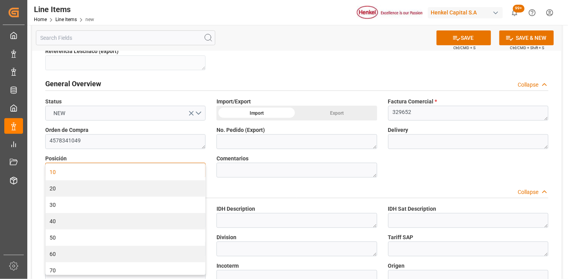
click at [104, 173] on div "10" at bounding box center [126, 172] width 160 height 16
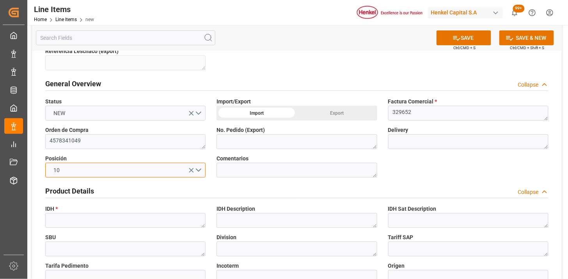
scroll to position [87, 0]
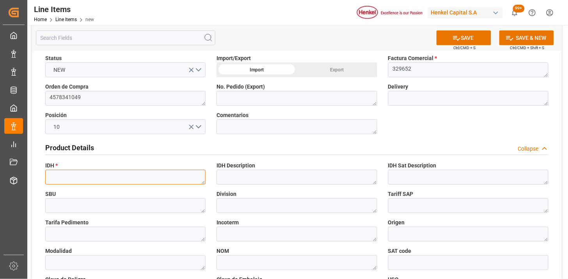
click at [105, 170] on textarea at bounding box center [125, 177] width 160 height 15
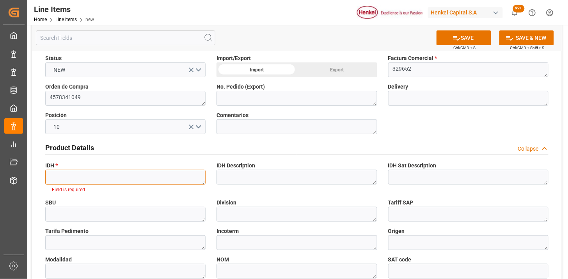
paste textarea "2292132"
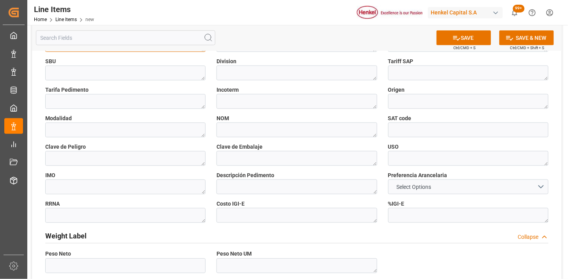
scroll to position [260, 0]
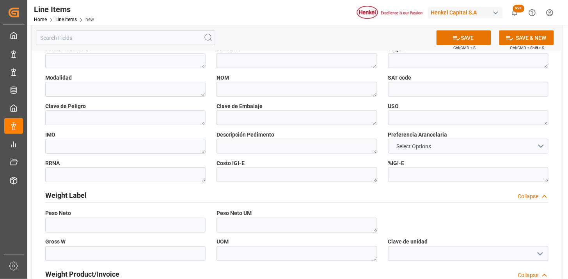
type textarea "2292132"
click at [415, 147] on span "Select Options" at bounding box center [414, 146] width 43 height 8
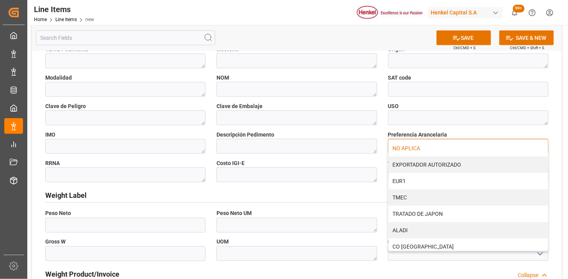
click at [418, 151] on div "NO APLICA" at bounding box center [469, 148] width 160 height 16
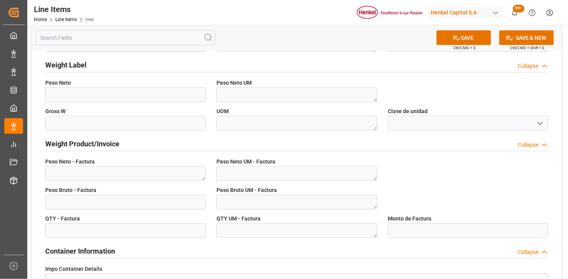
scroll to position [434, 0]
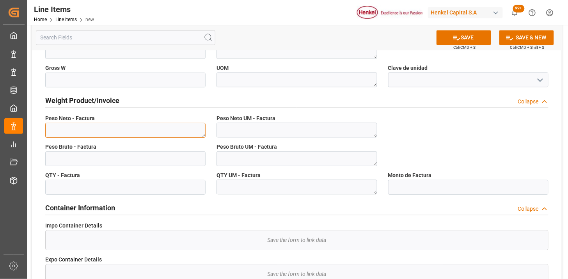
drag, startPoint x: 134, startPoint y: 131, endPoint x: 141, endPoint y: 131, distance: 6.6
click at [135, 131] on textarea at bounding box center [125, 130] width 160 height 15
paste textarea "508.80"
type textarea "508.80"
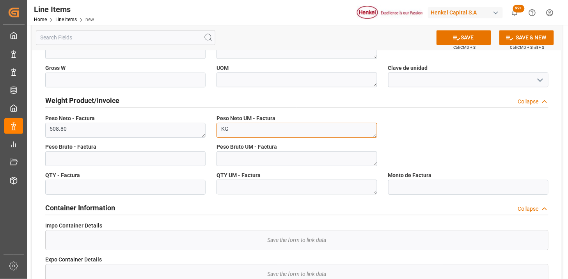
type textarea "KG"
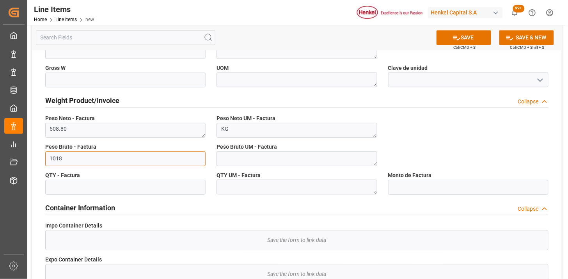
type input "1018"
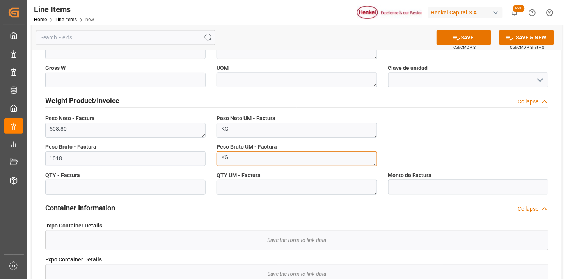
type textarea "KG"
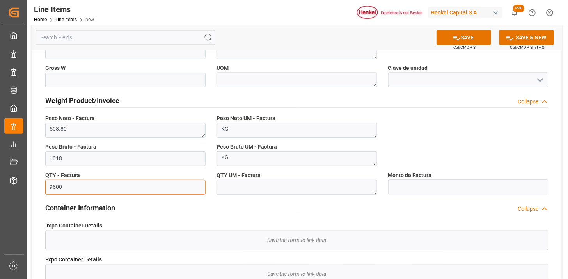
type input "9600"
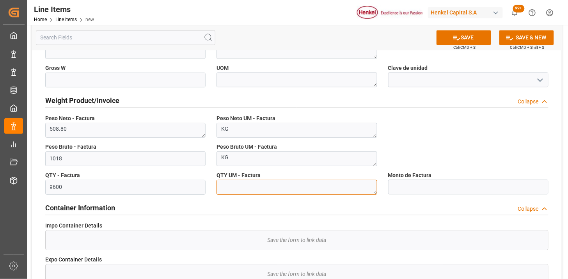
type textarea "O"
type textarea "CON"
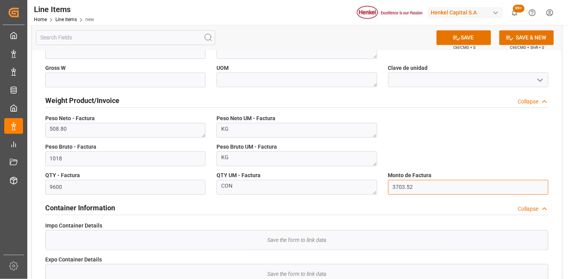
type input "3703.52"
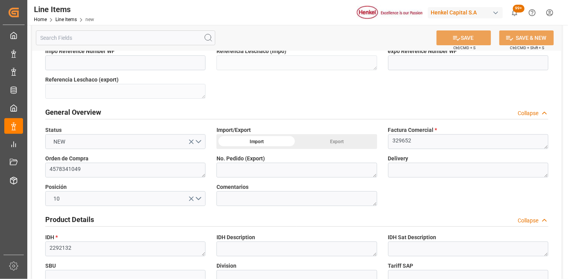
scroll to position [0, 0]
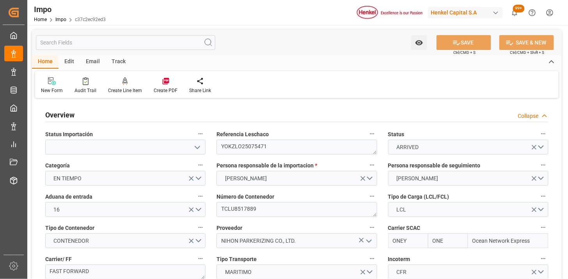
type input "ONE"
type input "Ocean Network Express"
type input "4.73"
type input "4"
type input "[DATE]"
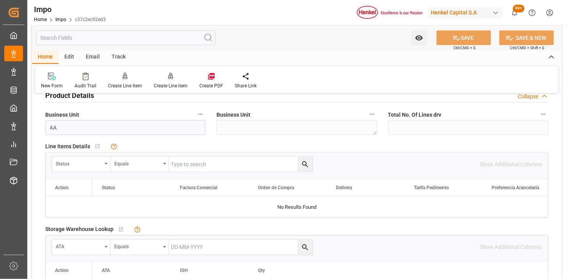
scroll to position [303, 0]
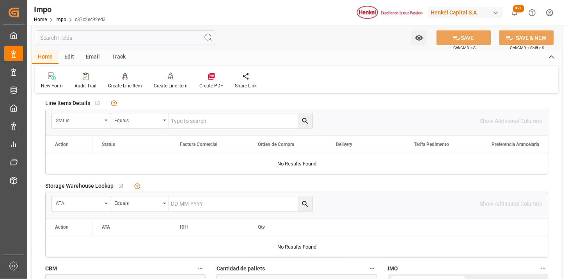
click at [84, 123] on div "Status" at bounding box center [79, 119] width 46 height 9
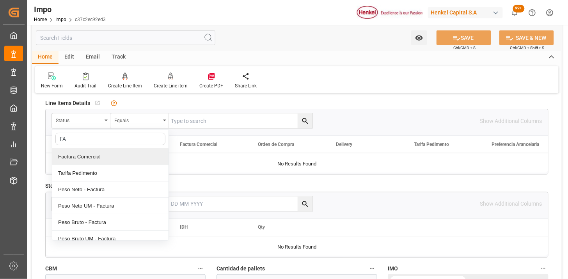
type input "FAC"
click at [100, 159] on div "Factura Comercial" at bounding box center [110, 157] width 116 height 16
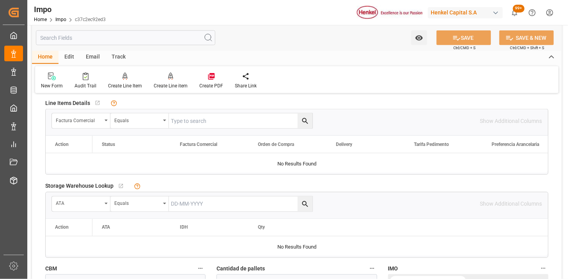
click at [194, 123] on input "text" at bounding box center [241, 121] width 144 height 15
paste input "EX-25-Y302B"
type input "EX-25-Y302B"
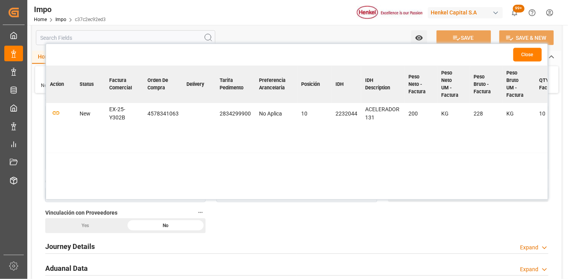
scroll to position [25, 0]
click at [54, 116] on icon "button" at bounding box center [56, 116] width 10 height 10
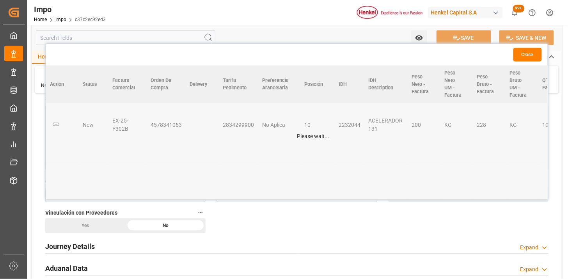
scroll to position [0, 0]
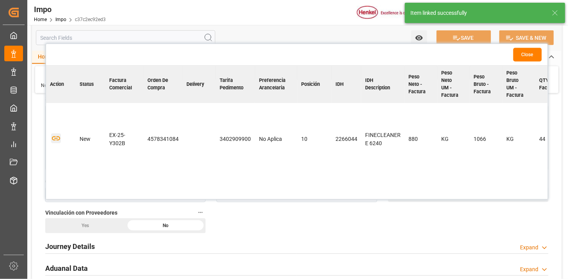
click at [52, 135] on icon "button" at bounding box center [56, 138] width 10 height 10
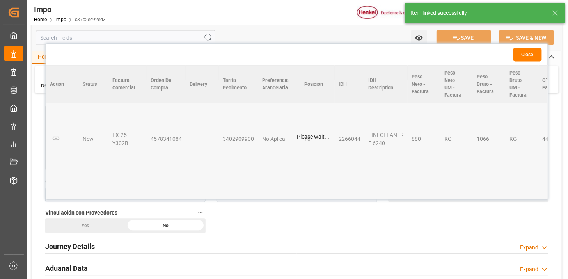
scroll to position [111, 0]
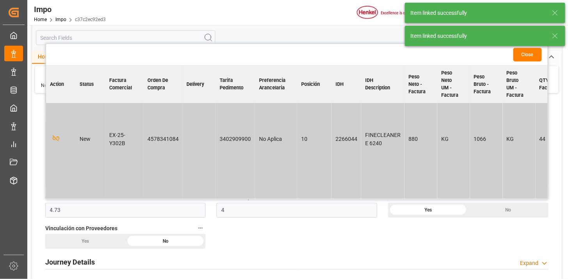
click at [529, 54] on button "Close" at bounding box center [527, 55] width 28 height 14
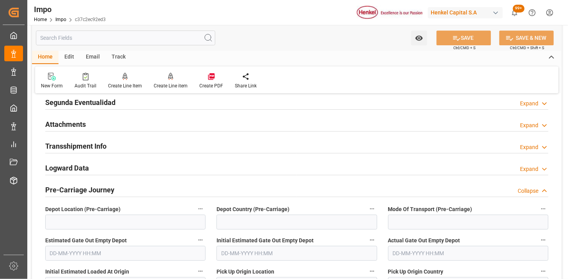
scroll to position [693, 0]
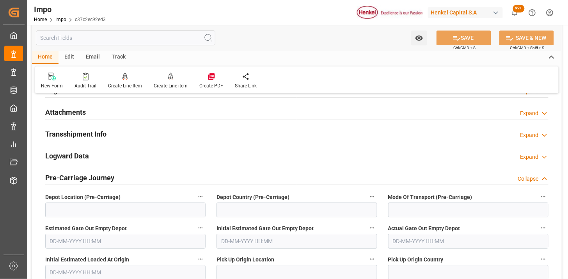
drag, startPoint x: 160, startPoint y: 112, endPoint x: 228, endPoint y: 68, distance: 81.3
click at [160, 112] on div "Attachments Expand" at bounding box center [296, 111] width 503 height 15
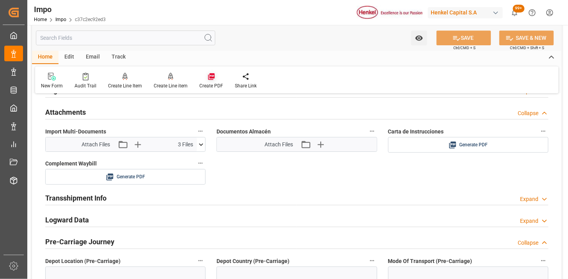
click at [213, 73] on icon at bounding box center [212, 77] width 8 height 8
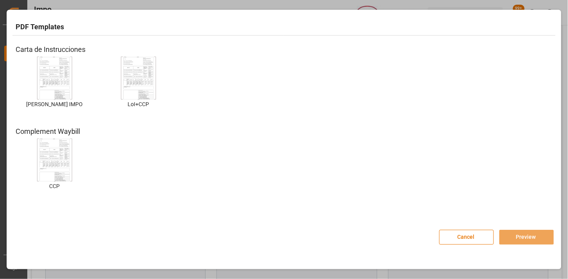
click at [50, 68] on img at bounding box center [54, 78] width 31 height 44
click at [504, 236] on button "Preview" at bounding box center [526, 237] width 55 height 15
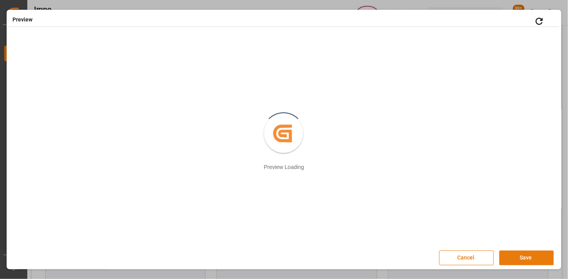
click at [512, 260] on button "Save" at bounding box center [526, 258] width 55 height 15
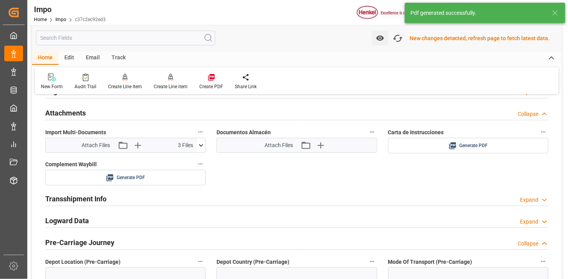
scroll to position [694, 0]
click at [516, 147] on icon at bounding box center [517, 145] width 6 height 6
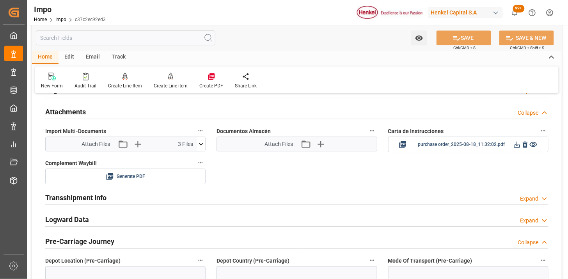
scroll to position [693, 0]
click at [62, 20] on link "Impo" at bounding box center [60, 19] width 11 height 5
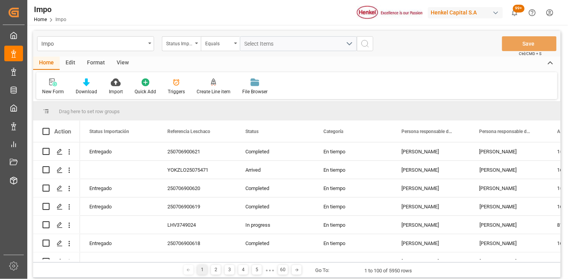
click at [124, 65] on div "View" at bounding box center [123, 63] width 24 height 13
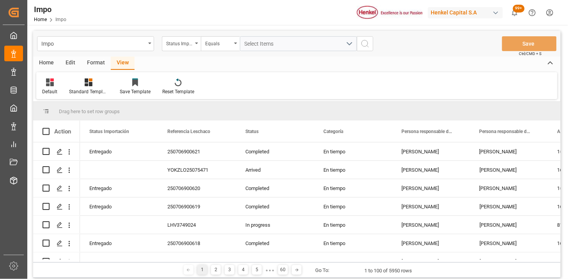
click at [94, 63] on div "Format" at bounding box center [96, 63] width 30 height 13
click at [119, 63] on div "View" at bounding box center [123, 63] width 24 height 13
click at [50, 87] on div "Default" at bounding box center [49, 86] width 27 height 17
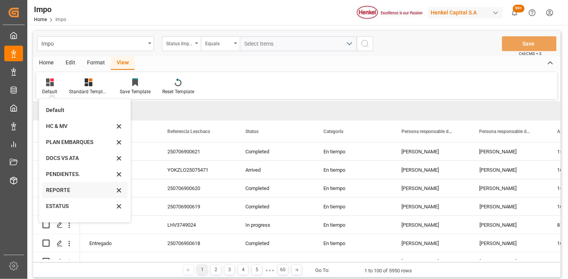
click at [76, 190] on div "REPORTE" at bounding box center [80, 190] width 68 height 8
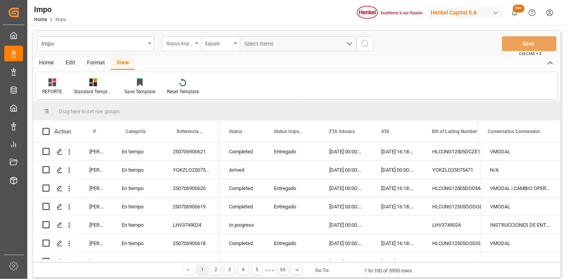
click at [187, 44] on div "Status Importación" at bounding box center [179, 42] width 27 height 9
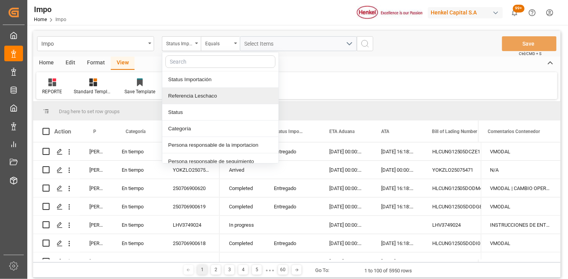
drag, startPoint x: 204, startPoint y: 95, endPoint x: 243, endPoint y: 72, distance: 45.4
click at [204, 95] on div "Referencia Leschaco" at bounding box center [220, 96] width 116 height 16
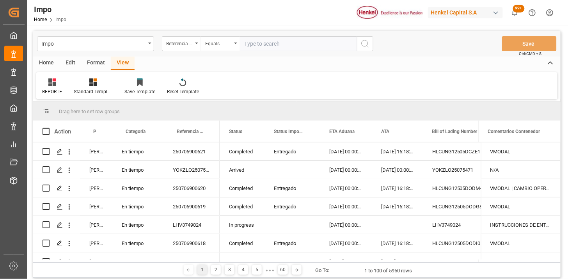
drag, startPoint x: 254, startPoint y: 48, endPoint x: 328, endPoint y: 60, distance: 74.5
click at [255, 48] on input "text" at bounding box center [298, 43] width 117 height 15
type input "250806900886"
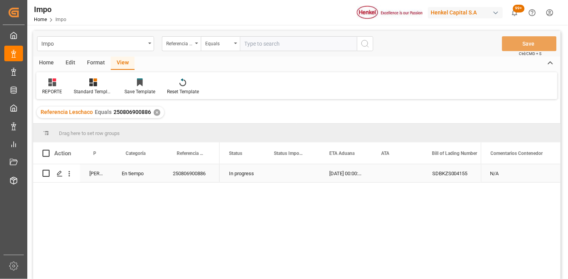
click at [338, 174] on div "20-08-2025 00:00:00" at bounding box center [346, 173] width 52 height 18
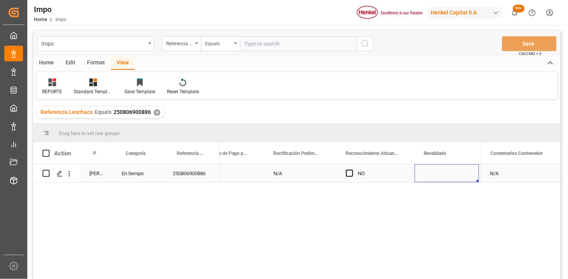
scroll to position [0, 717]
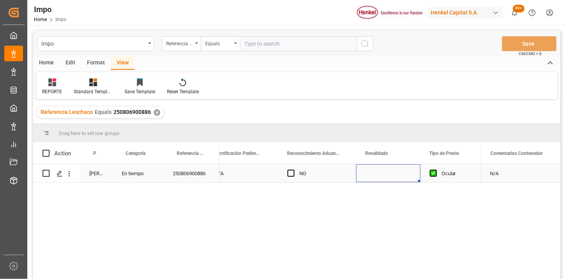
click at [375, 172] on div "Press SPACE to select this row." at bounding box center [388, 173] width 64 height 18
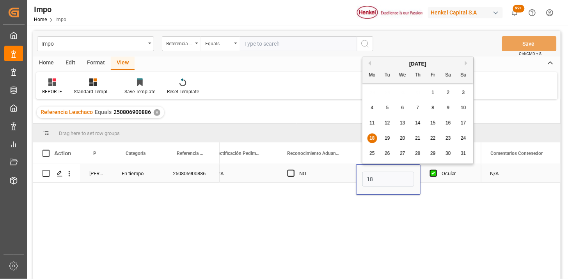
type input "[DATE]"
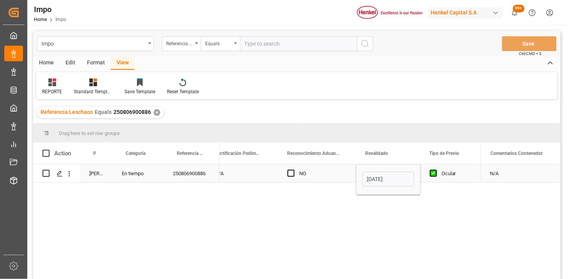
click at [327, 168] on div "NO" at bounding box center [323, 174] width 48 height 18
click at [261, 40] on input "text" at bounding box center [298, 43] width 117 height 15
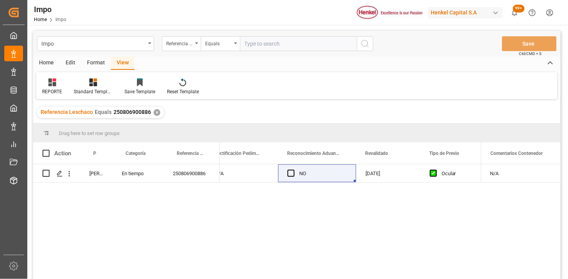
paste input "250915080026"
type input "250915080026"
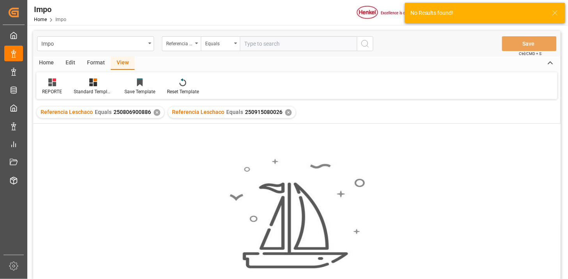
click at [155, 115] on div "✕" at bounding box center [157, 112] width 7 height 7
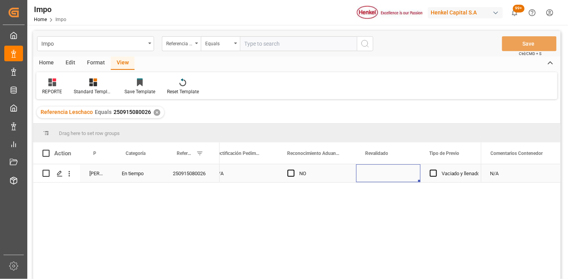
click at [383, 178] on div "Press SPACE to select this row." at bounding box center [388, 173] width 64 height 18
click at [517, 173] on div "N/A" at bounding box center [521, 173] width 80 height 18
click at [517, 172] on div "N/A" at bounding box center [521, 173] width 80 height 18
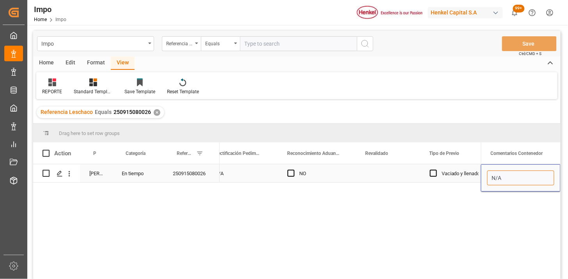
click at [517, 172] on input "N/A" at bounding box center [520, 178] width 67 height 15
type input "CONFIRMAR REGALIAS"
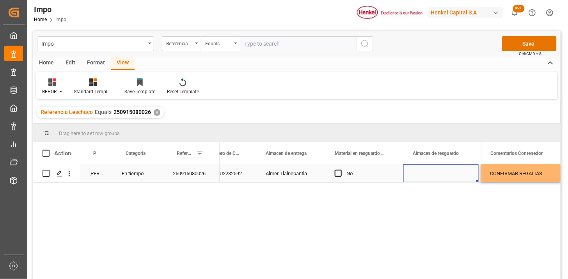
scroll to position [0, 380]
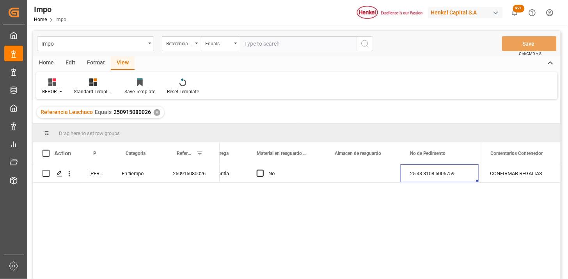
click at [52, 66] on div "Home" at bounding box center [46, 63] width 27 height 13
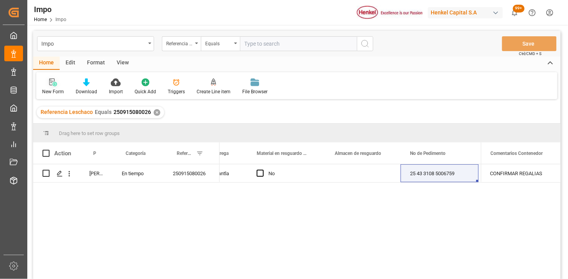
click at [56, 84] on icon at bounding box center [53, 82] width 8 height 8
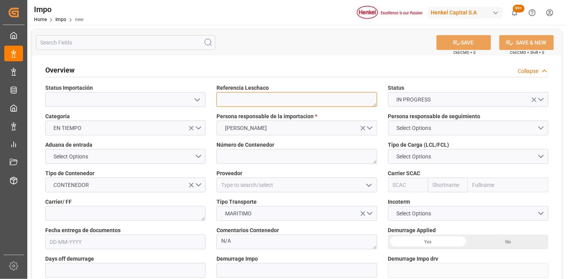
click at [258, 99] on textarea at bounding box center [297, 99] width 160 height 15
paste textarea "VISA20493"
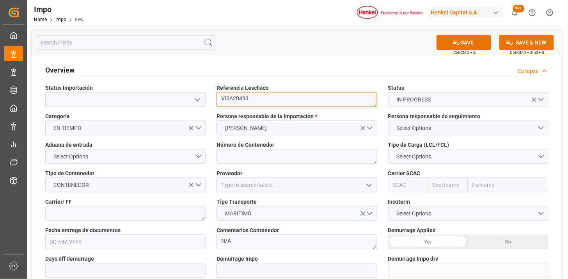
type textarea "VISA20493"
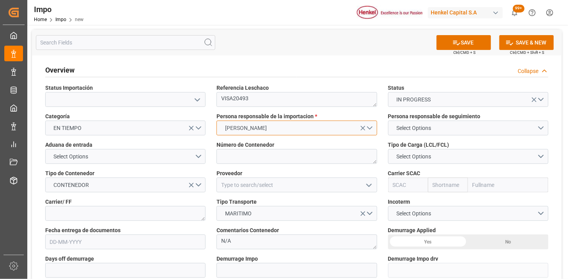
click at [325, 131] on button "SHEILA HERNANDEZ" at bounding box center [297, 128] width 160 height 15
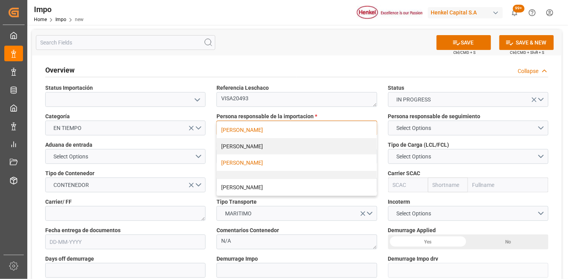
click at [252, 163] on div "[PERSON_NAME]" at bounding box center [297, 163] width 160 height 16
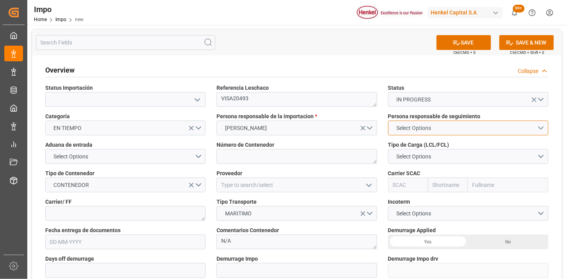
click at [413, 130] on span "Select Options" at bounding box center [414, 128] width 43 height 8
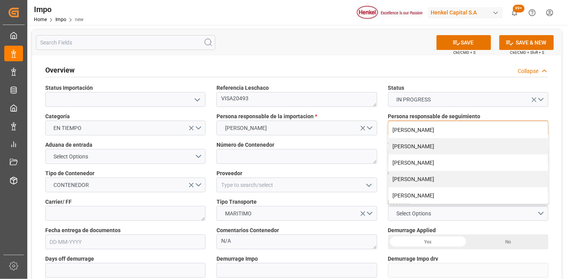
click at [428, 194] on div "[PERSON_NAME]" at bounding box center [469, 195] width 160 height 16
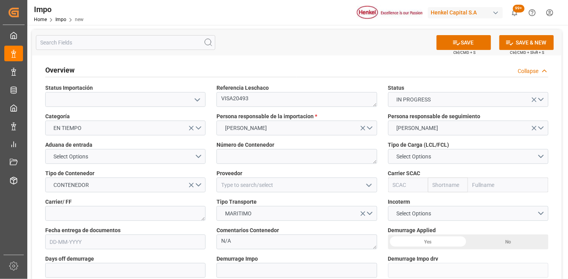
click at [210, 146] on div "Aduana de entrada Select Options" at bounding box center [125, 152] width 171 height 28
click at [169, 157] on button "Select Options" at bounding box center [125, 156] width 160 height 15
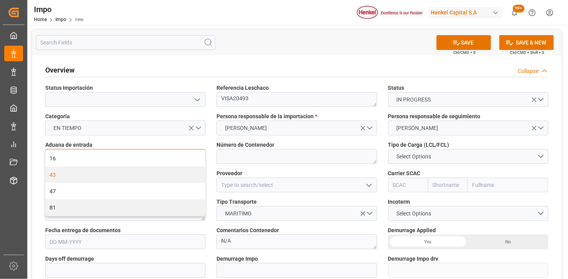
click at [146, 174] on div "43" at bounding box center [126, 175] width 160 height 16
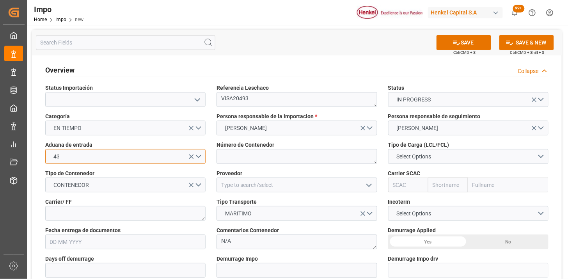
scroll to position [43, 0]
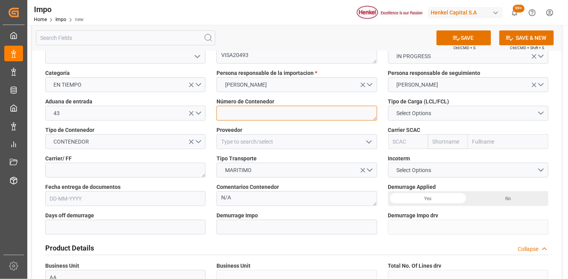
click at [249, 109] on textarea at bounding box center [297, 113] width 160 height 15
paste textarea "MRKU0436641"
type textarea "MRKU0436641"
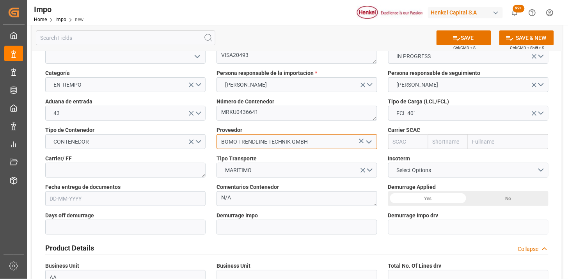
type input "BOMO TRENDLINE TECHNIK GMBH"
type input "MAEU"
type input "Maersk"
type input "Maersk Line AS"
type input "MAEU"
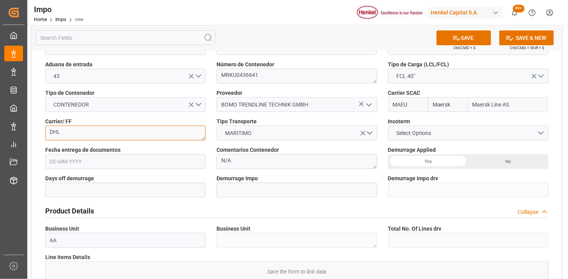
scroll to position [130, 0]
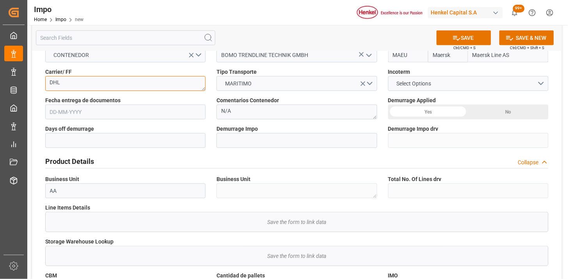
type textarea "DHL"
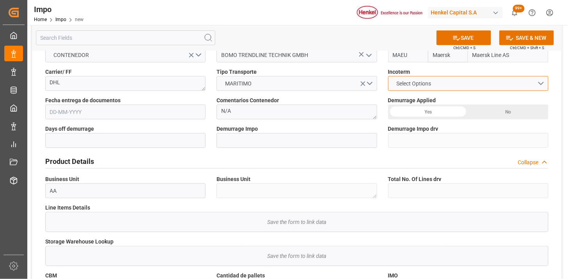
click at [408, 89] on button "Select Options" at bounding box center [468, 83] width 160 height 15
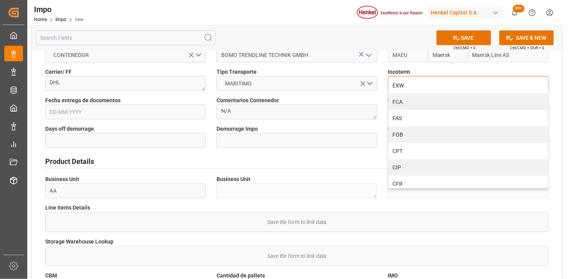
click at [408, 89] on div "EXW" at bounding box center [469, 85] width 160 height 16
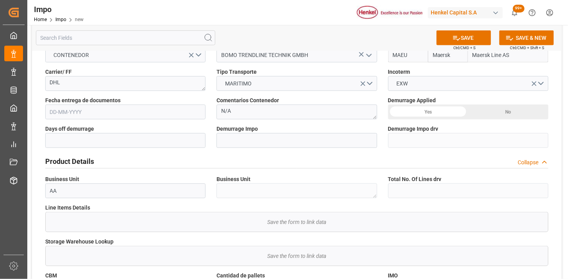
click at [176, 115] on input "text" at bounding box center [125, 112] width 160 height 15
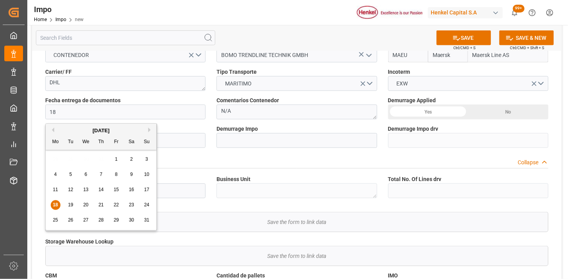
type input "[DATE]"
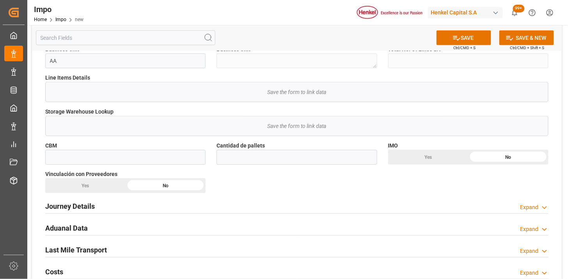
scroll to position [303, 0]
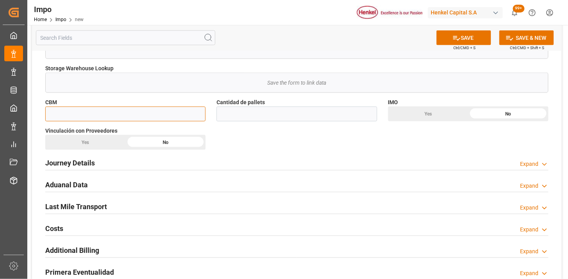
click at [179, 118] on input "text" at bounding box center [125, 114] width 160 height 15
paste input "50.000"
type input "50"
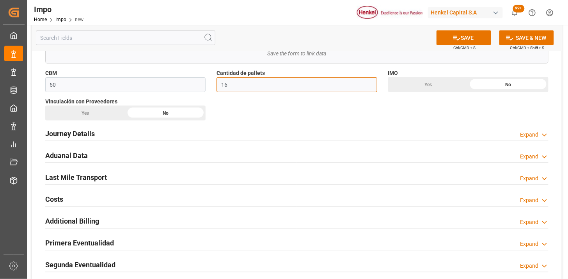
scroll to position [346, 0]
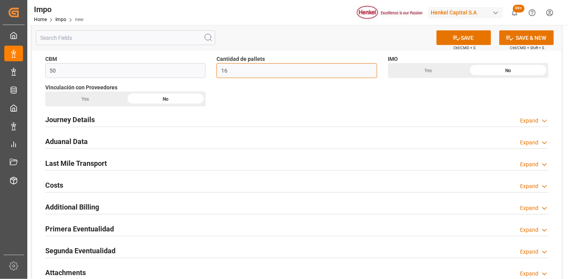
type input "16"
click at [110, 120] on div "Journey Details Expand" at bounding box center [296, 119] width 503 height 15
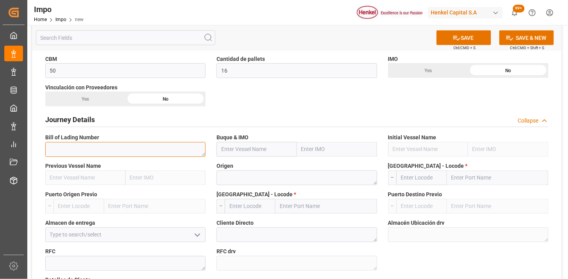
click at [133, 144] on textarea at bounding box center [125, 149] width 160 height 15
paste textarea "VISA20493"
type textarea "VISA20493"
paste input "W KLAIPEDA"
type input "W KLAIPEDA"
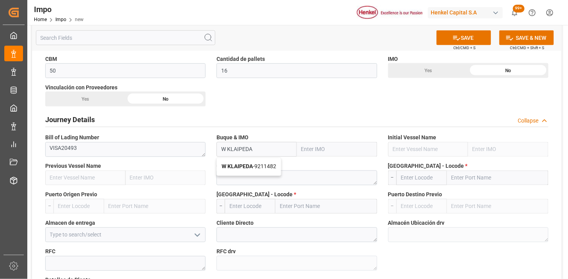
type input "9211482"
type input "W KLAIPEDA"
type textarea "[GEOGRAPHIC_DATA]"
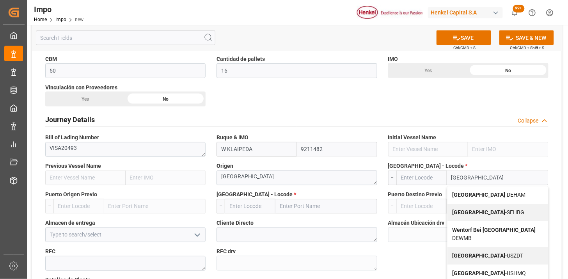
type input "[GEOGRAPHIC_DATA]"
type input "DEHAM"
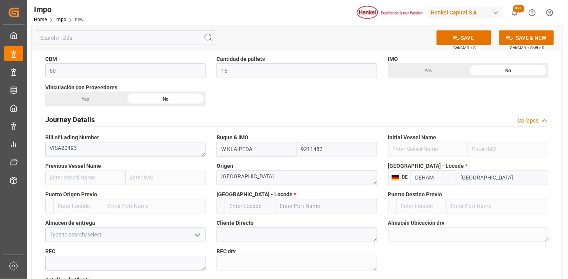
type input "[GEOGRAPHIC_DATA]"
type input "MXVER"
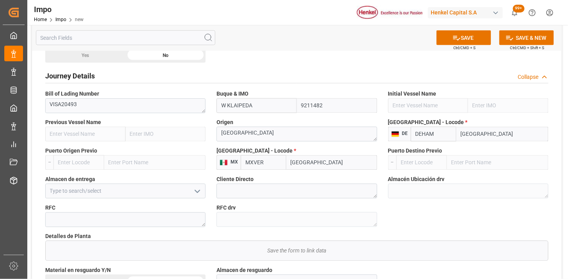
scroll to position [434, 0]
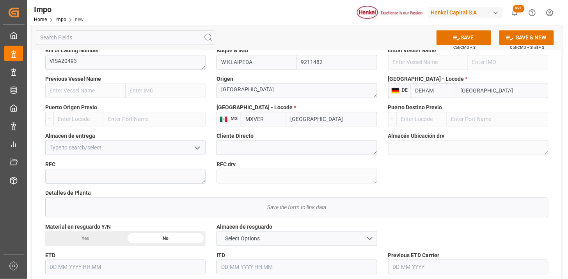
type input "[GEOGRAPHIC_DATA]"
click at [147, 142] on input at bounding box center [125, 147] width 160 height 15
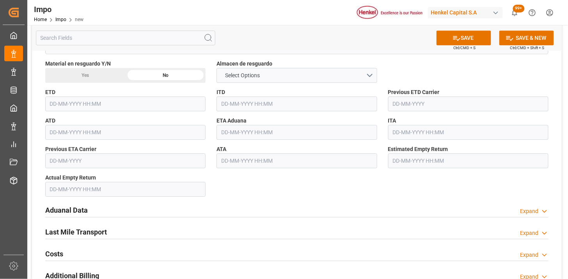
scroll to position [607, 0]
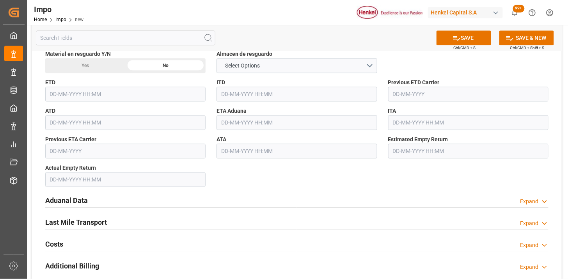
type input "Almer Tlalnepantla"
click at [248, 125] on input "text" at bounding box center [297, 122] width 160 height 15
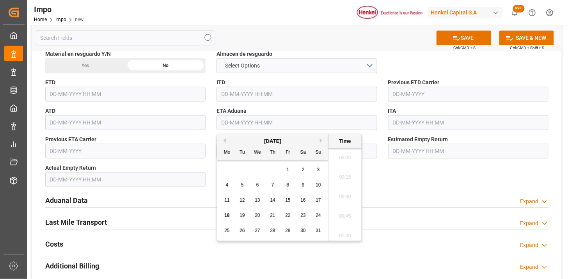
scroll to position [1349, 0]
type input "[DATE] 00:00"
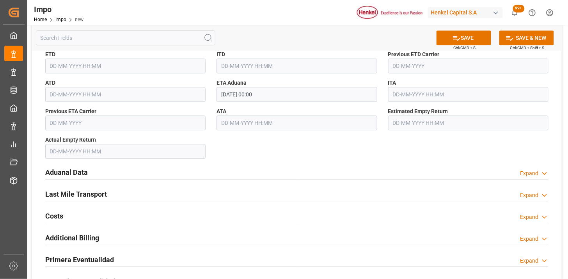
scroll to position [693, 0]
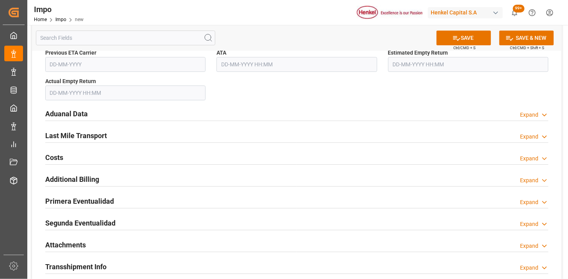
click at [166, 121] on div "Aduanal Data Expand" at bounding box center [297, 114] width 514 height 22
click at [185, 114] on div "Aduanal Data Expand" at bounding box center [296, 113] width 503 height 15
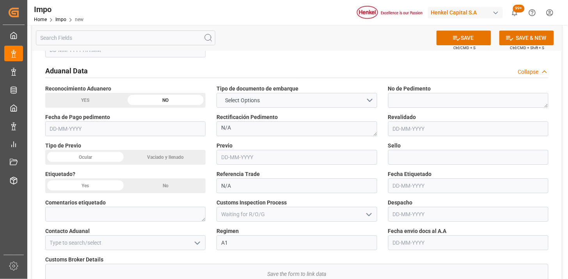
scroll to position [737, 0]
click at [246, 102] on span "Select Options" at bounding box center [242, 100] width 43 height 8
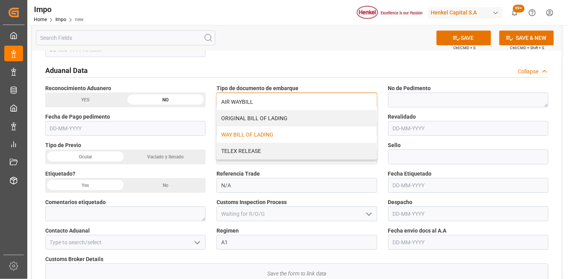
click at [249, 130] on div "WAY BILL OF LADING" at bounding box center [297, 134] width 160 height 16
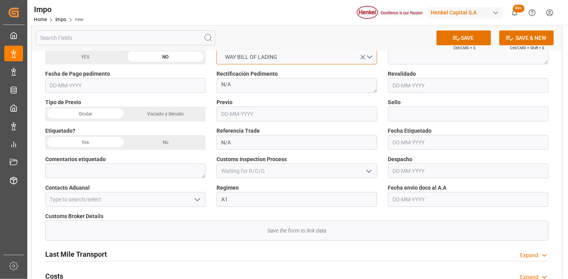
scroll to position [780, 0]
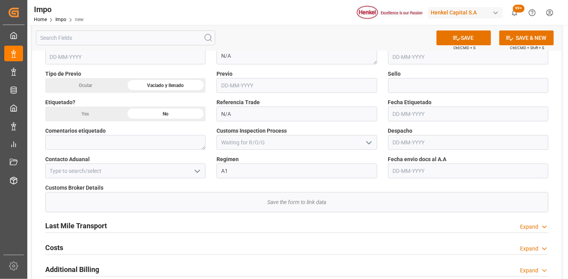
scroll to position [824, 0]
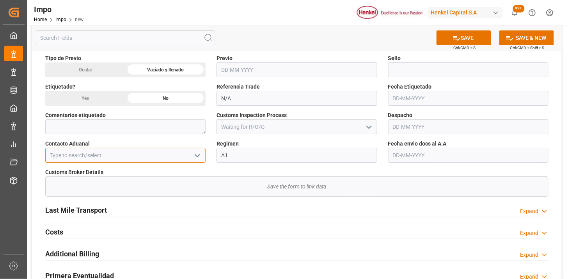
click at [178, 153] on input at bounding box center [125, 155] width 160 height 15
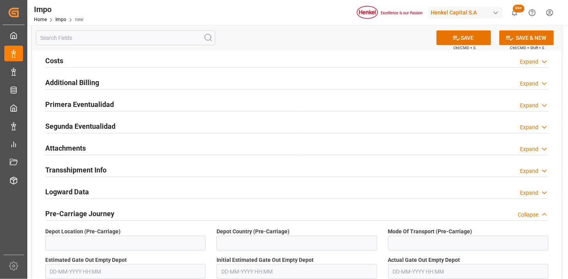
scroll to position [997, 0]
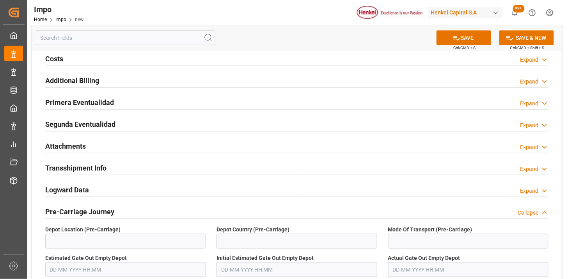
type input "[PERSON_NAME]"
click at [160, 149] on div "Attachments Expand" at bounding box center [296, 145] width 503 height 15
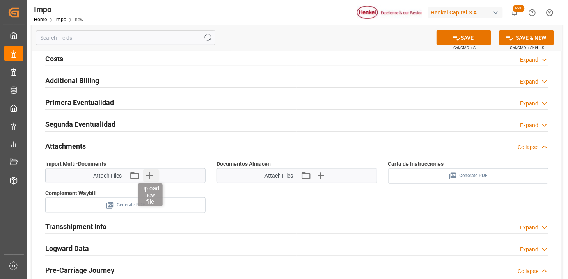
click at [147, 178] on icon "button" at bounding box center [149, 175] width 12 height 12
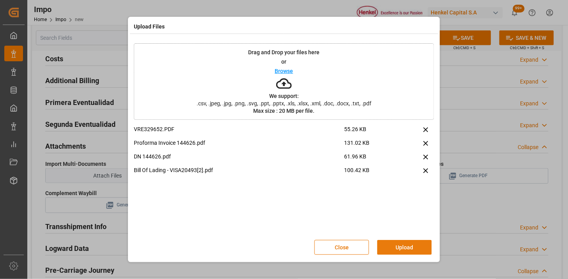
click at [410, 249] on button "Upload" at bounding box center [404, 247] width 55 height 15
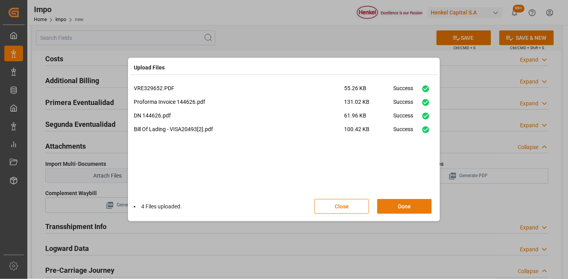
click at [416, 208] on button "Done" at bounding box center [404, 206] width 55 height 15
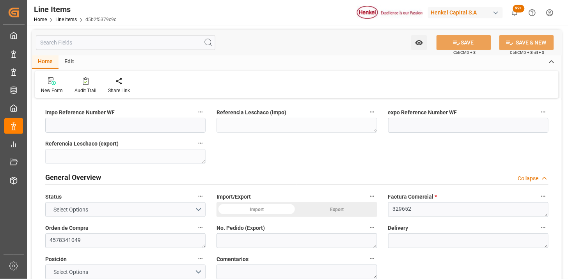
type input "0.067"
type input "1018"
type input "9600"
type input "3703.52"
type input "[DATE] 23:49"
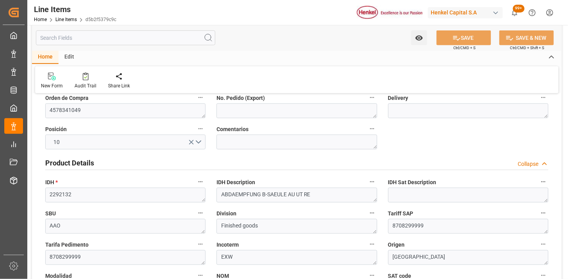
scroll to position [173, 0]
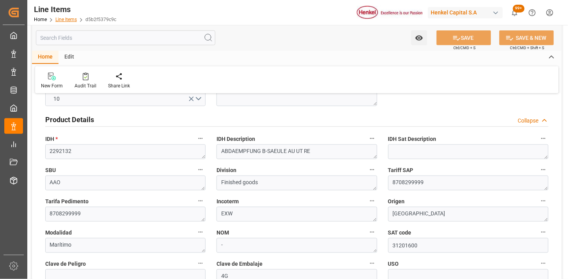
click at [60, 18] on link "Line Items" at bounding box center [65, 19] width 21 height 5
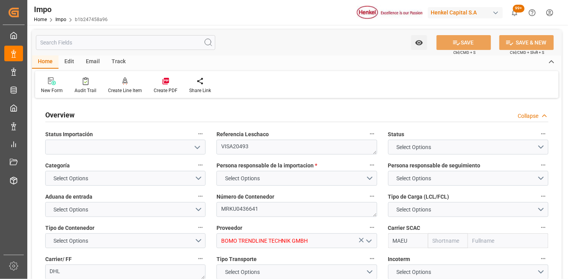
type input "Maersk"
type input "Maersk Line AS"
type input "50"
type input "16"
type input "[DATE]"
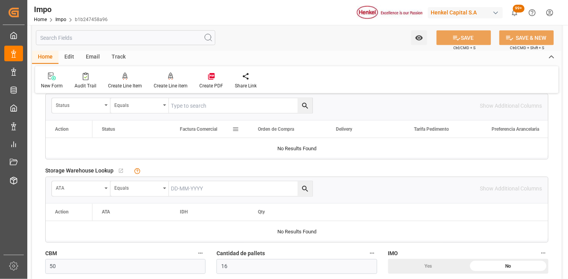
scroll to position [346, 0]
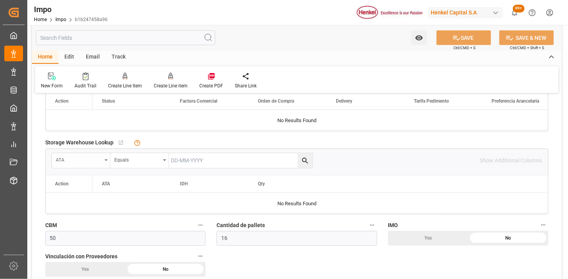
click at [100, 164] on div "ATA" at bounding box center [81, 160] width 59 height 15
type input "FAC"
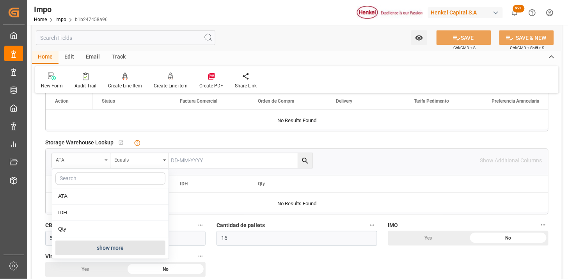
click at [96, 159] on div "ATA" at bounding box center [79, 159] width 46 height 9
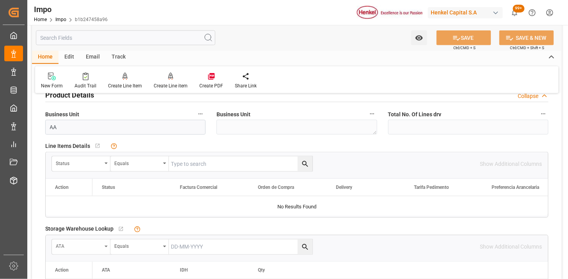
scroll to position [260, 0]
click at [77, 169] on div "Status" at bounding box center [81, 164] width 59 height 15
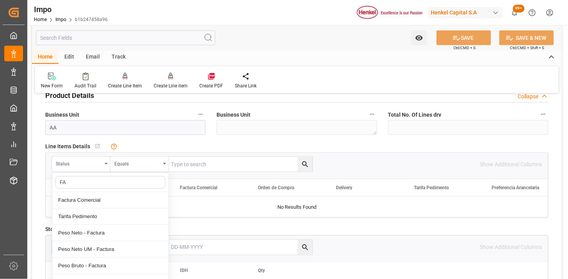
type input "FAC"
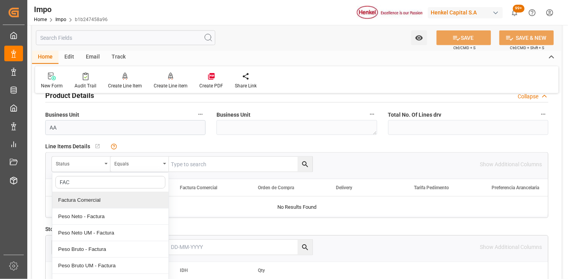
click at [100, 198] on div "Factura Comercial" at bounding box center [110, 200] width 116 height 16
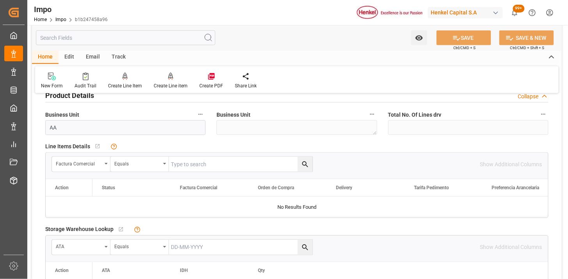
click at [187, 160] on input "text" at bounding box center [241, 164] width 144 height 15
paste input "VISA20493"
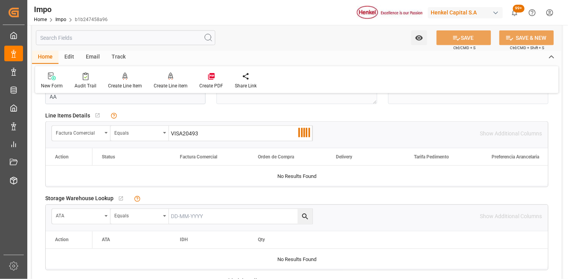
scroll to position [303, 0]
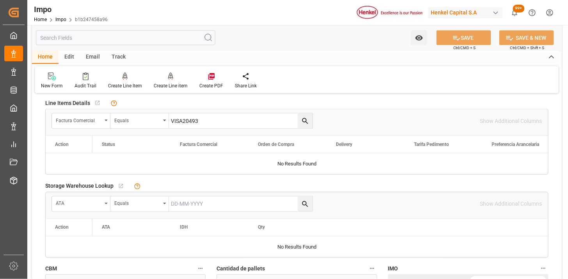
click at [201, 120] on input "VISA20493" at bounding box center [241, 121] width 144 height 15
paste input "329652"
type input "329652"
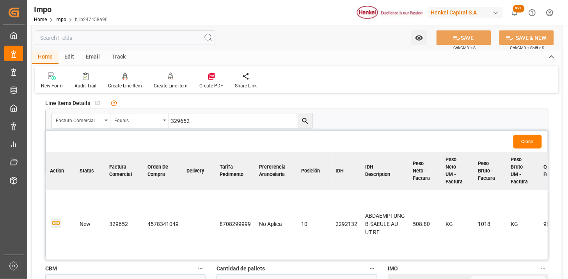
click at [57, 222] on icon "button" at bounding box center [56, 224] width 10 height 10
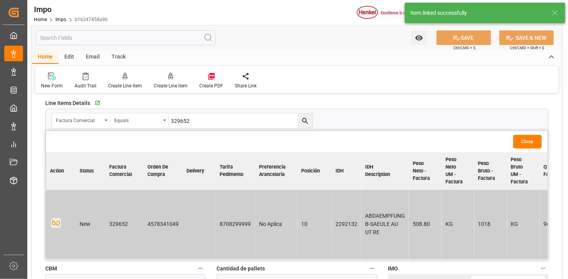
click at [531, 139] on button "Close" at bounding box center [527, 142] width 28 height 14
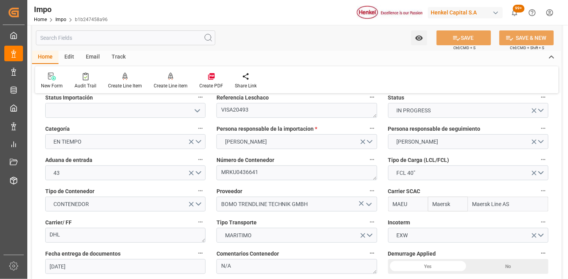
scroll to position [0, 0]
